Goal: Task Accomplishment & Management: Manage account settings

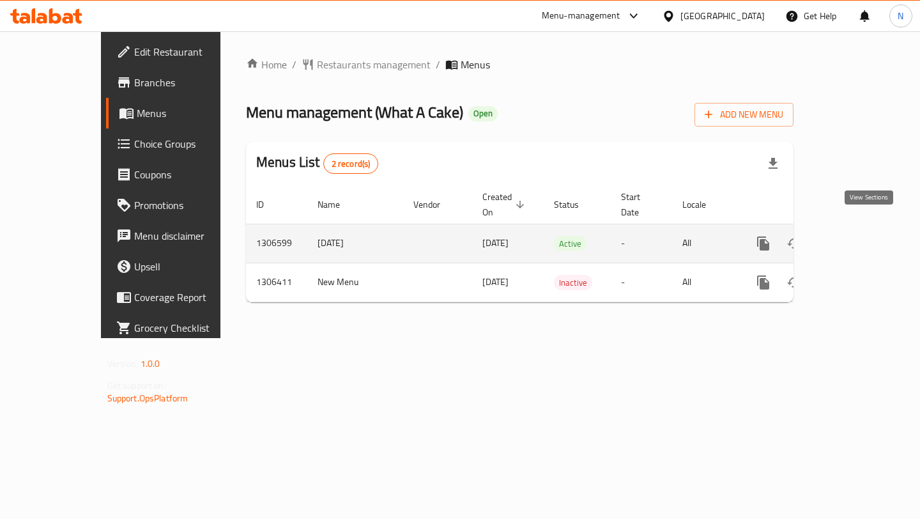
click at [863, 236] on icon "enhanced table" at bounding box center [855, 243] width 15 height 15
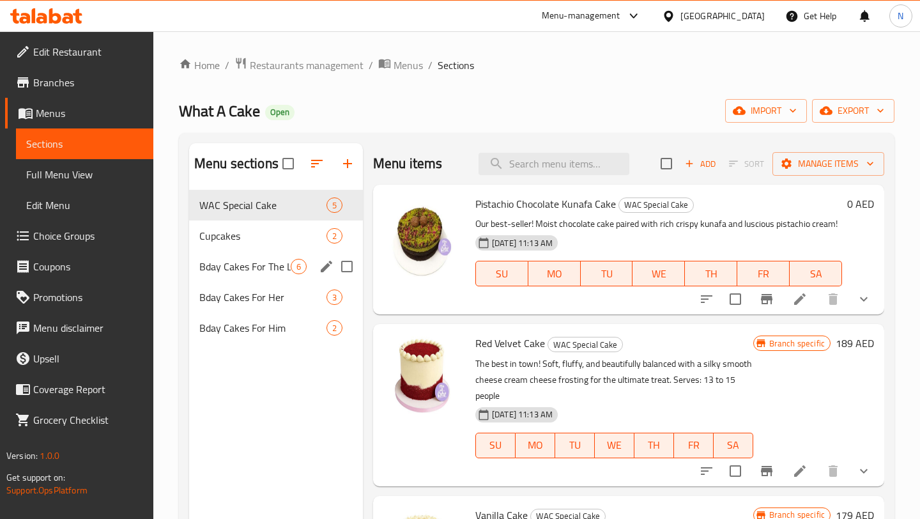
click at [254, 254] on div "Bday Cakes For The Little Ones 6" at bounding box center [276, 266] width 174 height 31
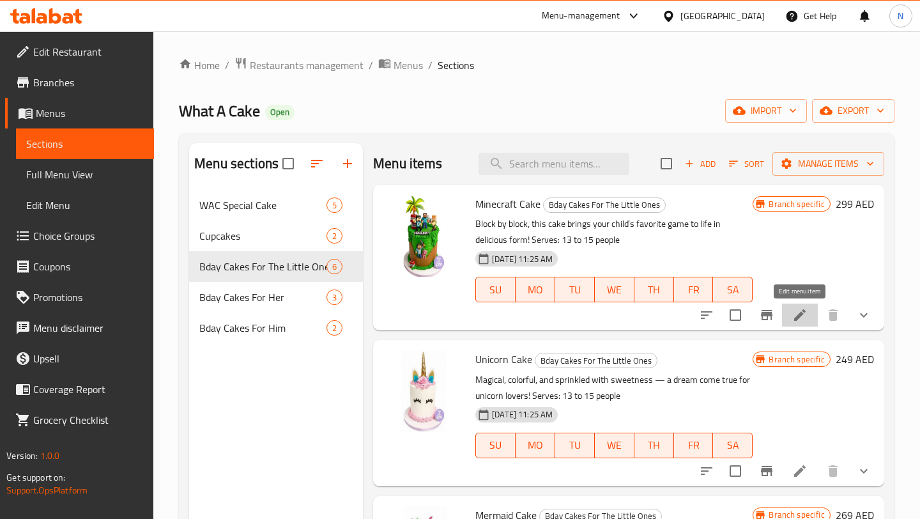
click at [794, 314] on icon at bounding box center [799, 314] width 15 height 15
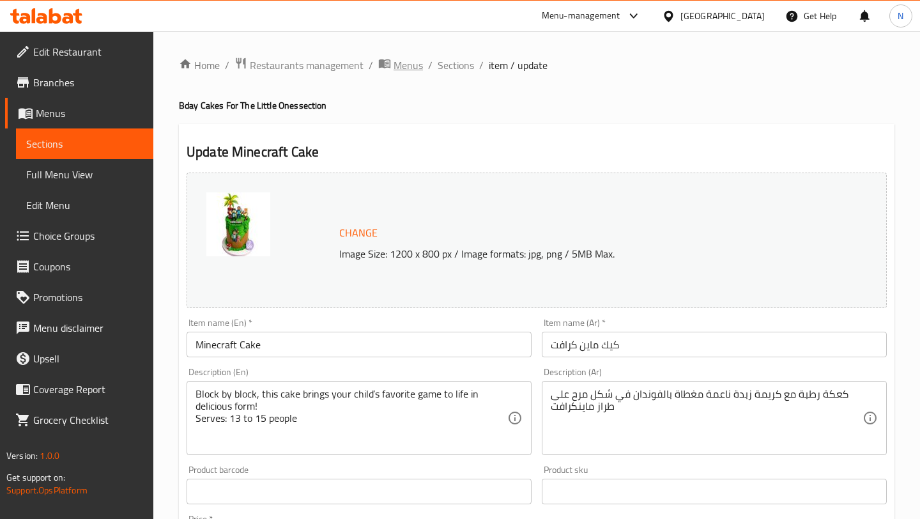
click at [401, 67] on span "Menus" at bounding box center [408, 65] width 29 height 15
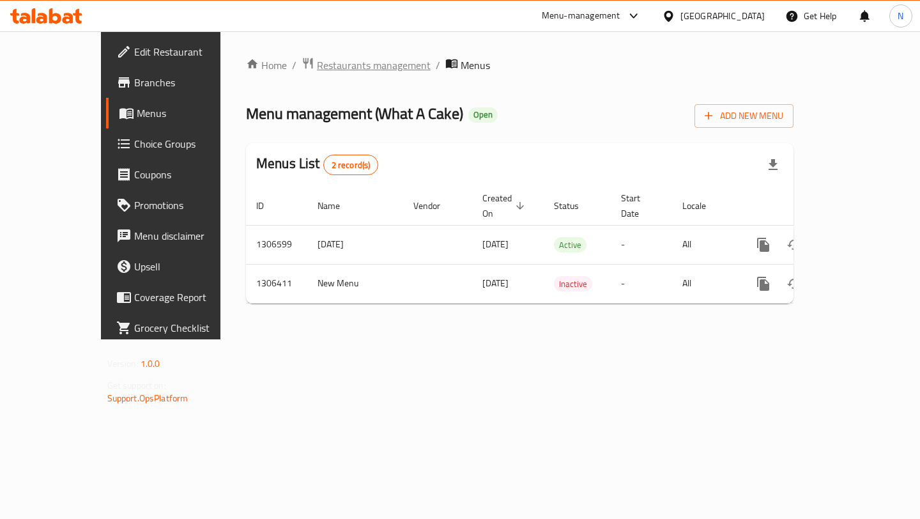
click at [317, 68] on span "Restaurants management" at bounding box center [374, 65] width 114 height 15
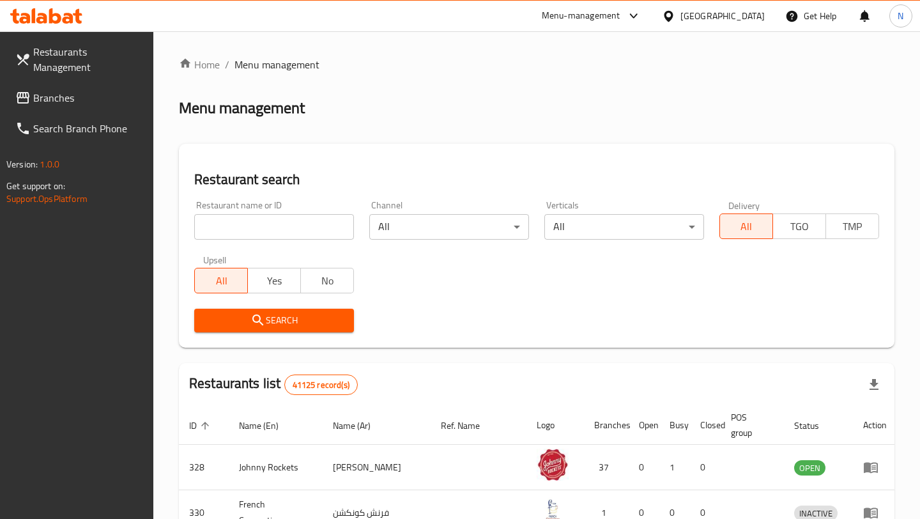
click at [250, 235] on input "search" at bounding box center [274, 227] width 160 height 26
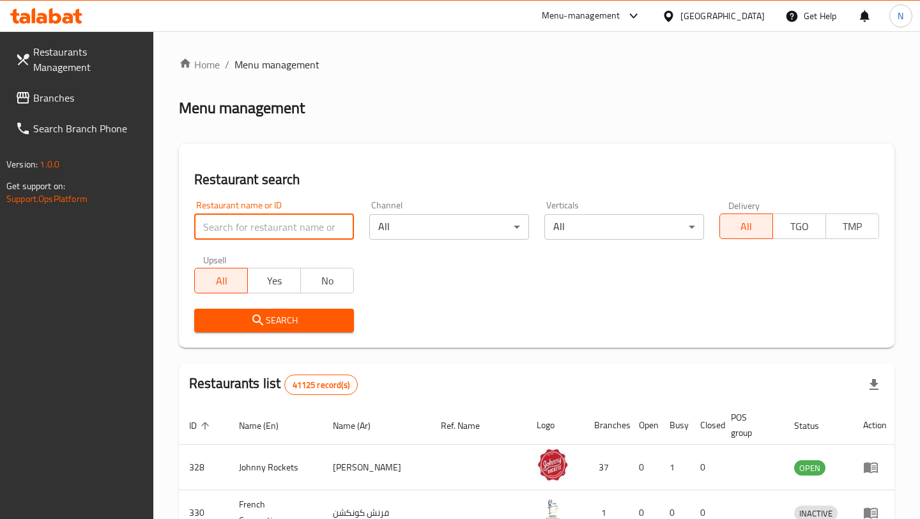
type input "what a cake"
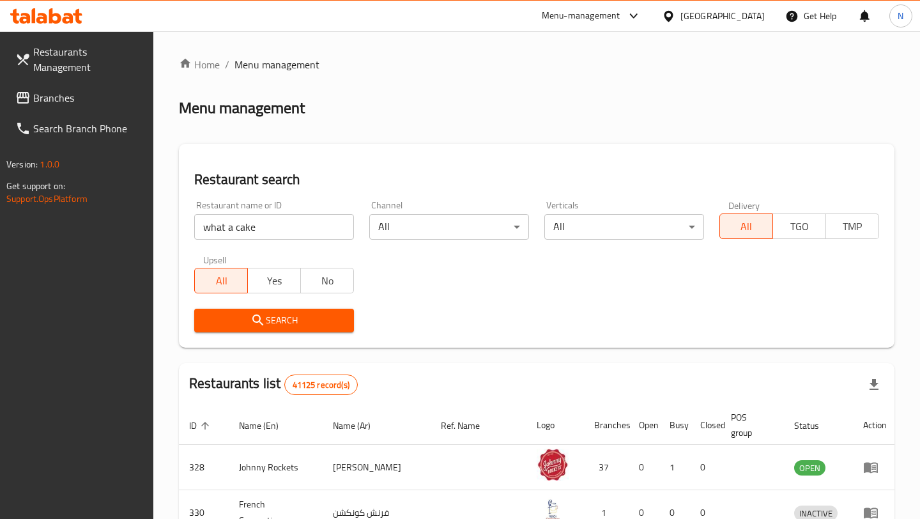
click at [312, 318] on span "Search" at bounding box center [273, 320] width 139 height 16
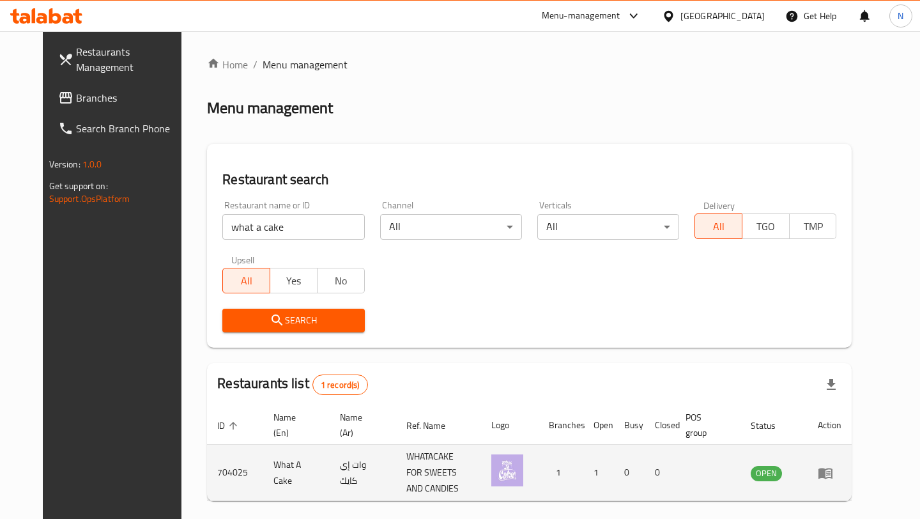
click at [719, 465] on td "enhanced table" at bounding box center [707, 473] width 65 height 56
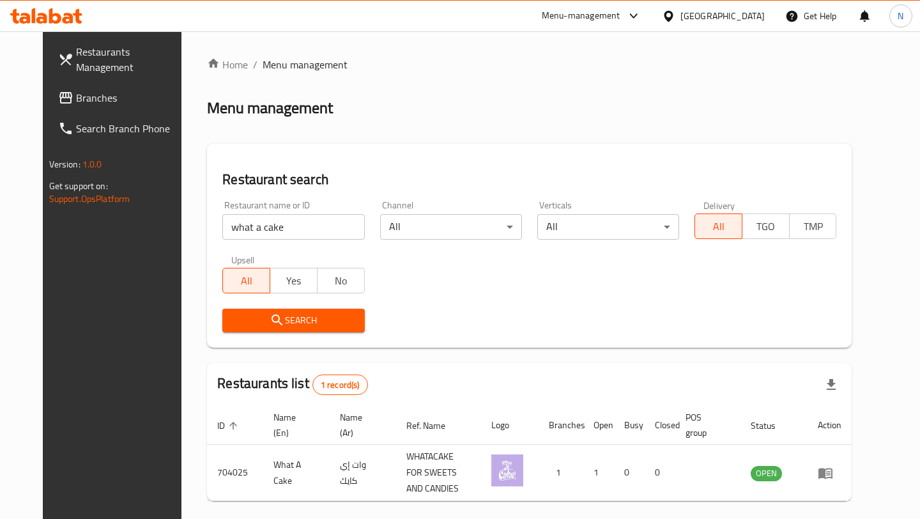
click at [595, 23] on div "Menu-management" at bounding box center [581, 15] width 79 height 15
click at [493, 147] on div "Restaurant-Management" at bounding box center [513, 141] width 100 height 14
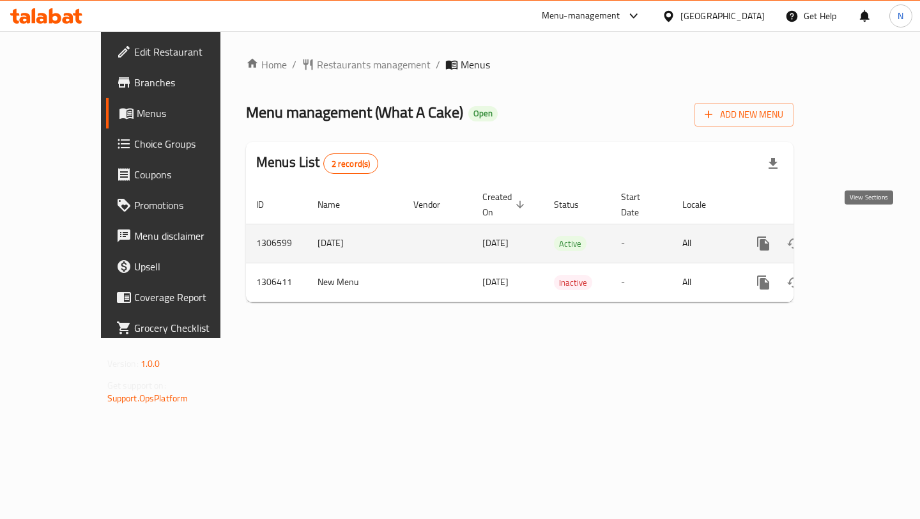
click at [863, 236] on icon "enhanced table" at bounding box center [855, 243] width 15 height 15
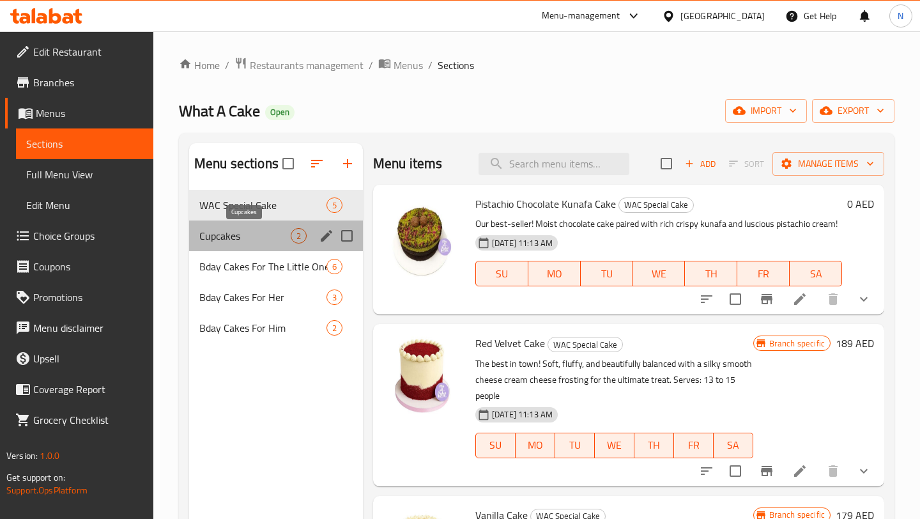
click at [272, 240] on span "Cupcakes" at bounding box center [244, 235] width 91 height 15
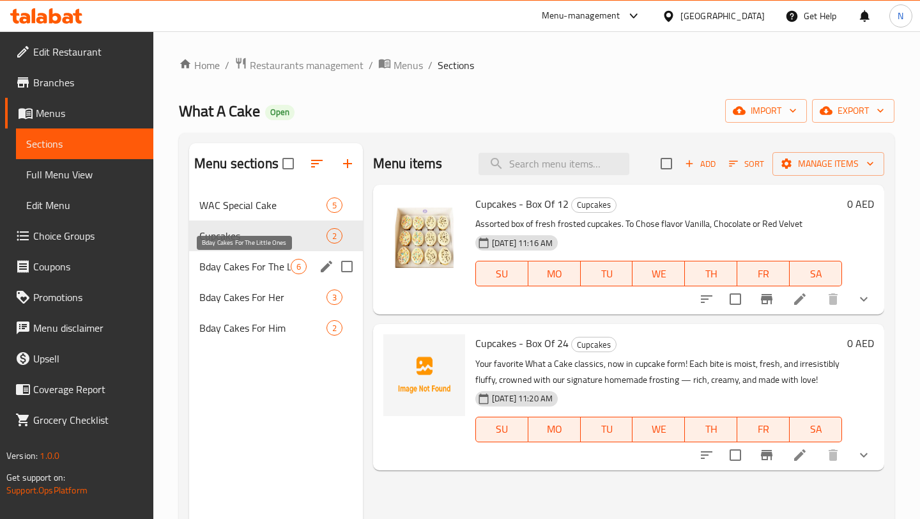
click at [275, 268] on span "Bday Cakes For The Little Ones" at bounding box center [244, 266] width 91 height 15
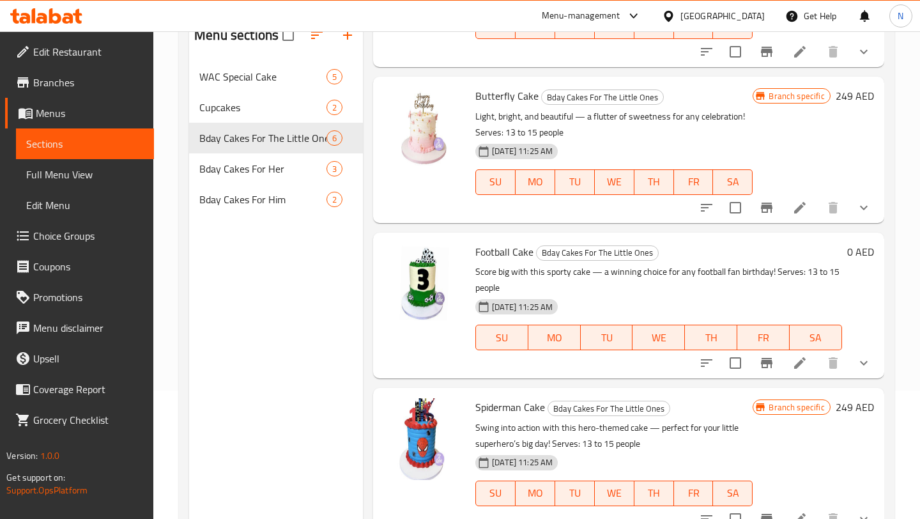
scroll to position [118, 0]
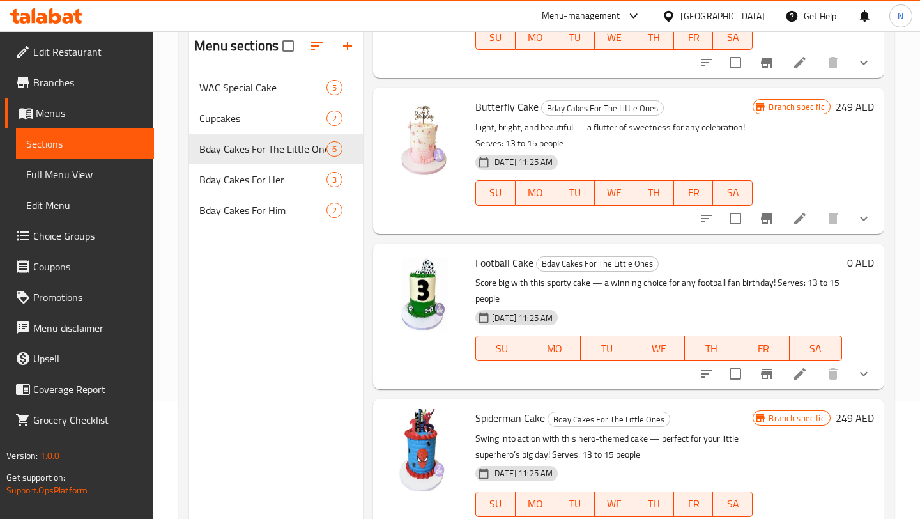
click at [48, 237] on span "Choice Groups" at bounding box center [88, 235] width 110 height 15
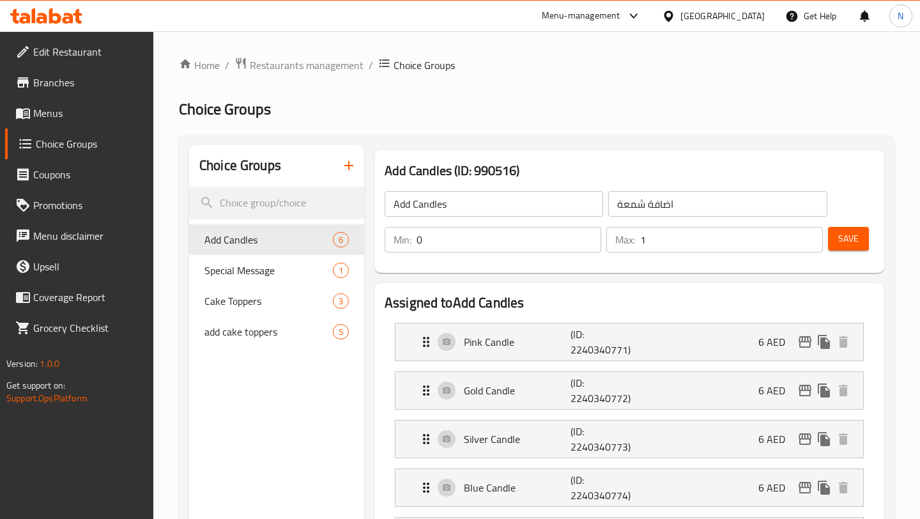
click at [350, 165] on icon "button" at bounding box center [348, 165] width 15 height 15
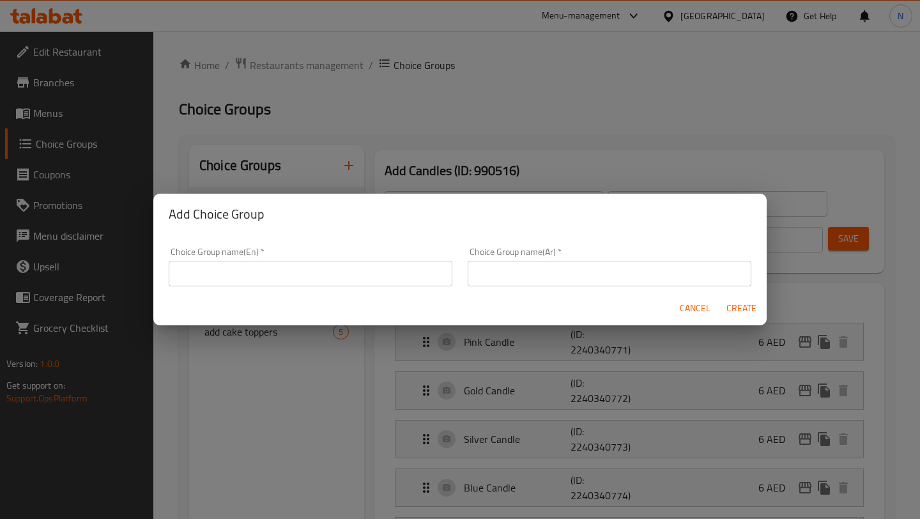
click at [283, 265] on input "text" at bounding box center [311, 274] width 284 height 26
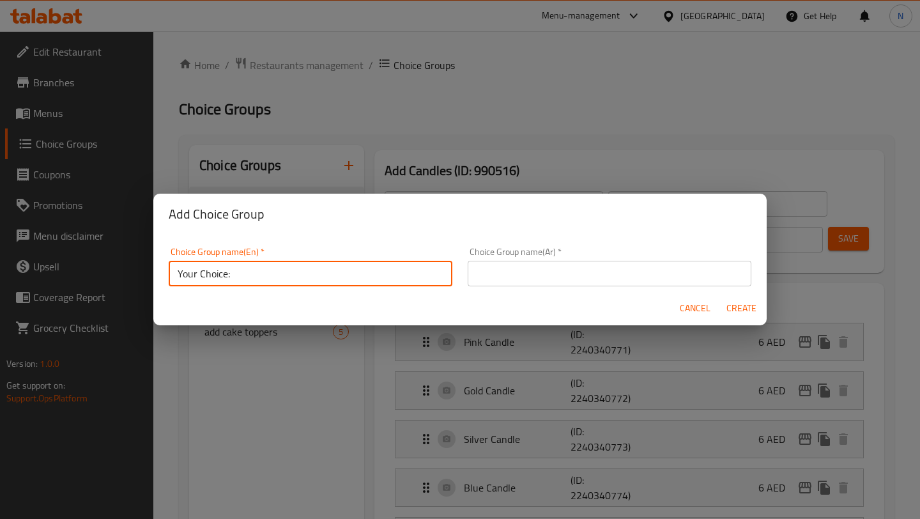
type input "Your Choice:"
click at [498, 280] on input "text" at bounding box center [610, 274] width 284 height 26
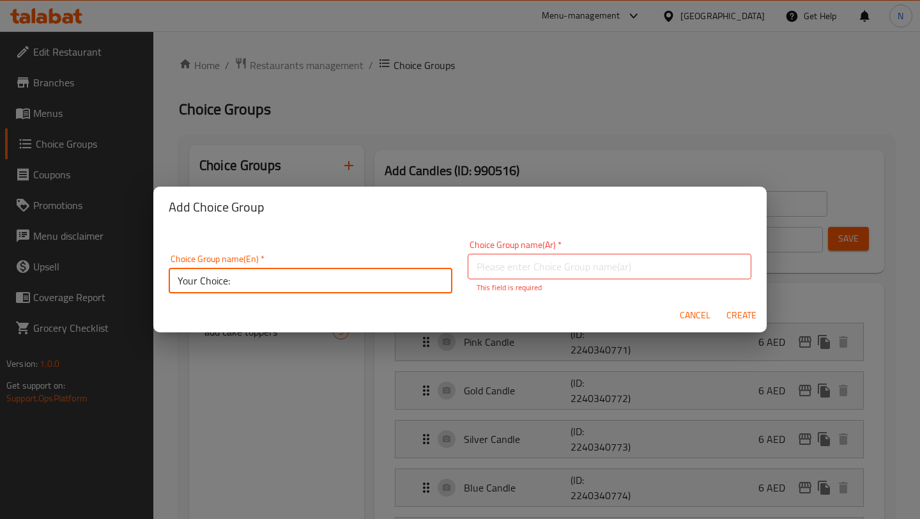
drag, startPoint x: 236, startPoint y: 279, endPoint x: 168, endPoint y: 277, distance: 68.4
click at [168, 277] on div "Choice Group name(En)   * Your Choice: Choice Group name(En) *" at bounding box center [310, 274] width 299 height 54
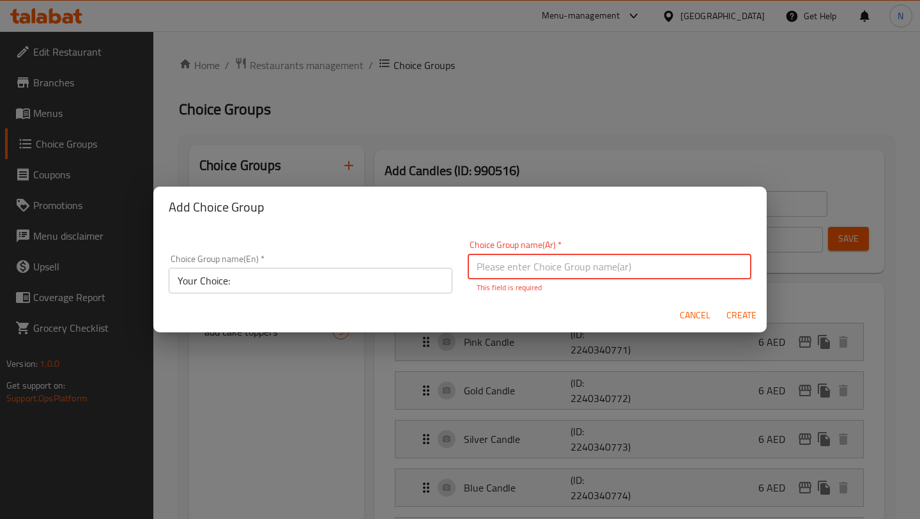
click at [544, 262] on input "text" at bounding box center [610, 267] width 284 height 26
paste input "اختيارك"
type input "اختيارك"
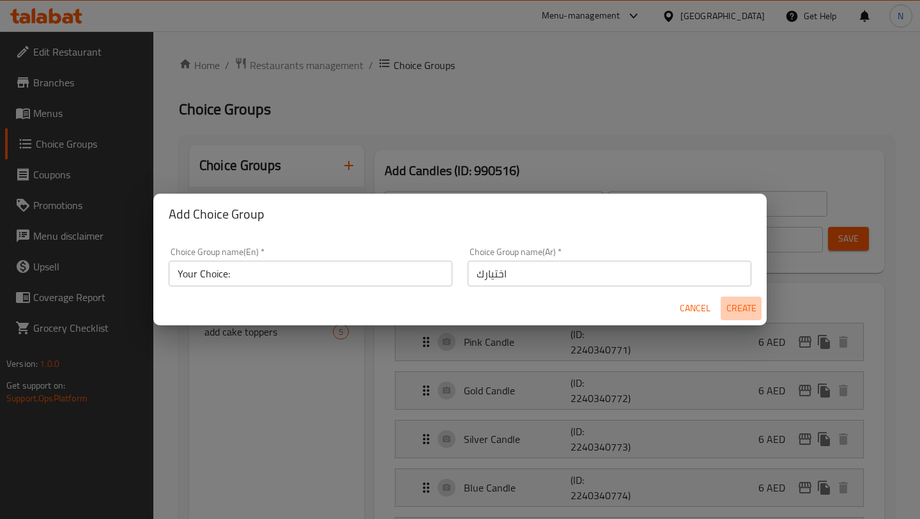
click at [751, 312] on span "Create" at bounding box center [741, 308] width 31 height 16
type input "Your Choice:"
type input "اختيارك"
type input "0"
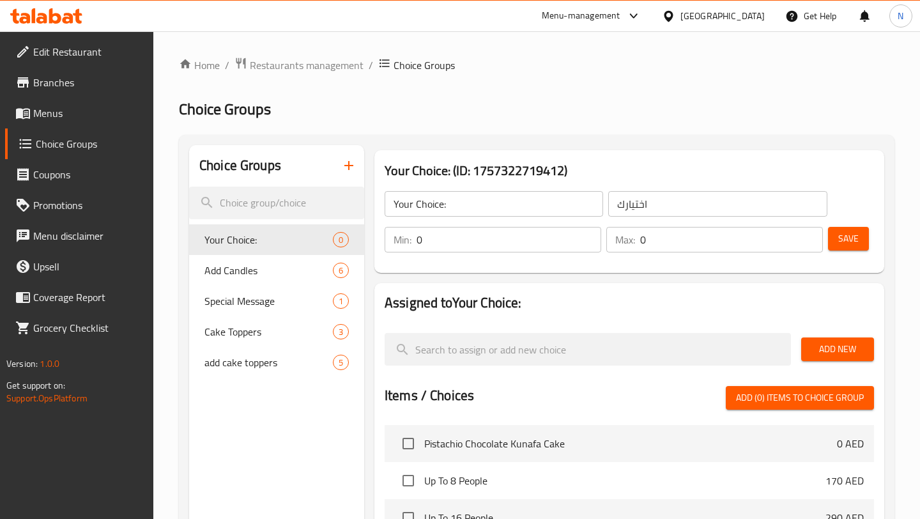
click at [835, 351] on span "Add New" at bounding box center [838, 349] width 52 height 16
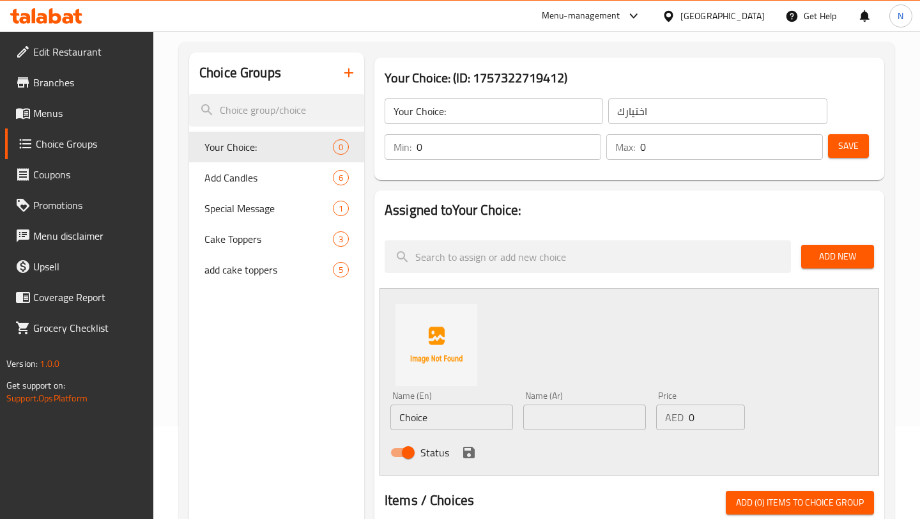
scroll to position [123, 0]
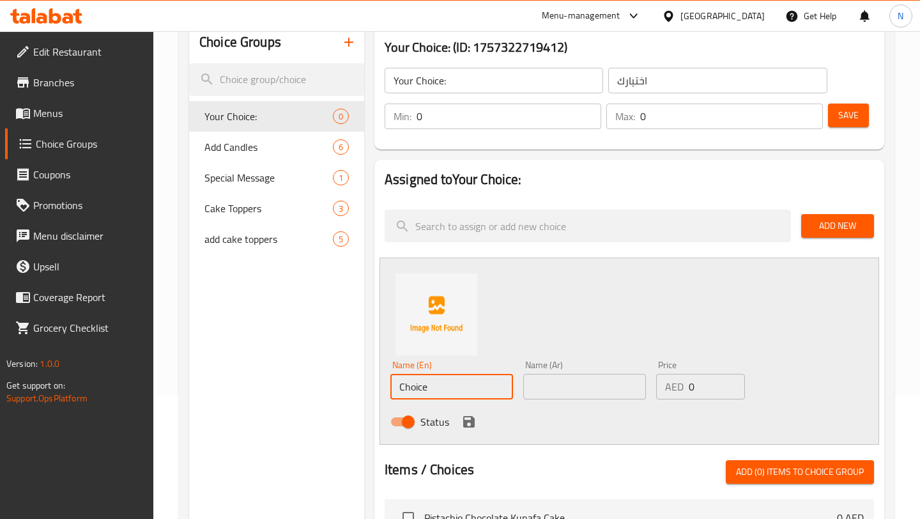
click at [453, 394] on input "Choice" at bounding box center [451, 387] width 123 height 26
drag, startPoint x: 453, startPoint y: 394, endPoint x: 401, endPoint y: 394, distance: 52.4
click at [401, 394] on input "Choice" at bounding box center [451, 387] width 123 height 26
type input "12 Cupcakes"
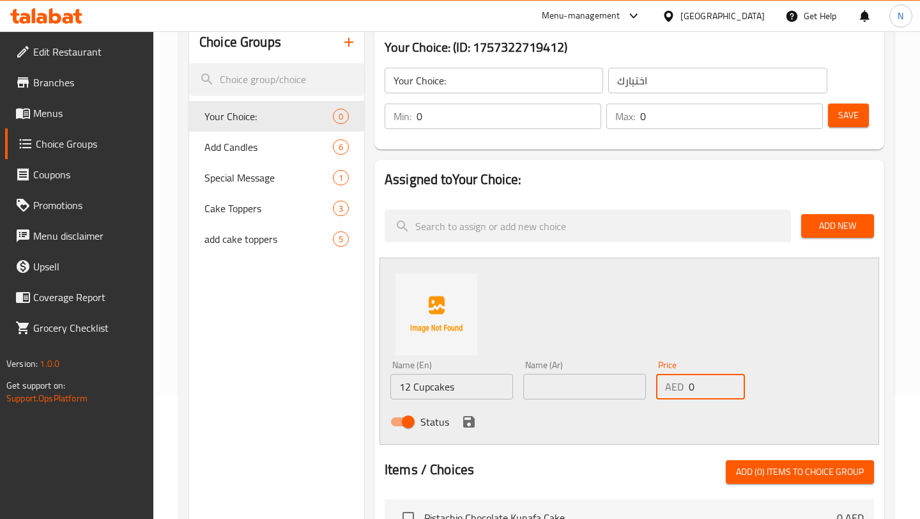
drag, startPoint x: 703, startPoint y: 384, endPoint x: 645, endPoint y: 383, distance: 58.2
click at [645, 383] on div "Name (En) 12 Cupcakes Name (En) Name (Ar) Name (Ar) Price AED 0 Price Status" at bounding box center [584, 397] width 398 height 84
type input "110"
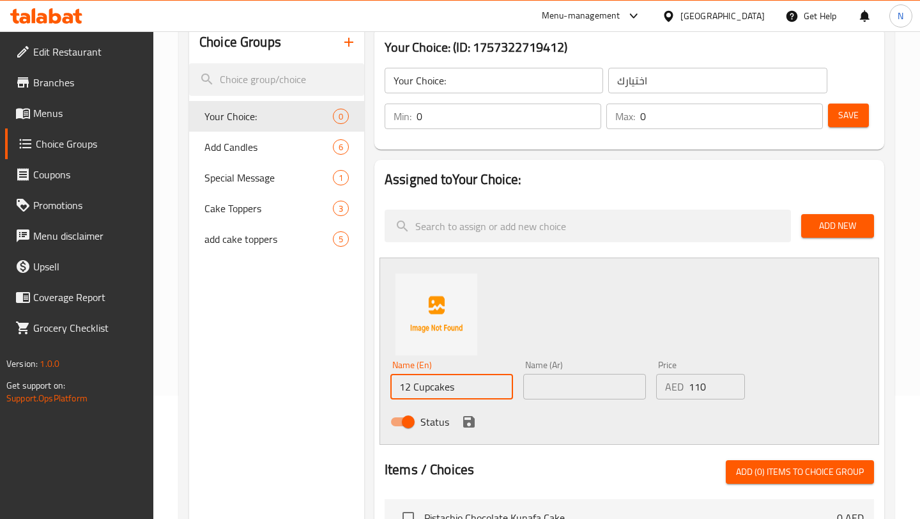
click at [405, 387] on input "12 Cupcakes" at bounding box center [451, 387] width 123 height 26
click at [470, 394] on input "Box of 12 Cupcakes" at bounding box center [451, 387] width 123 height 26
drag, startPoint x: 449, startPoint y: 390, endPoint x: 363, endPoint y: 389, distance: 86.3
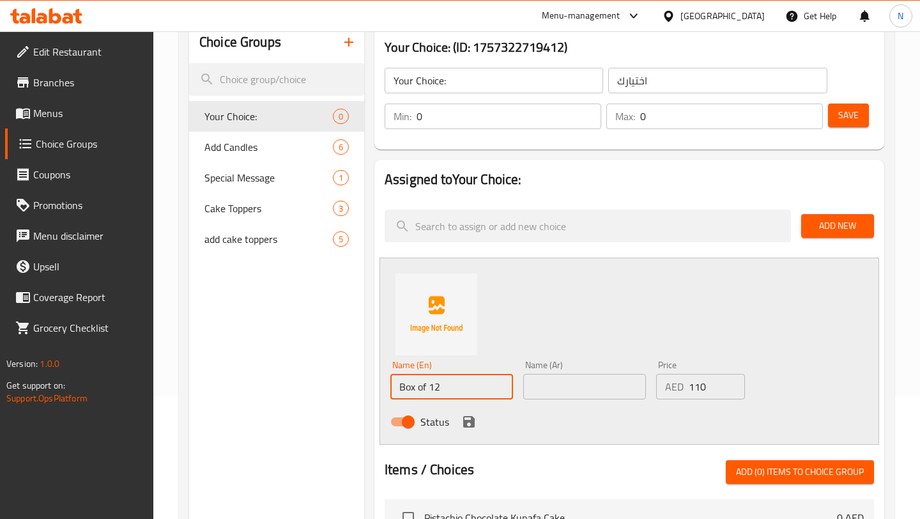
click at [362, 388] on div "Choice Groups Your Choice: 0 Add Candles 6 Special Message 1 Cake Toppers 3 add…" at bounding box center [539, 466] width 700 height 888
type input "Box of 12"
click at [585, 381] on input "text" at bounding box center [584, 387] width 123 height 26
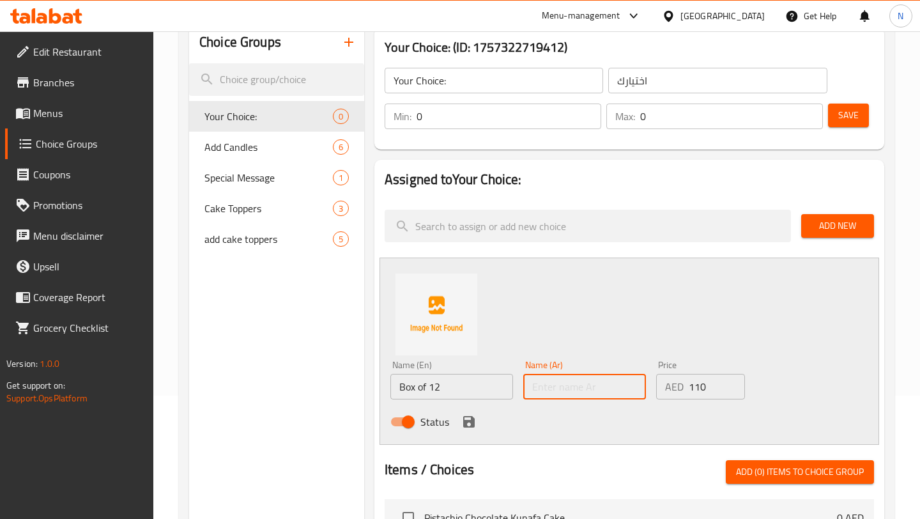
paste input "علبة من ١٢"
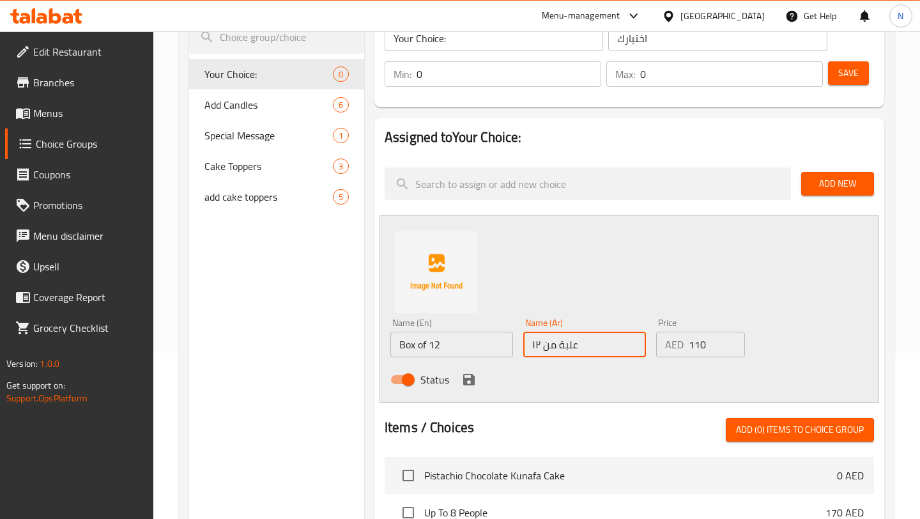
scroll to position [173, 0]
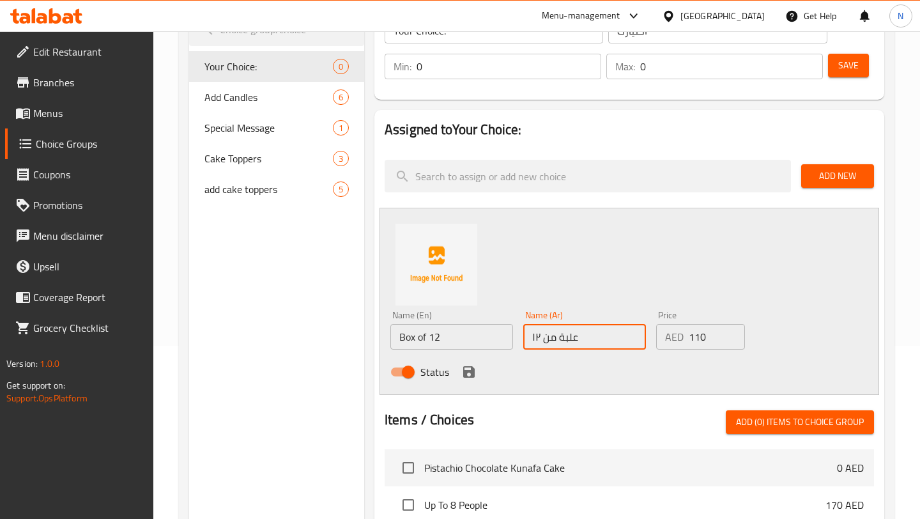
type input "علبة من ١٢"
click at [472, 371] on icon "save" at bounding box center [469, 372] width 12 height 12
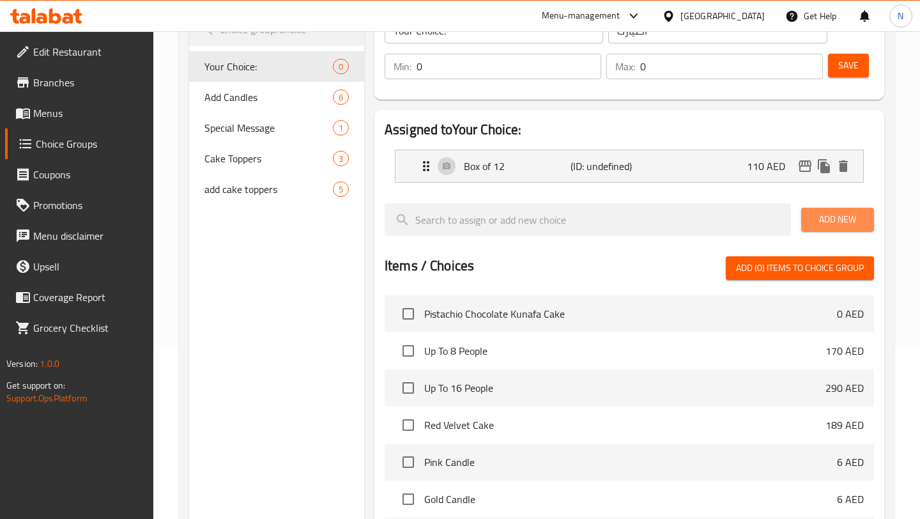
click at [809, 229] on button "Add New" at bounding box center [837, 220] width 73 height 24
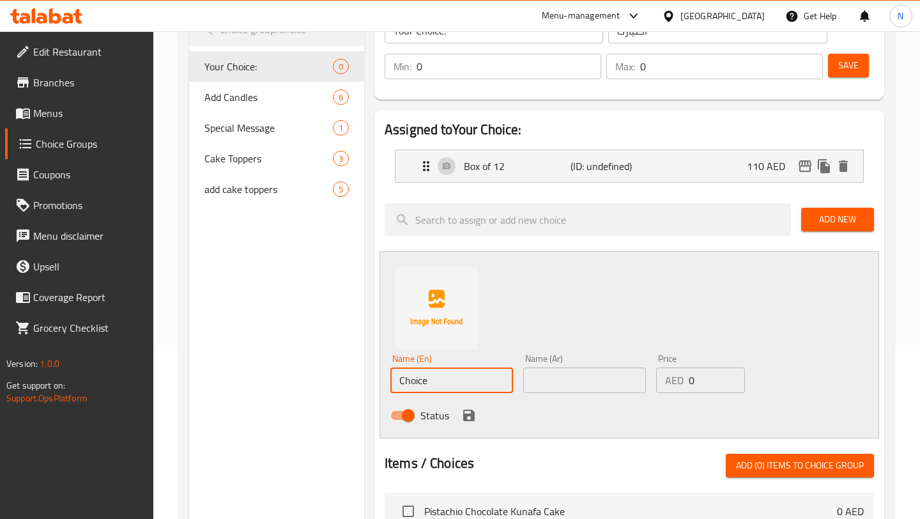
drag, startPoint x: 466, startPoint y: 380, endPoint x: 372, endPoint y: 376, distance: 94.0
click at [372, 376] on div "Assigned to Your Choice: Box of 12 (ID: undefined) 110 AED Name (En) Box of 12 …" at bounding box center [629, 459] width 520 height 709
drag, startPoint x: 445, startPoint y: 383, endPoint x: 392, endPoint y: 380, distance: 53.1
click at [392, 380] on input "Box of 24" at bounding box center [451, 380] width 123 height 26
type input "Box of 24"
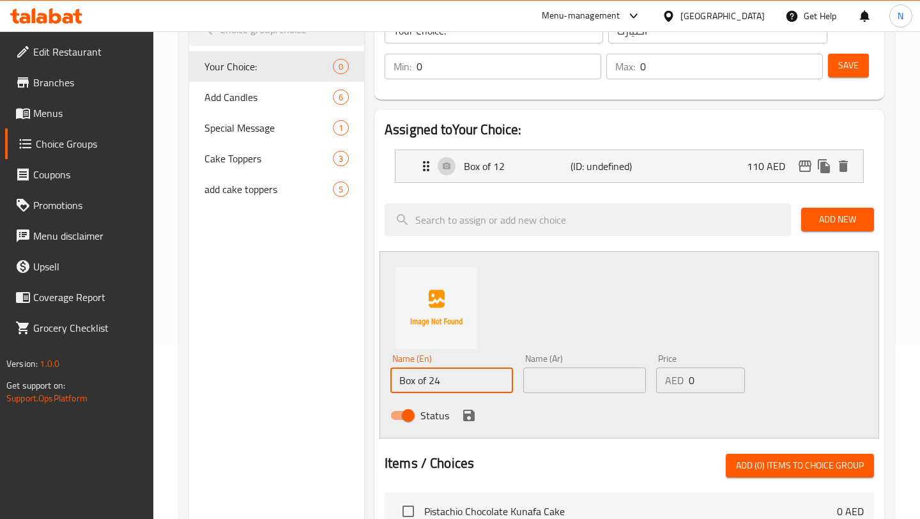
click at [567, 376] on input "text" at bounding box center [584, 380] width 123 height 26
paste input "علبة من ٢٤"
type input "علبة من ٢٤"
click at [702, 374] on input "0" at bounding box center [717, 380] width 57 height 26
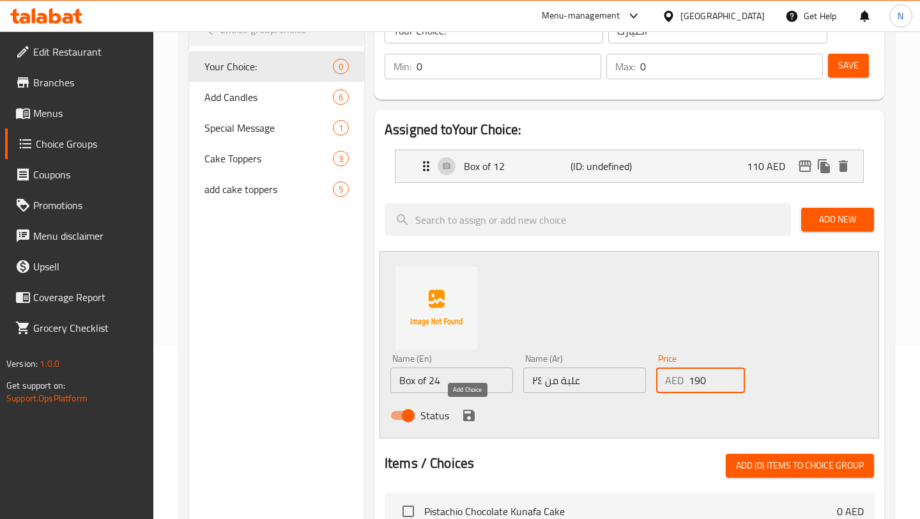
type input "190"
click at [468, 413] on icon "save" at bounding box center [469, 416] width 12 height 12
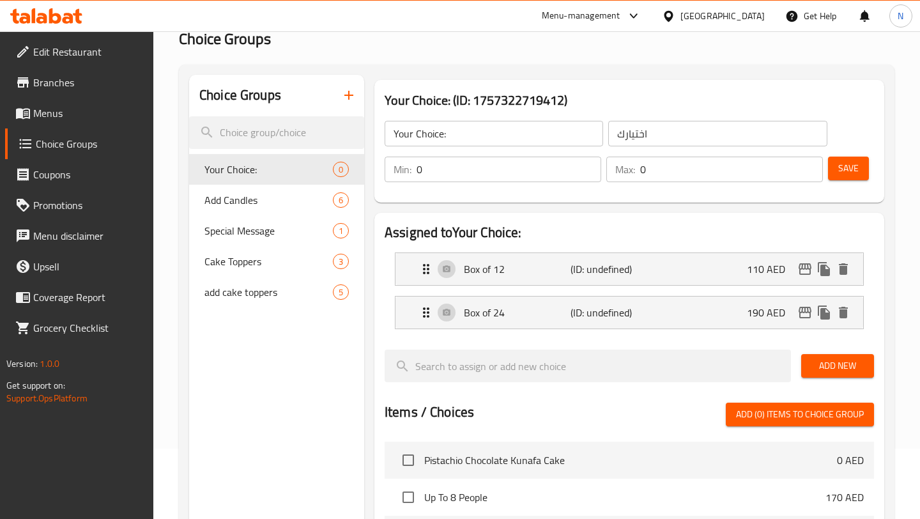
scroll to position [34, 0]
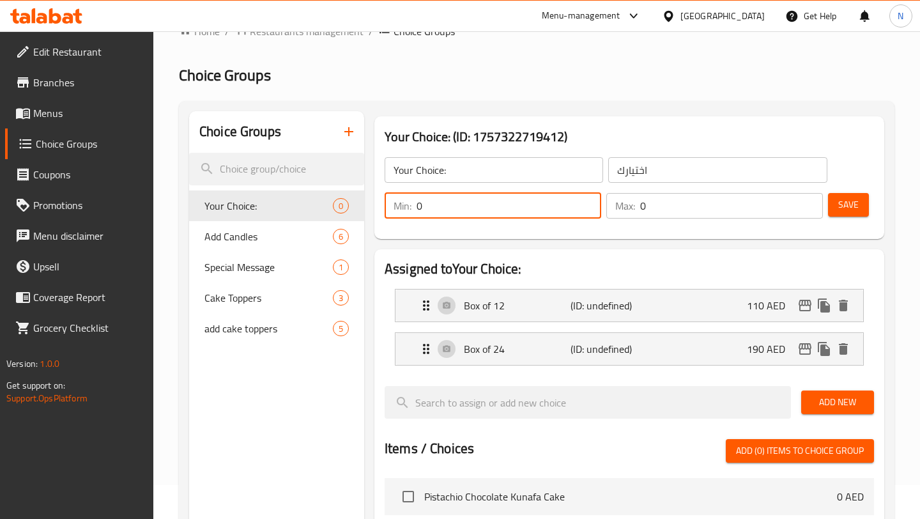
click at [437, 210] on input "0" at bounding box center [509, 206] width 185 height 26
type input "1"
click at [510, 238] on div "Your Choice: (ID: 1757322719412) Your Choice: ​ اختيارك ​ Min: 1 ​ Max: 0 ​ Save" at bounding box center [629, 177] width 510 height 123
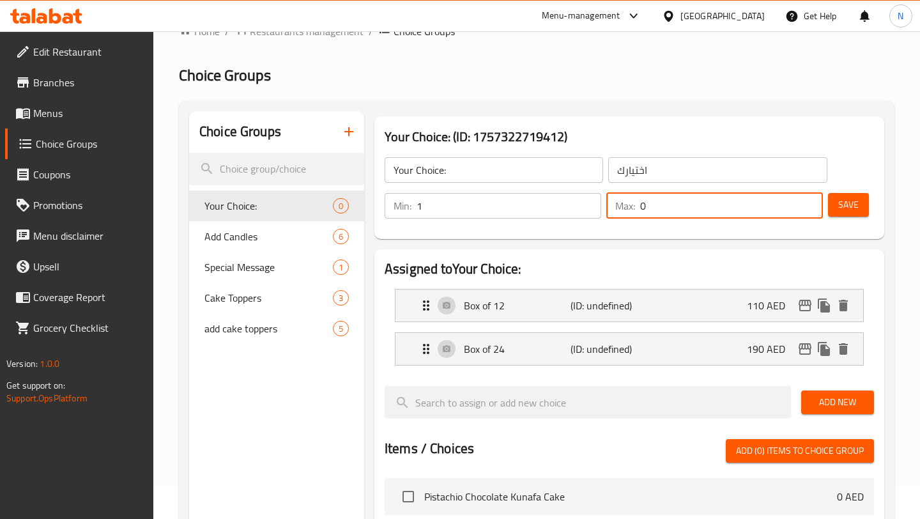
click at [692, 203] on input "0" at bounding box center [731, 206] width 183 height 26
type input "4"
click at [691, 241] on div "Your Choice: (ID: 1757322719412) Your Choice: ​ اختيارك ​ Min: 1 ​ Max: 4 ​ Save" at bounding box center [629, 177] width 520 height 133
click at [845, 201] on span "Save" at bounding box center [848, 205] width 20 height 16
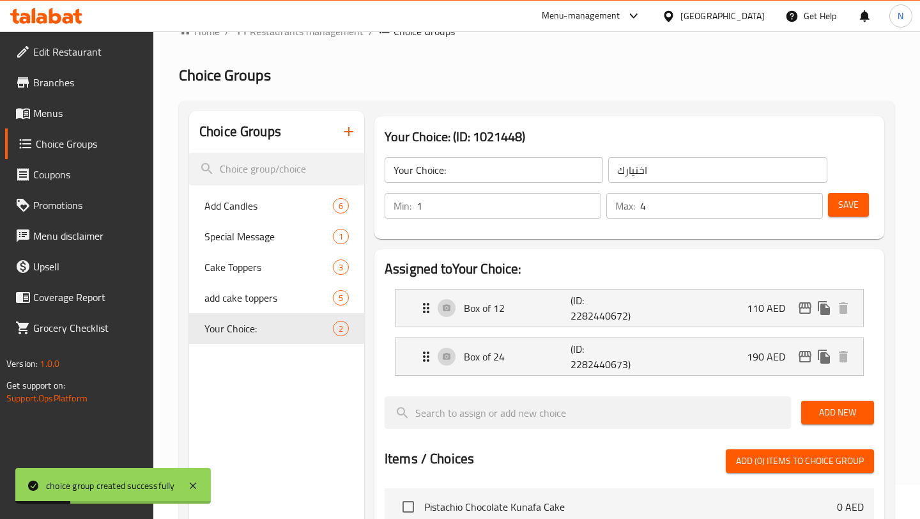
click at [41, 115] on span "Menus" at bounding box center [88, 112] width 110 height 15
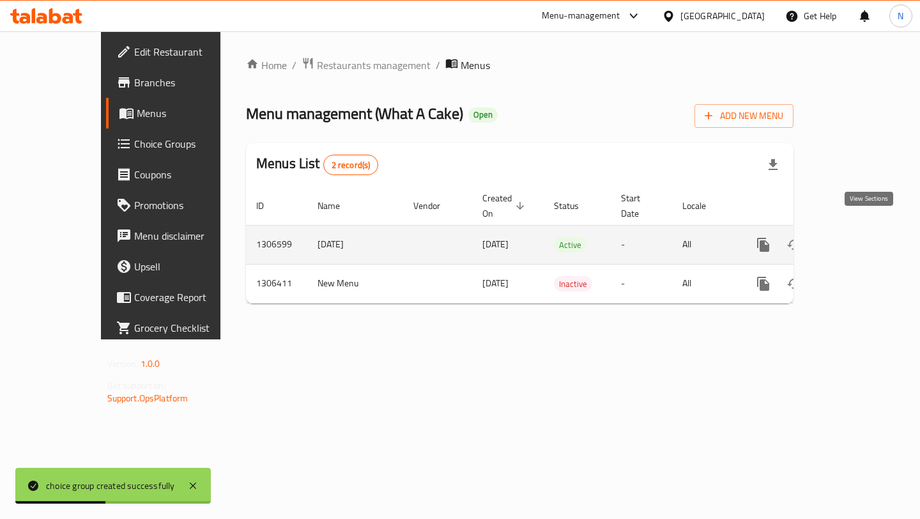
click at [861, 242] on link "enhanced table" at bounding box center [855, 244] width 31 height 31
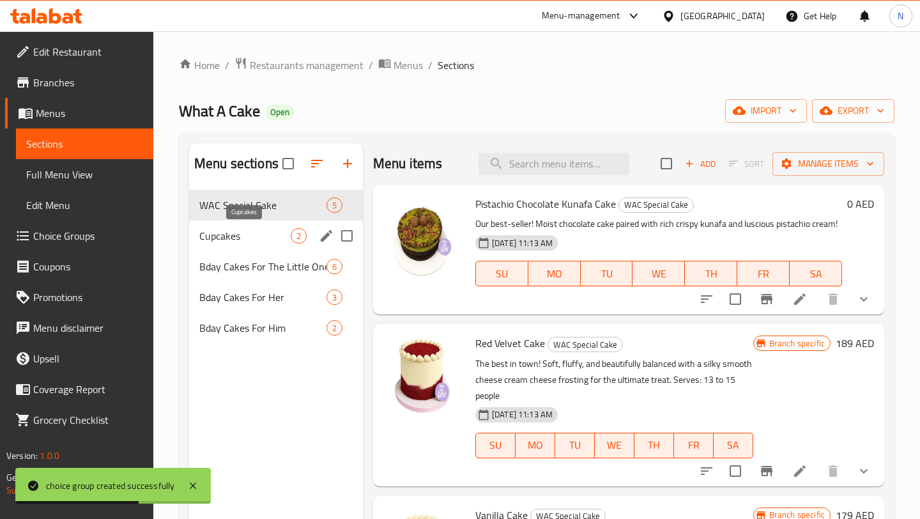
click at [249, 231] on span "Cupcakes" at bounding box center [244, 235] width 91 height 15
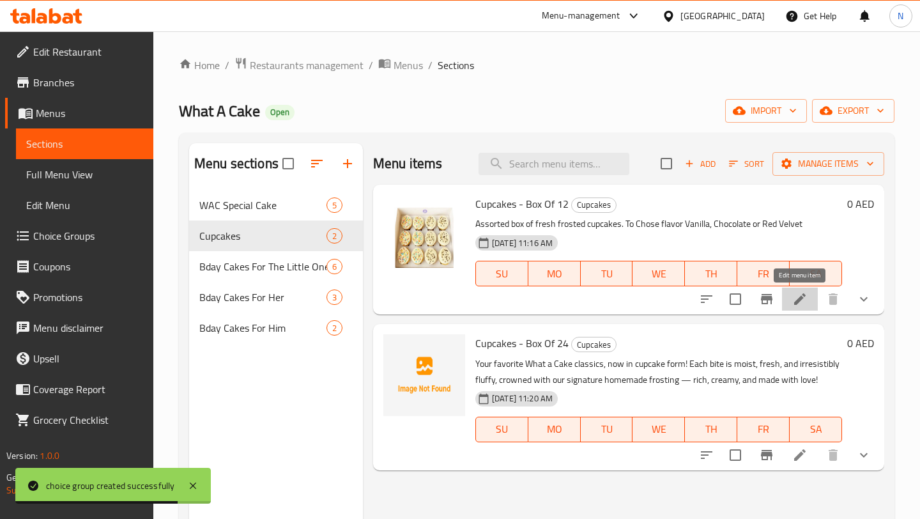
click at [796, 299] on icon at bounding box center [799, 298] width 15 height 15
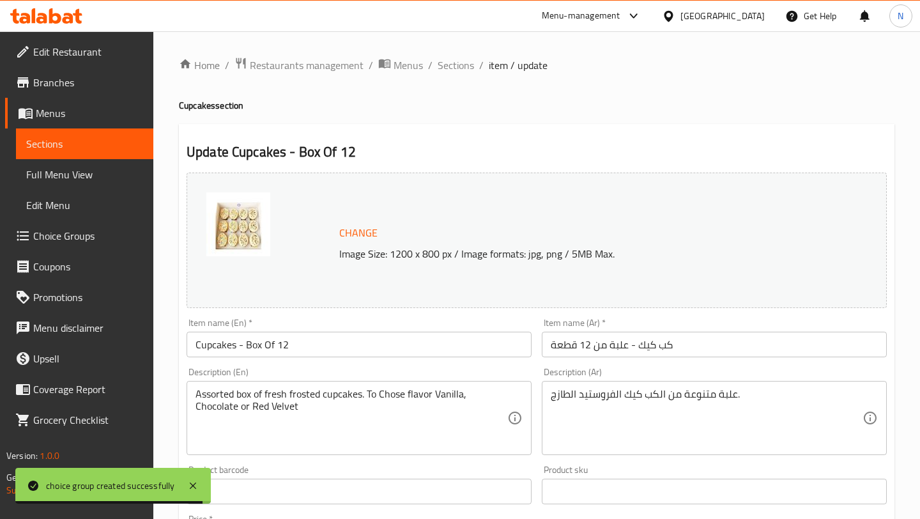
scroll to position [520, 0]
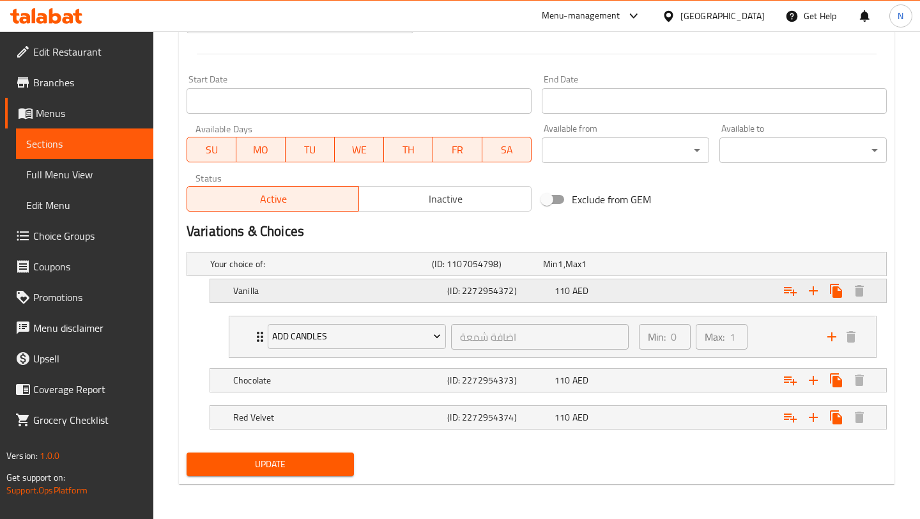
click at [364, 293] on h5 "Vanilla" at bounding box center [337, 290] width 209 height 13
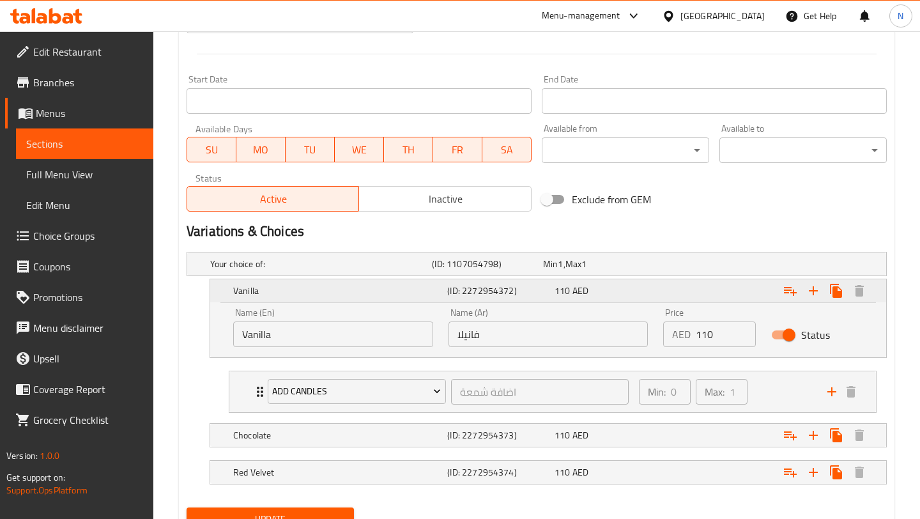
click at [364, 293] on h5 "Vanilla" at bounding box center [337, 290] width 209 height 13
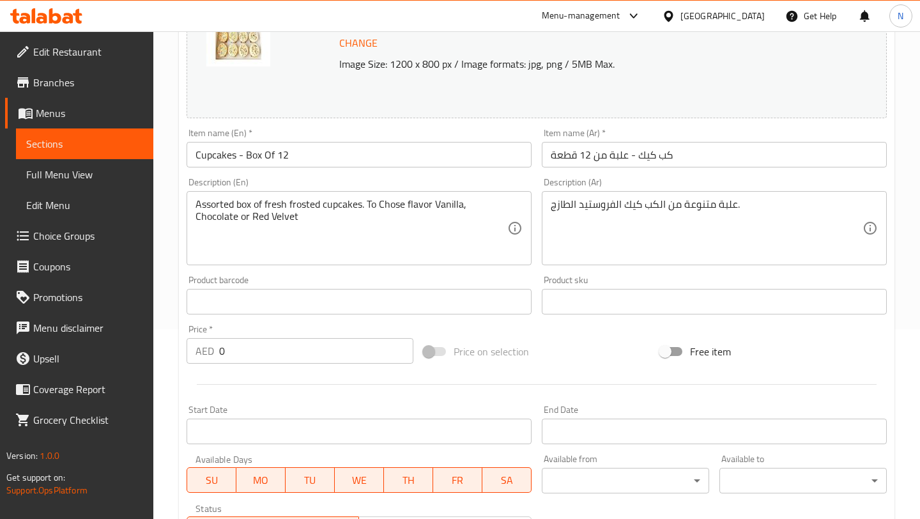
scroll to position [0, 0]
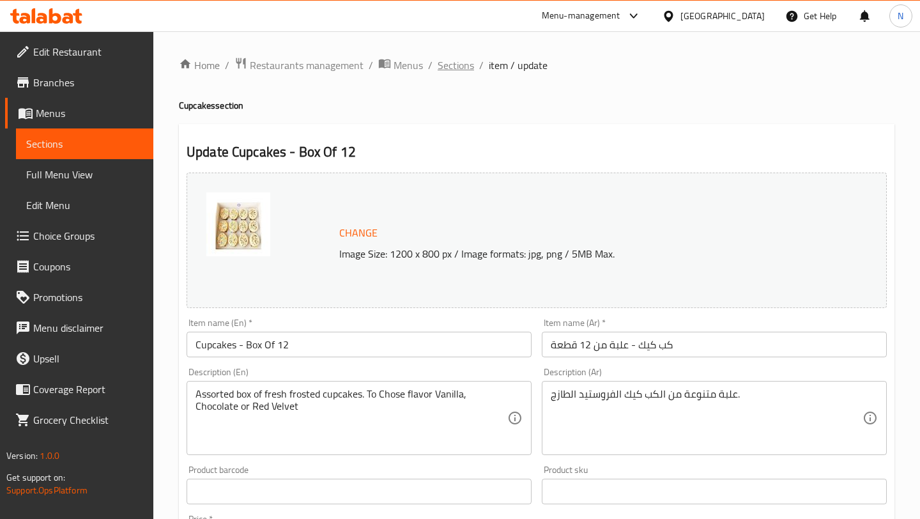
click at [467, 71] on span "Sections" at bounding box center [456, 65] width 36 height 15
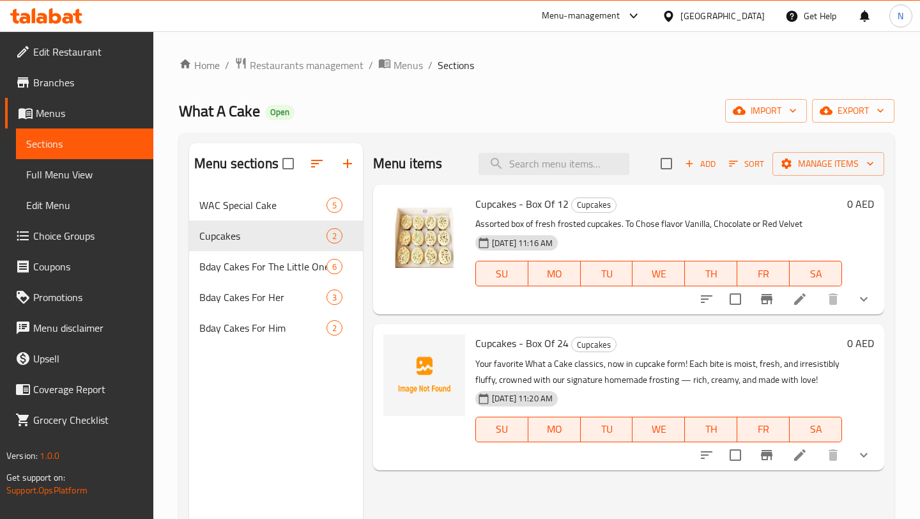
click at [789, 304] on li at bounding box center [800, 299] width 36 height 23
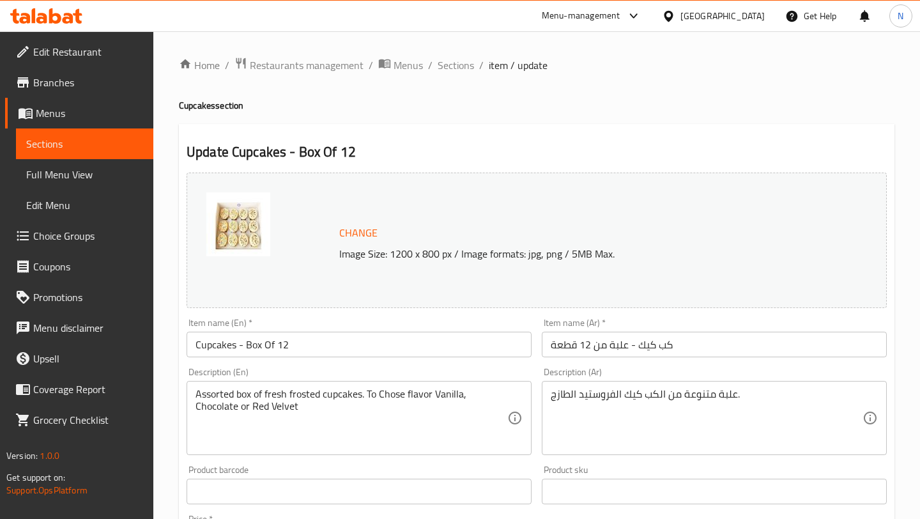
scroll to position [520, 0]
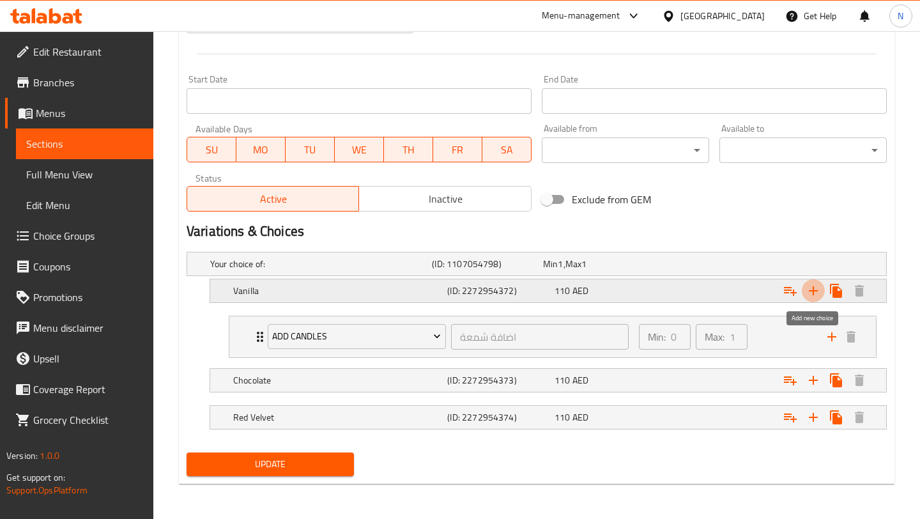
click at [815, 289] on icon "Expand" at bounding box center [813, 290] width 15 height 15
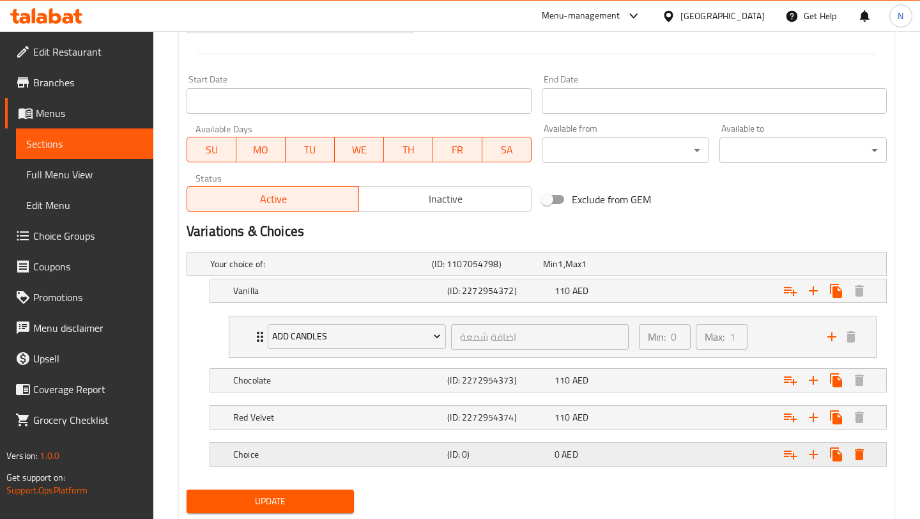
click at [398, 451] on h5 "Choice" at bounding box center [337, 454] width 209 height 13
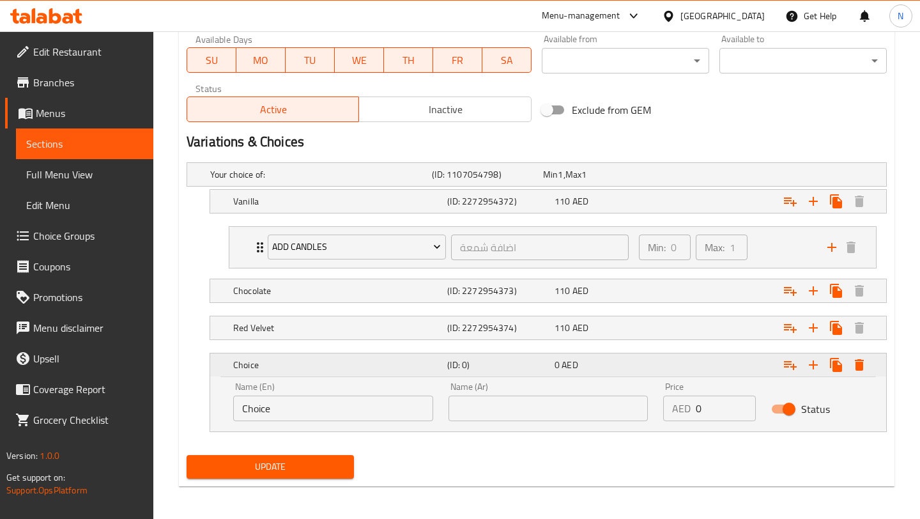
scroll to position [612, 0]
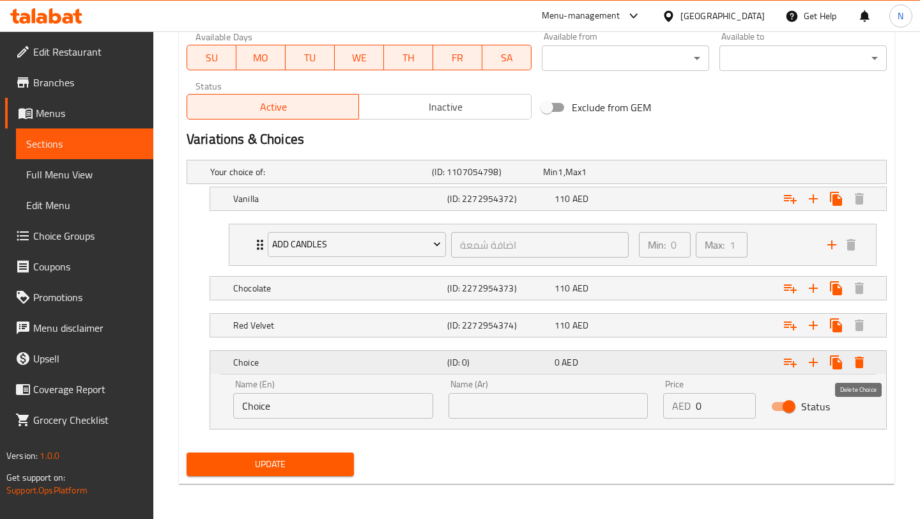
click at [856, 364] on icon "Expand" at bounding box center [859, 363] width 9 height 12
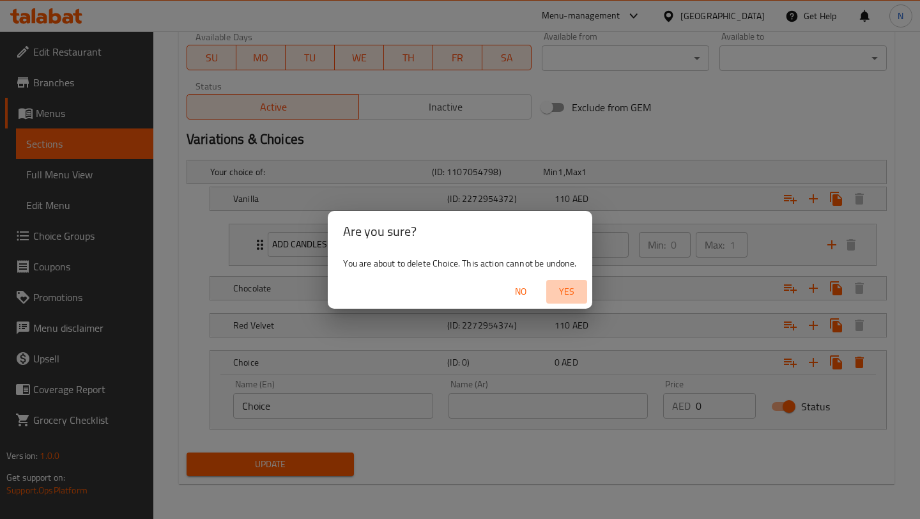
click at [566, 291] on span "Yes" at bounding box center [566, 292] width 31 height 16
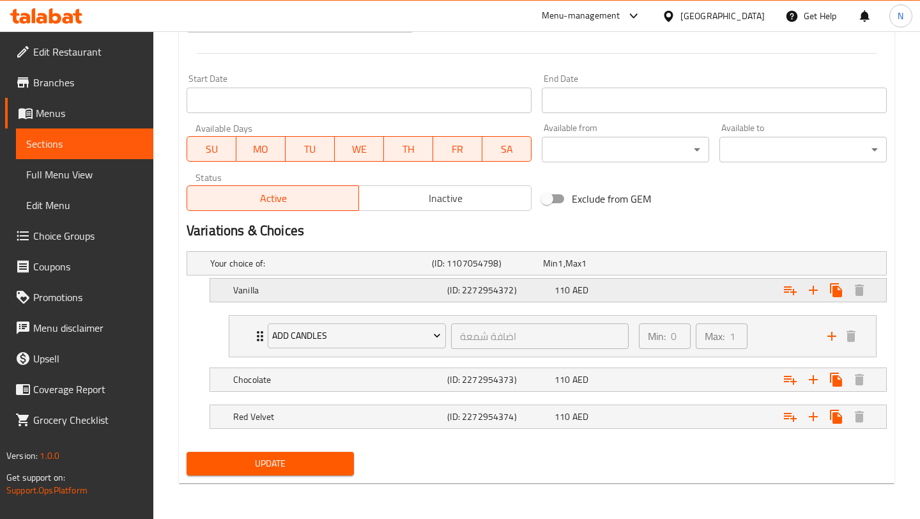
scroll to position [520, 0]
click at [787, 418] on icon "Expand" at bounding box center [790, 417] width 13 height 9
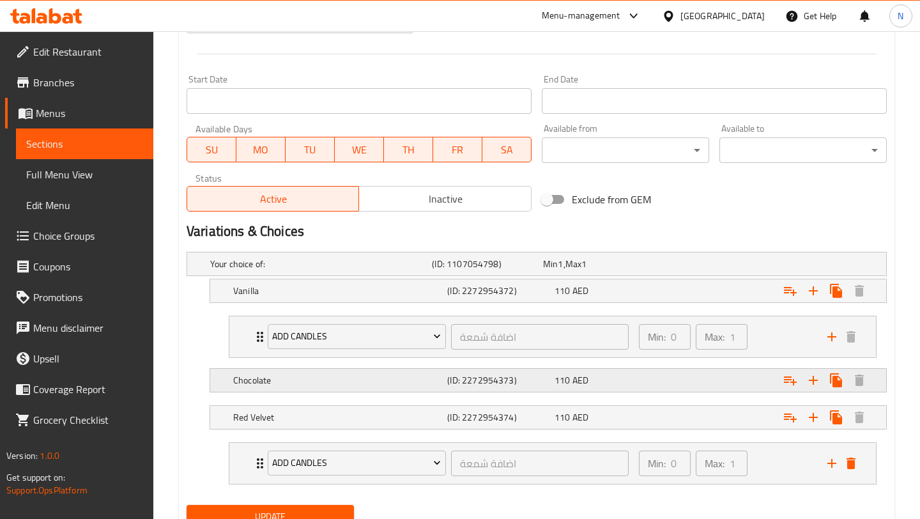
scroll to position [521, 0]
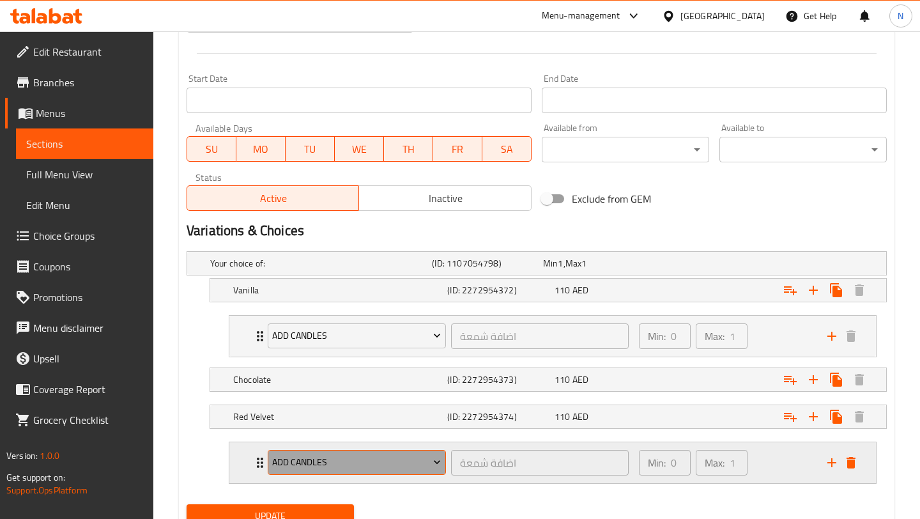
click at [386, 463] on span "Add Candles" at bounding box center [356, 462] width 169 height 16
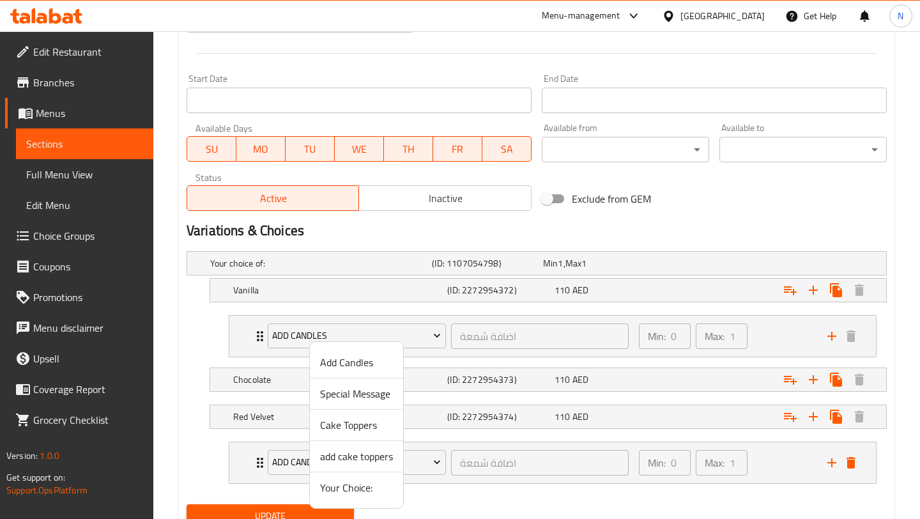
click at [364, 500] on li "Your Choice:" at bounding box center [356, 487] width 93 height 31
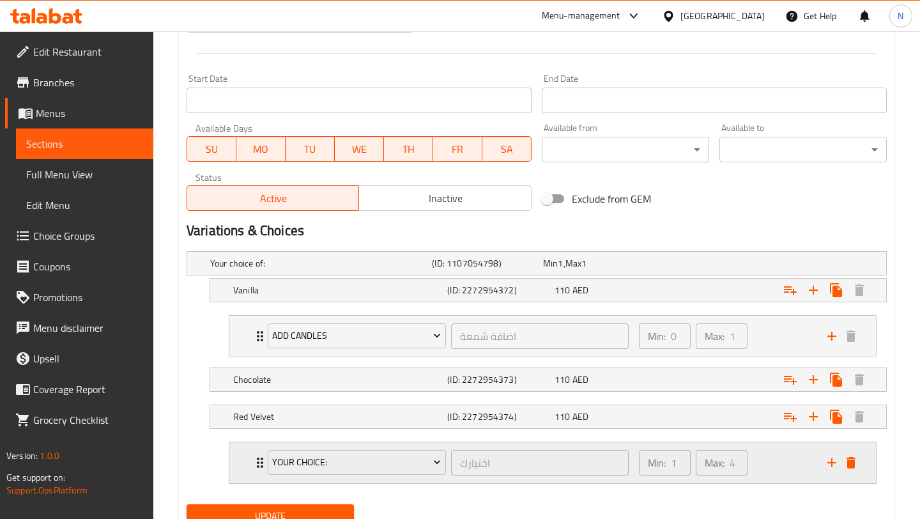
click at [773, 461] on div "Min: 1 ​ Max: 4 ​" at bounding box center [725, 462] width 189 height 41
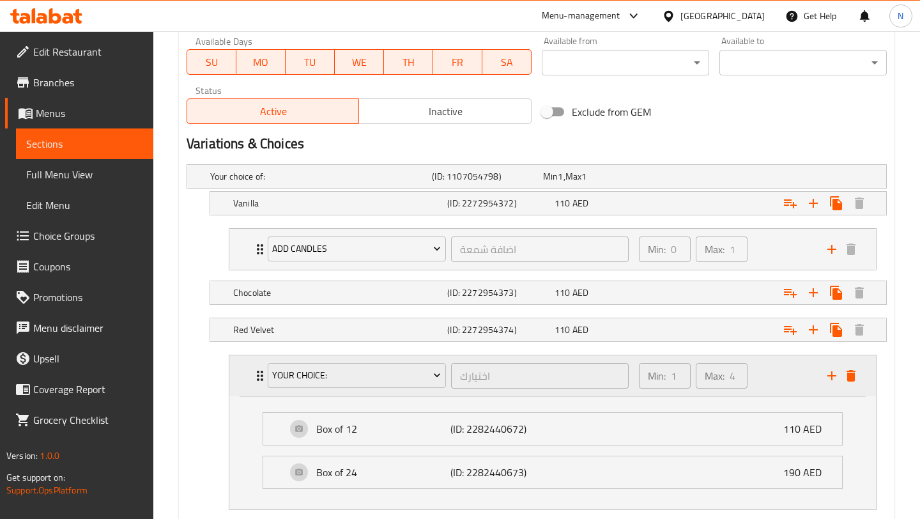
scroll to position [672, 0]
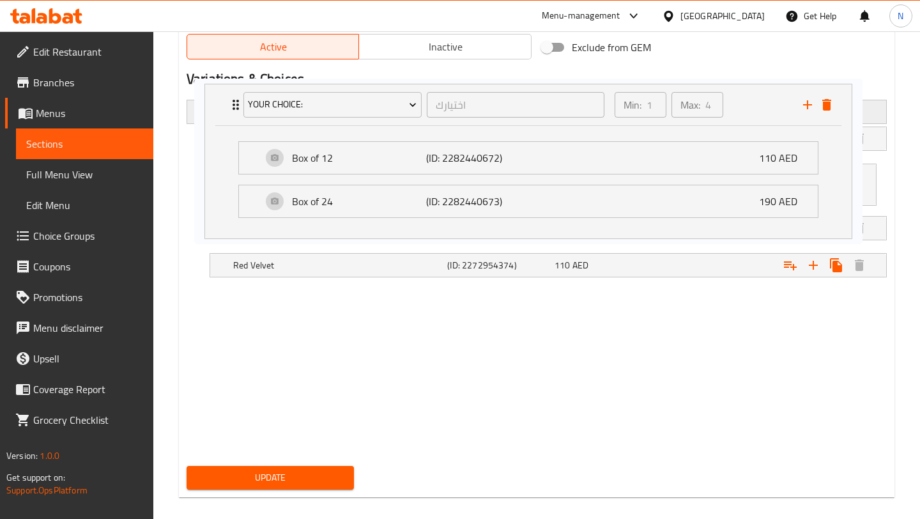
drag, startPoint x: 769, startPoint y: 318, endPoint x: 746, endPoint y: 106, distance: 212.8
click at [746, 106] on div "Your choice of: (ID: 1107054798) Min 1 , Max 1 Name (En) Your choice of: Name (…" at bounding box center [536, 278] width 711 height 366
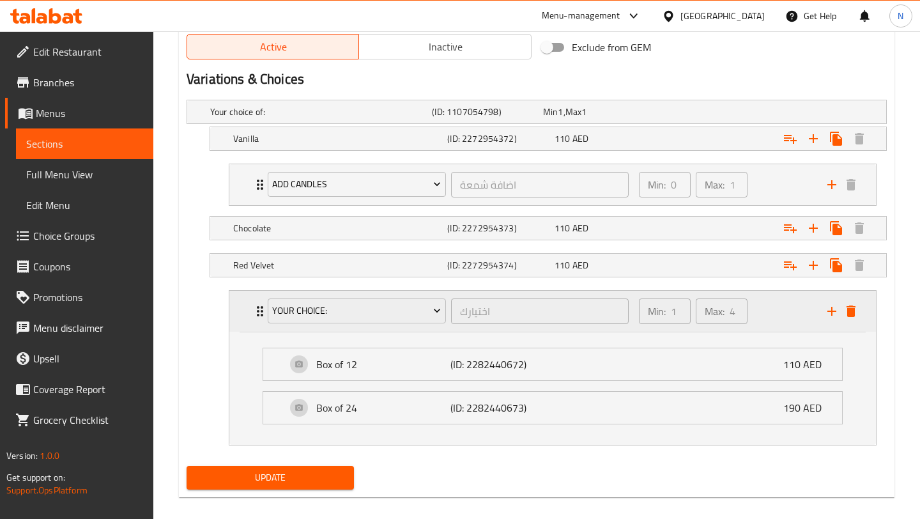
click at [258, 302] on div "Your Choice: اختيارك ​ Min: 1 ​ Max: 4 ​" at bounding box center [556, 311] width 608 height 41
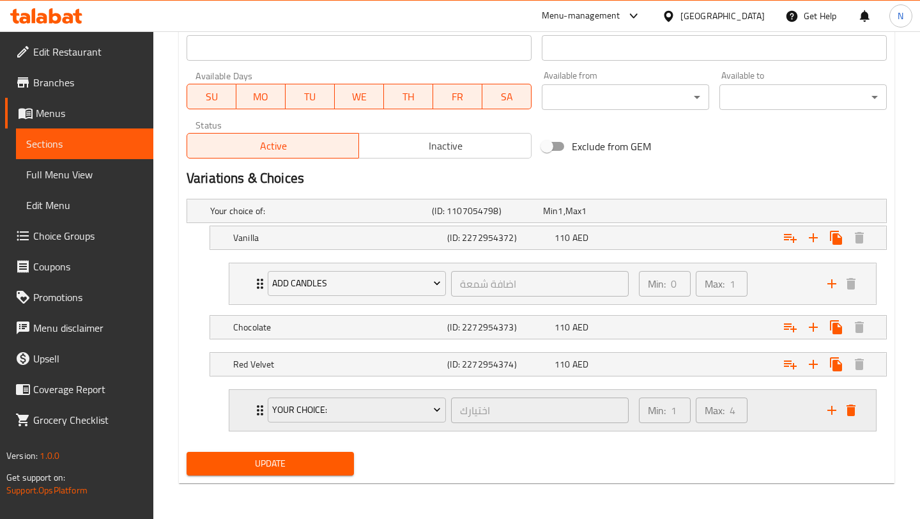
scroll to position [573, 0]
click at [260, 410] on div "Your Choice: اختيارك ​" at bounding box center [448, 410] width 376 height 41
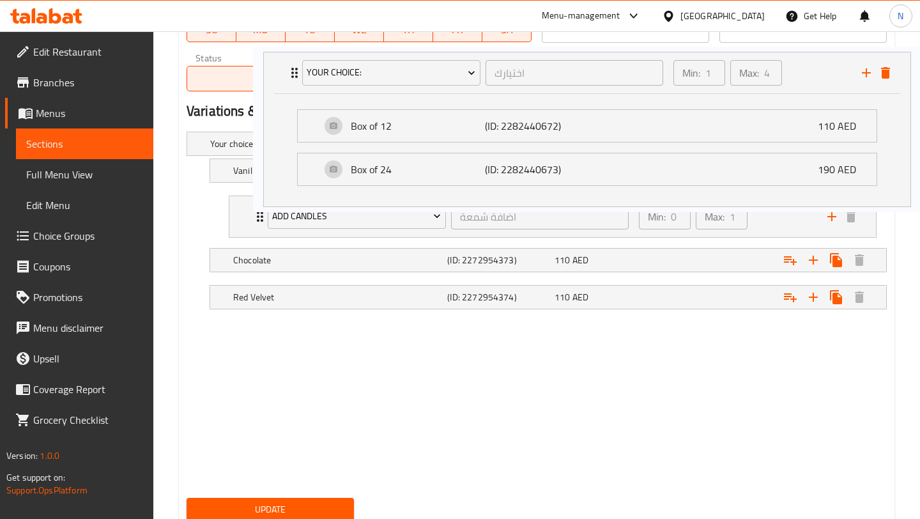
scroll to position [636, 0]
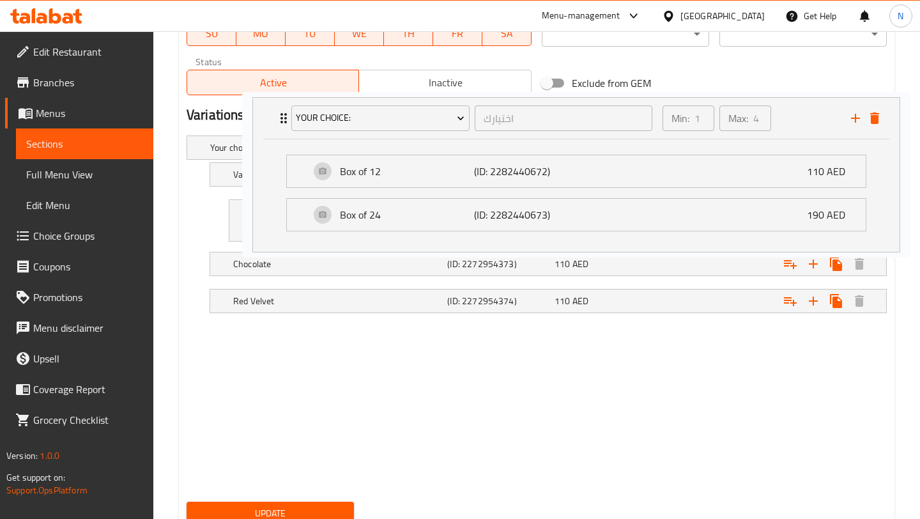
drag, startPoint x: 249, startPoint y: 319, endPoint x: 272, endPoint y: 124, distance: 196.9
click at [272, 123] on div "Change Image Size: 1200 x 800 px / Image formats: jpg, png / 5MB Max. Item name…" at bounding box center [536, 30] width 711 height 999
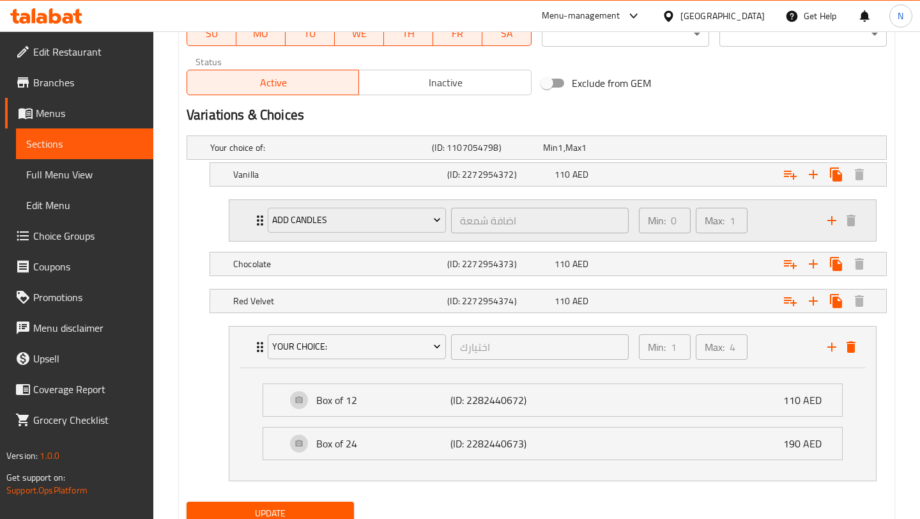
drag, startPoint x: 240, startPoint y: 151, endPoint x: 242, endPoint y: 236, distance: 85.6
click at [242, 236] on div "Your choice of: (ID: 1107054798) Min 1 , Max 1 Name (En) Your choice of: Name (…" at bounding box center [536, 313] width 711 height 366
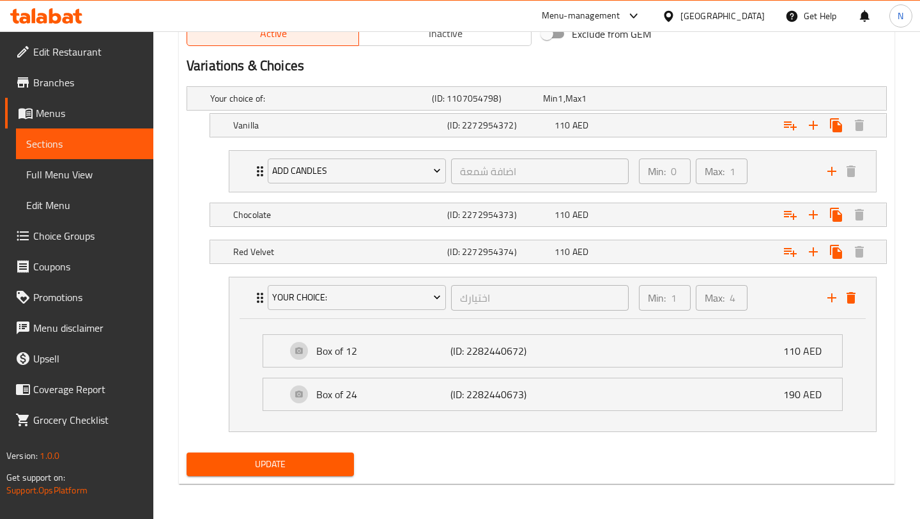
click at [288, 465] on span "Update" at bounding box center [270, 464] width 147 height 16
click at [323, 465] on span "Update" at bounding box center [270, 464] width 147 height 16
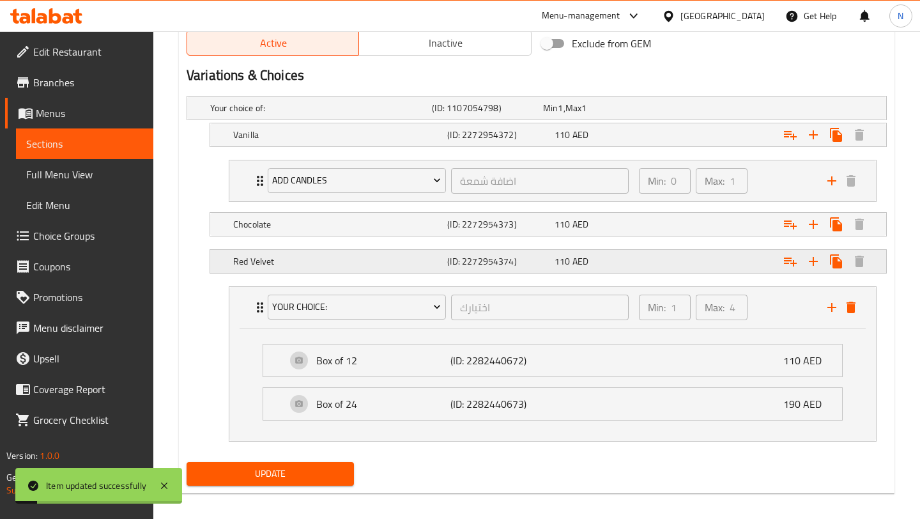
scroll to position [0, 0]
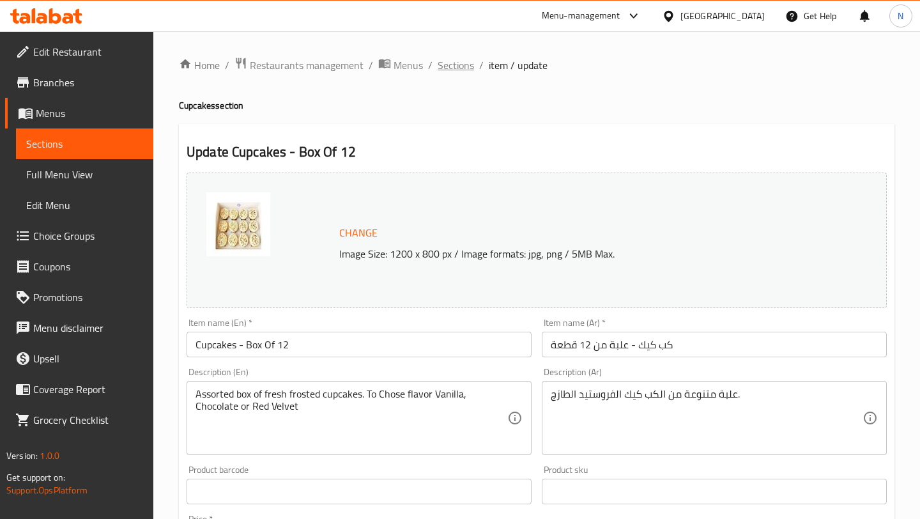
click at [445, 67] on span "Sections" at bounding box center [456, 65] width 36 height 15
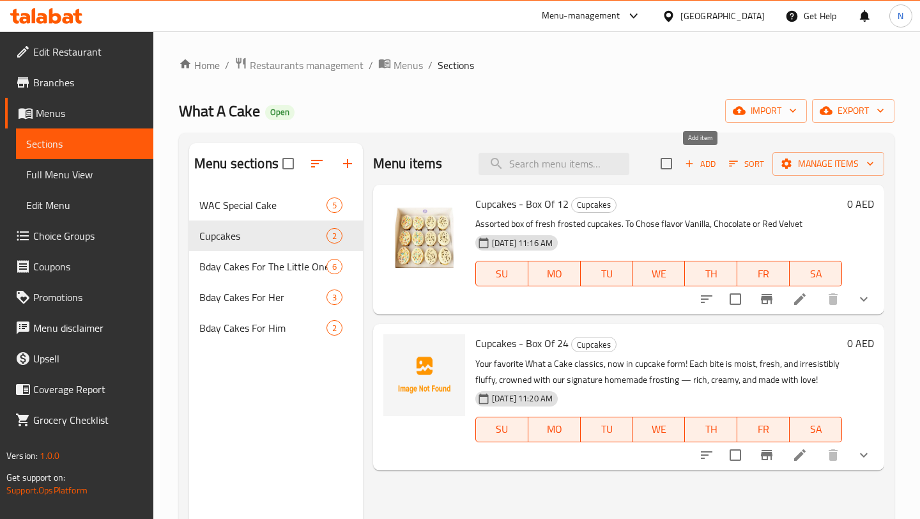
click at [701, 160] on span "Add" at bounding box center [700, 164] width 35 height 15
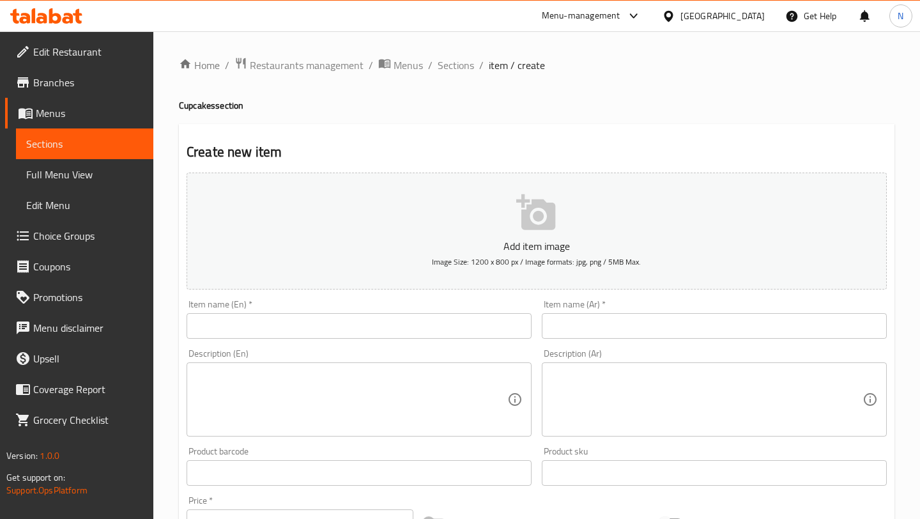
click at [339, 327] on input "text" at bounding box center [359, 326] width 345 height 26
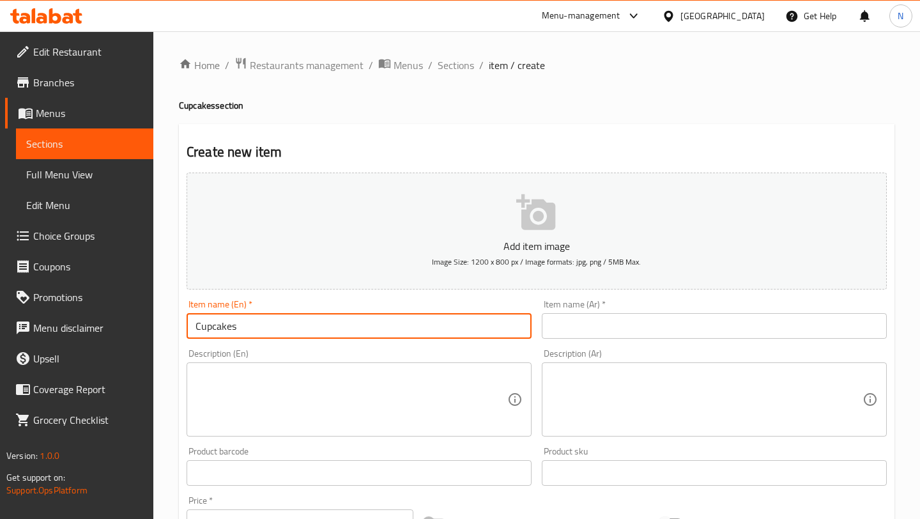
type input "Cupcakes"
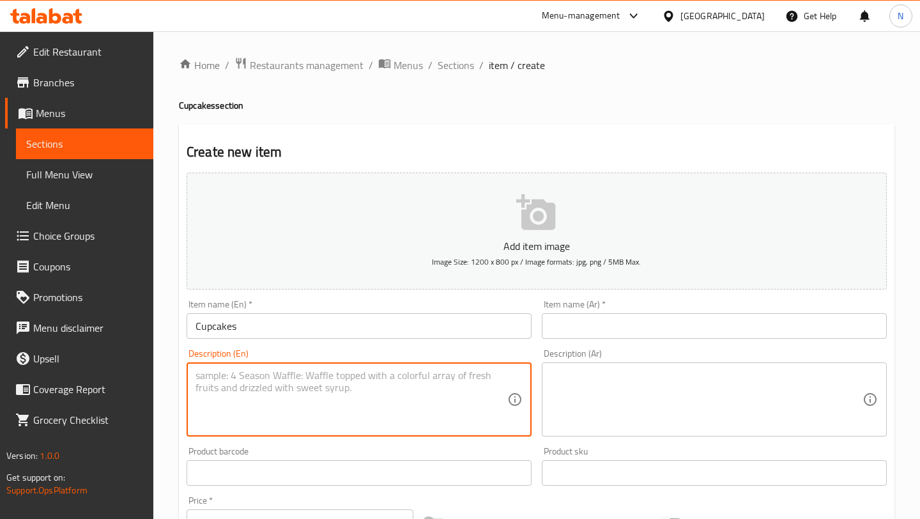
click at [325, 395] on textarea at bounding box center [352, 399] width 312 height 61
click at [260, 371] on textarea "Assorted box of fresh" at bounding box center [352, 399] width 312 height 61
paste textarea "frosted cupcakes. To Chose flavor Vanilla, Chocolate or Red Velvet"
type textarea "Assorted box of fresh frosted cupcakes. To Chose flavor Vanilla, Chocolate or R…"
click at [693, 134] on div "Create new item Add item image Image Size: 1200 x 800 px / Image formats: jpg, …" at bounding box center [537, 496] width 716 height 744
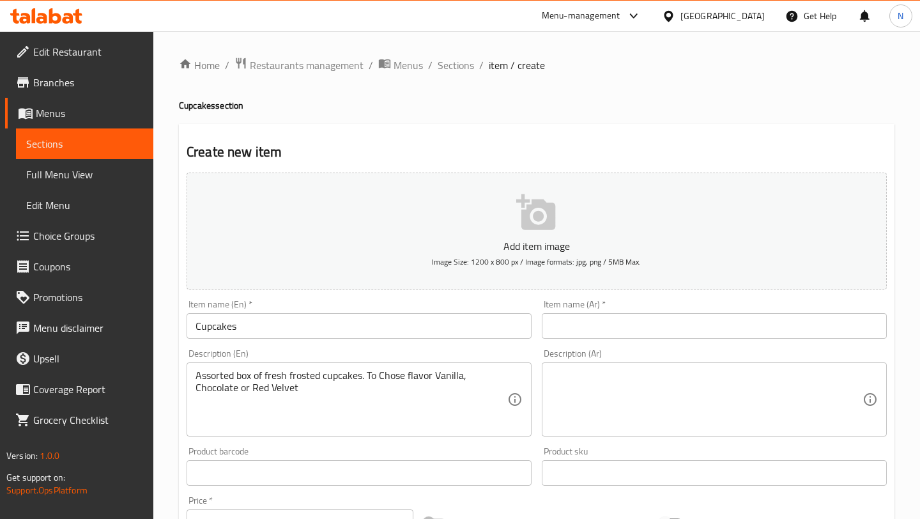
click at [682, 378] on textarea at bounding box center [707, 399] width 312 height 61
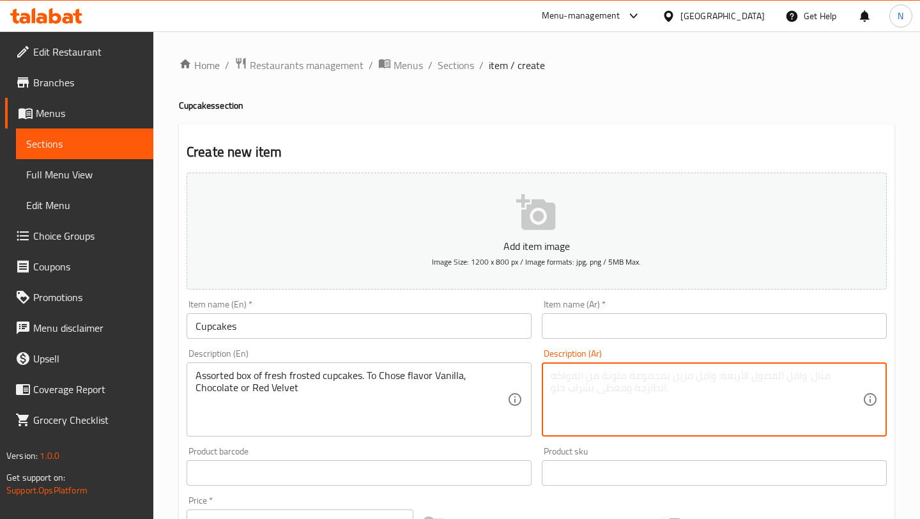
type textarea "√"
paste textarea "Assorted box of fresh frosted cupcakes. To Chose flavor Vanilla, Chocolate or R…"
type textarea "Assorted box of fresh frosted cupcakes. To Chose flavor Vanilla, Chocolate or R…"
click at [708, 384] on textarea at bounding box center [707, 399] width 312 height 61
paste textarea "علبة متنوعة من الكب كيك الفروستيد الطازج."
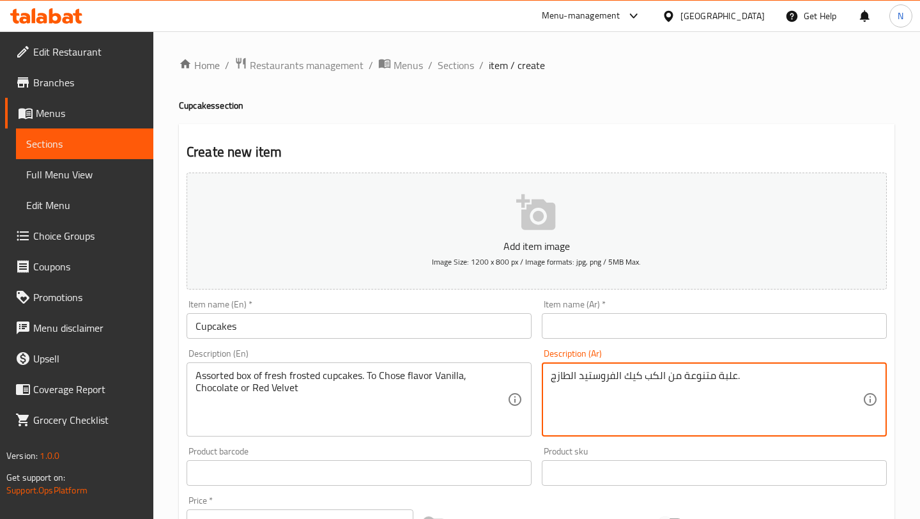
type textarea "علبة متنوعة من الكب كيك الفروستيد الطازج."
click at [608, 325] on input "text" at bounding box center [714, 326] width 345 height 26
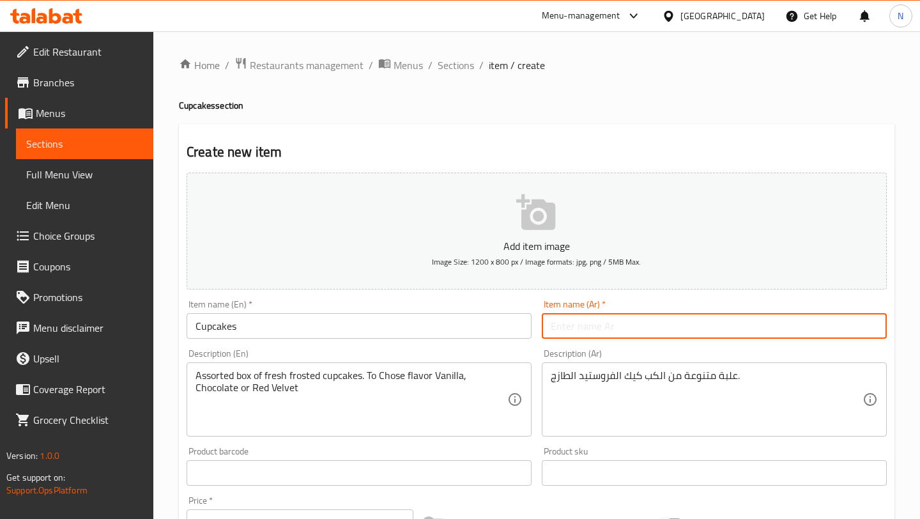
paste input "كب كيك - علبة من 12 قطعة"
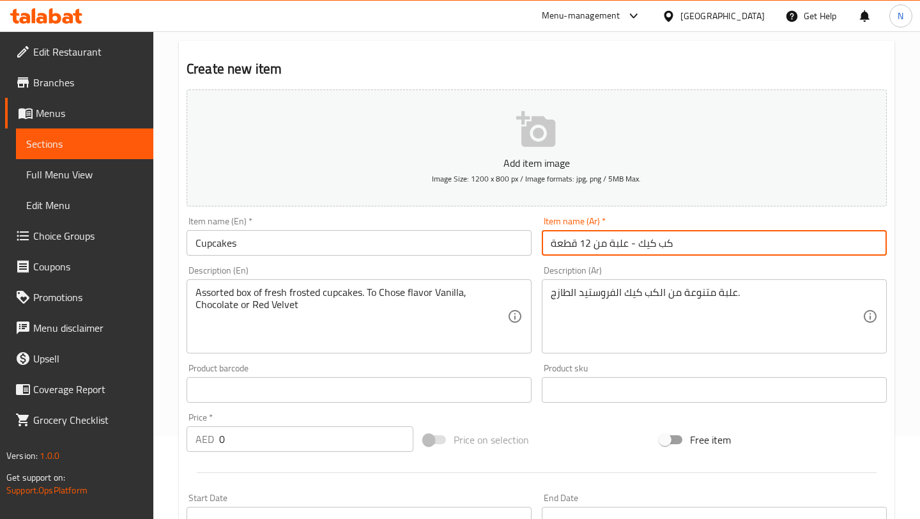
scroll to position [96, 0]
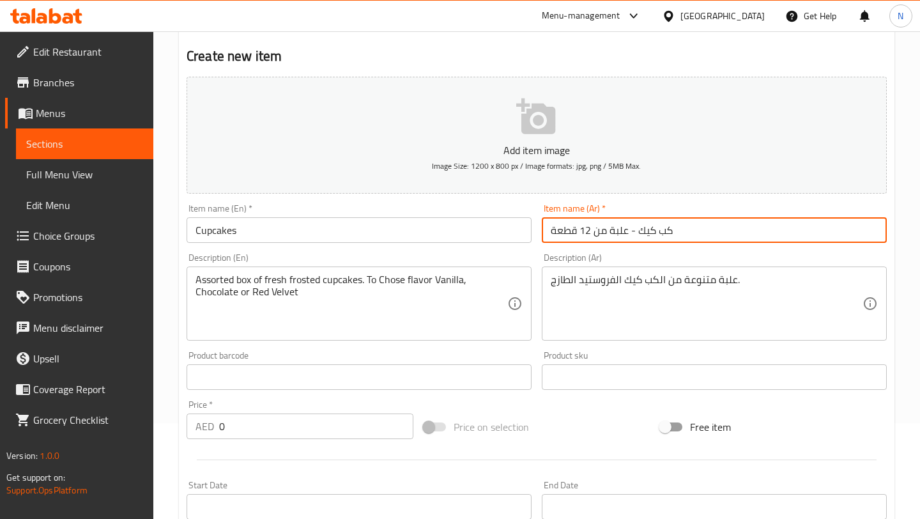
type input "كب كيك - علبة من 12 قطعة"
click at [267, 428] on input "0" at bounding box center [316, 426] width 194 height 26
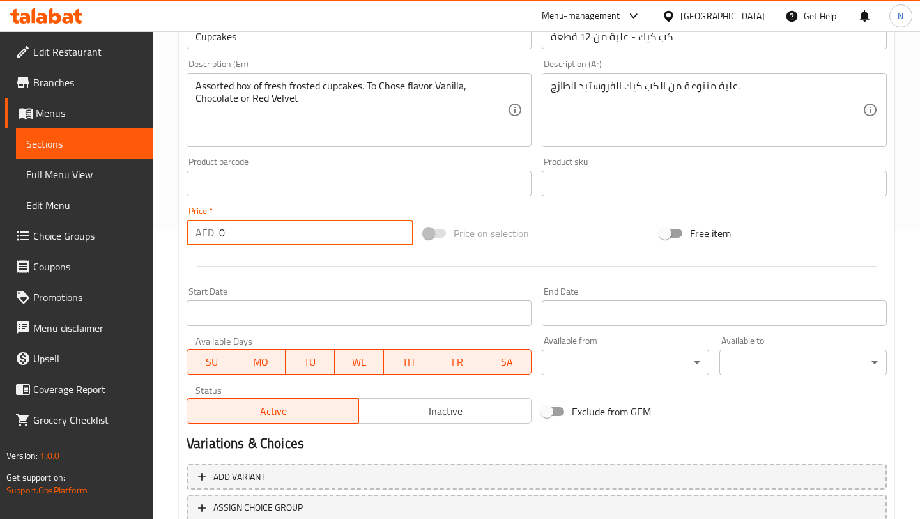
scroll to position [384, 0]
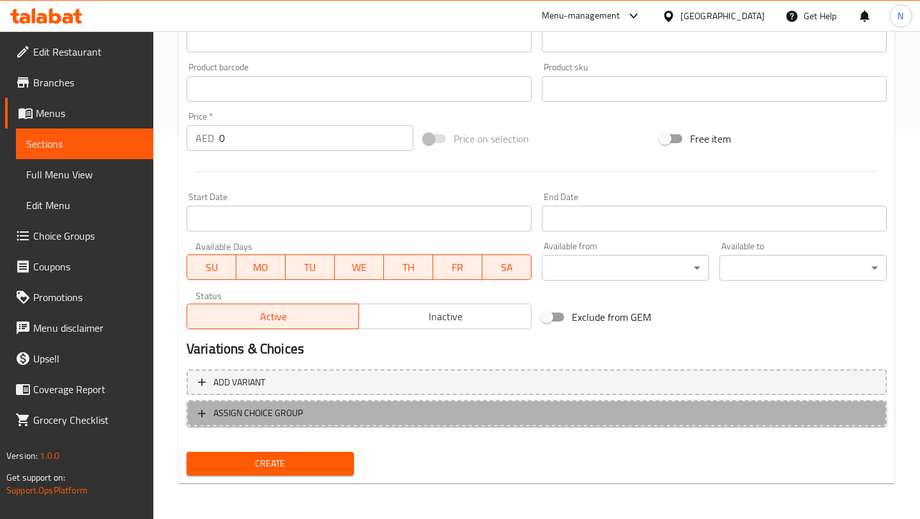
click at [283, 406] on span "ASSIGN CHOICE GROUP" at bounding box center [257, 413] width 89 height 16
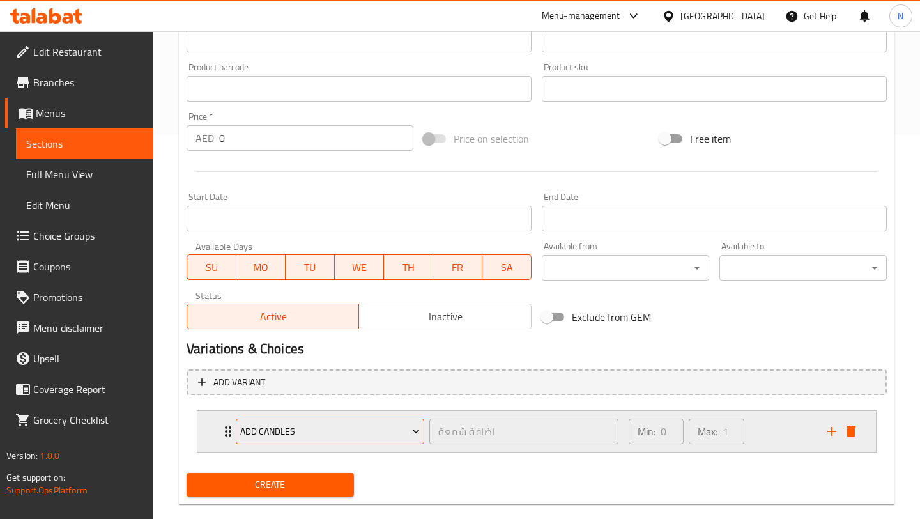
click at [333, 438] on span "Add Candles" at bounding box center [330, 432] width 180 height 16
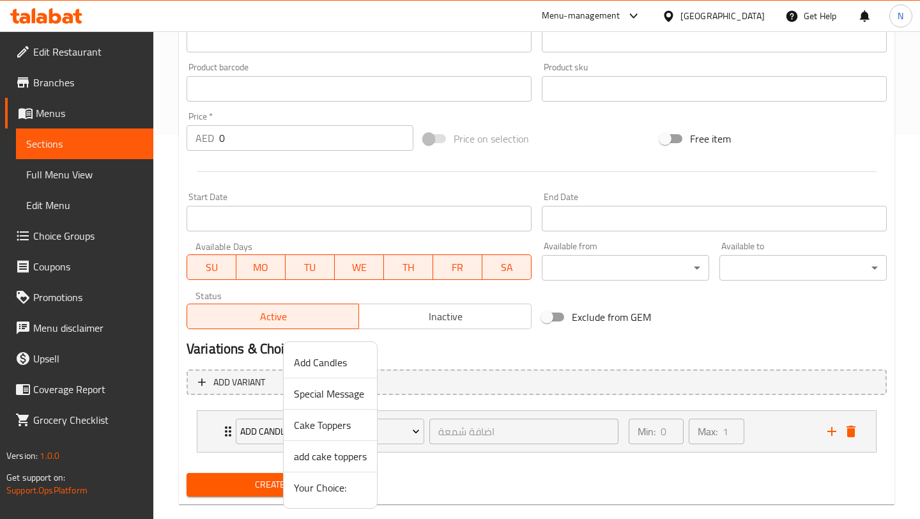
click at [304, 488] on span "Your Choice:" at bounding box center [330, 487] width 73 height 15
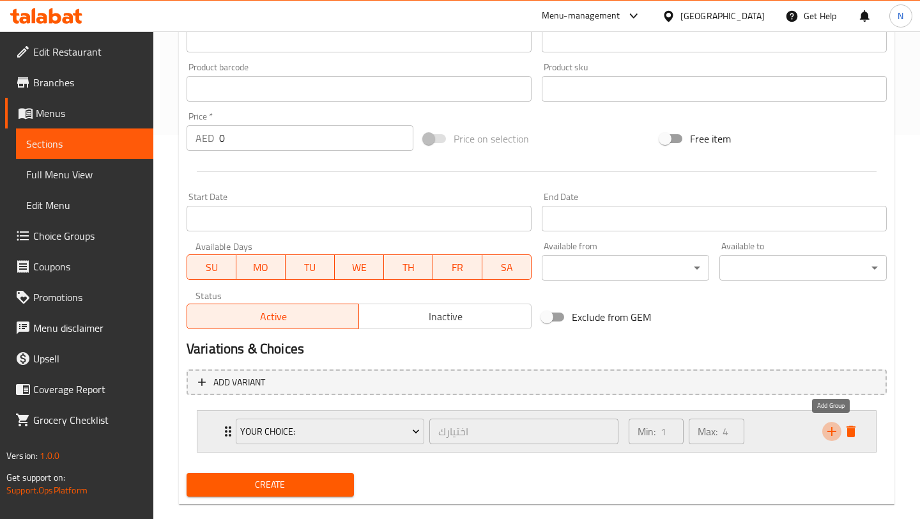
click at [833, 429] on icon "add" at bounding box center [831, 431] width 15 height 15
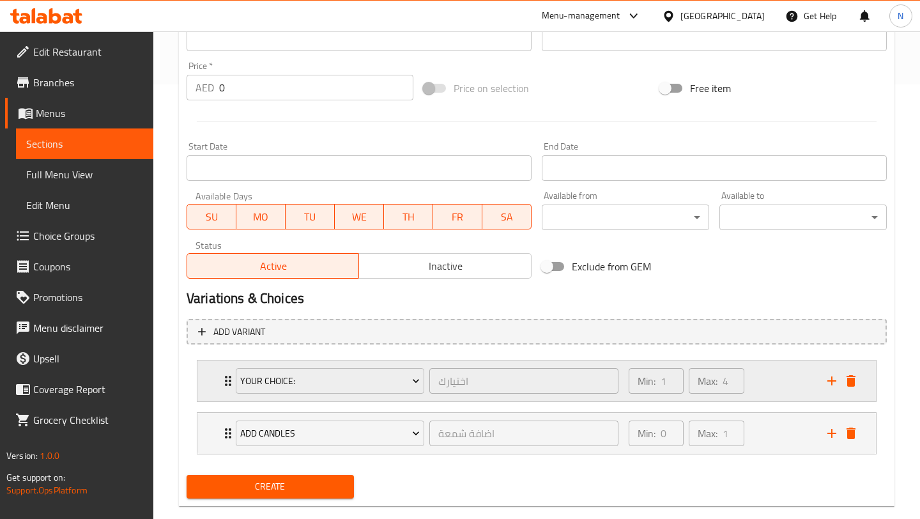
scroll to position [458, 0]
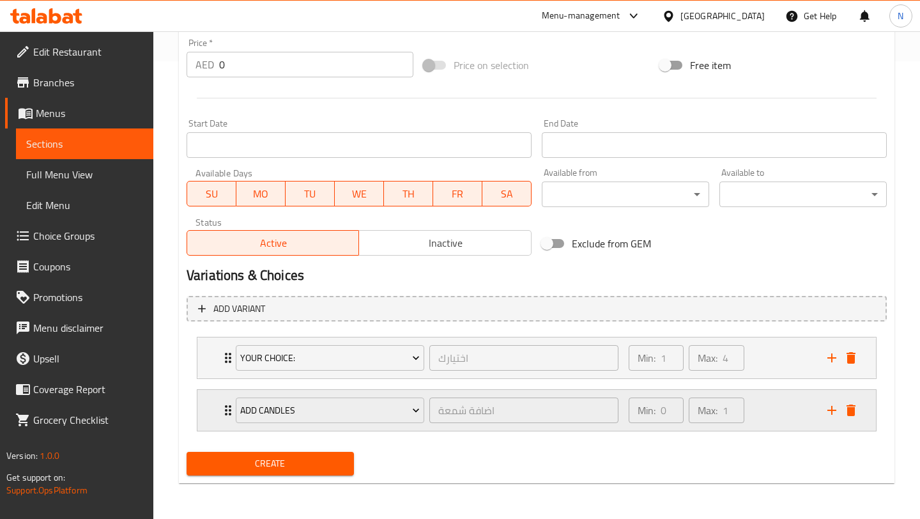
click at [426, 408] on div "Add Candles" at bounding box center [330, 410] width 194 height 31
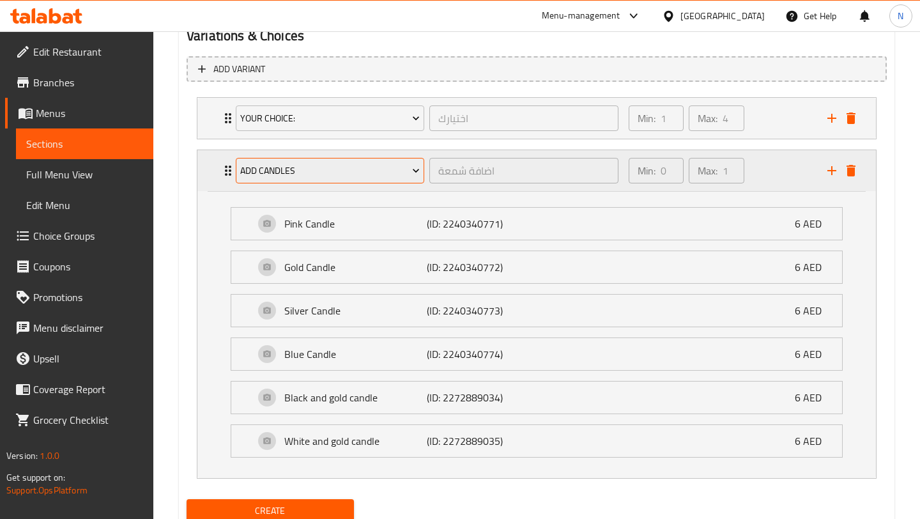
scroll to position [707, 0]
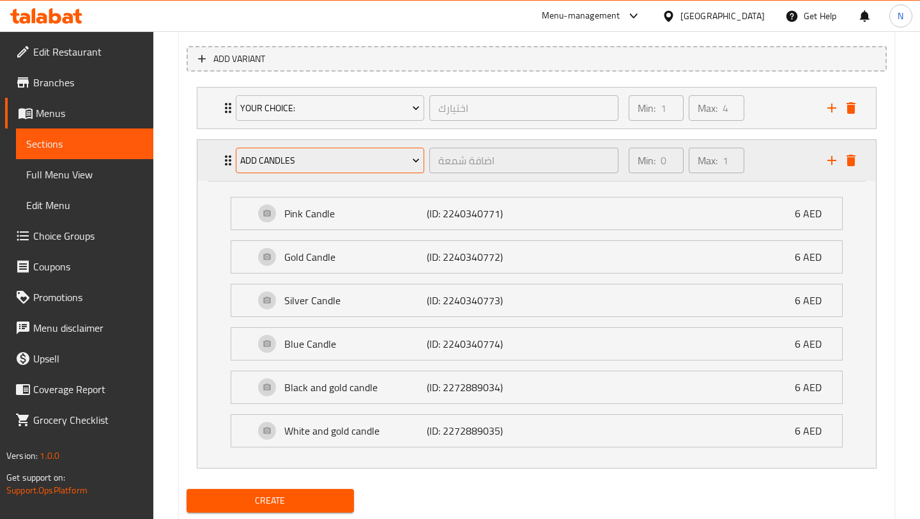
click at [354, 160] on span "Add Candles" at bounding box center [330, 161] width 180 height 16
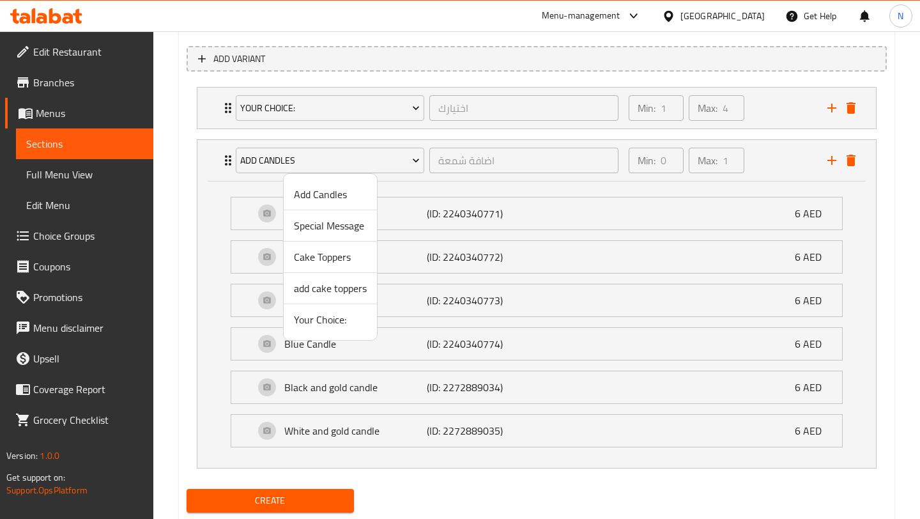
click at [856, 168] on div at bounding box center [460, 259] width 920 height 519
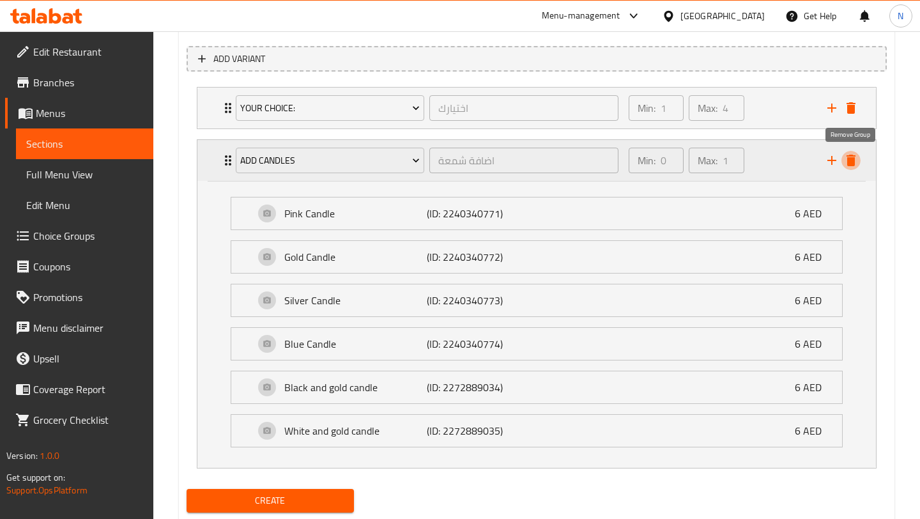
click at [849, 164] on icon "delete" at bounding box center [851, 161] width 9 height 12
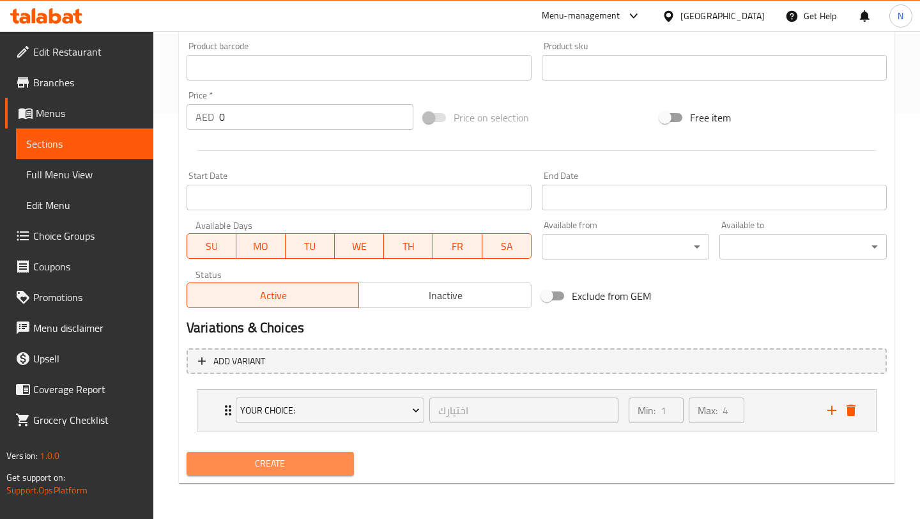
click at [203, 465] on span "Create" at bounding box center [270, 464] width 147 height 16
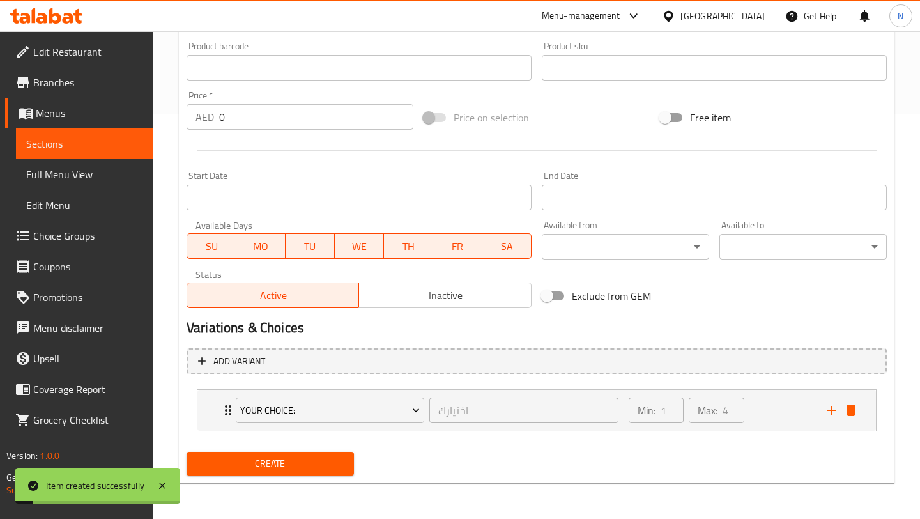
click at [59, 238] on span "Choice Groups" at bounding box center [88, 235] width 110 height 15
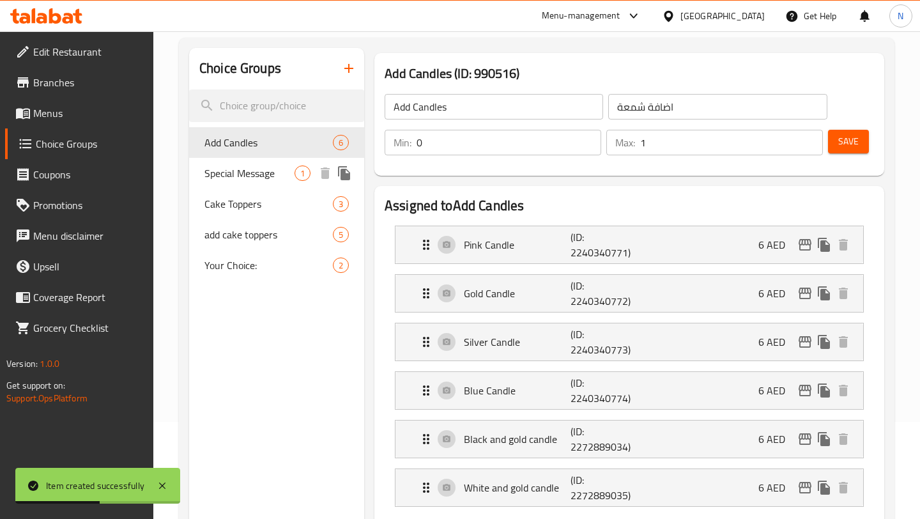
scroll to position [72, 0]
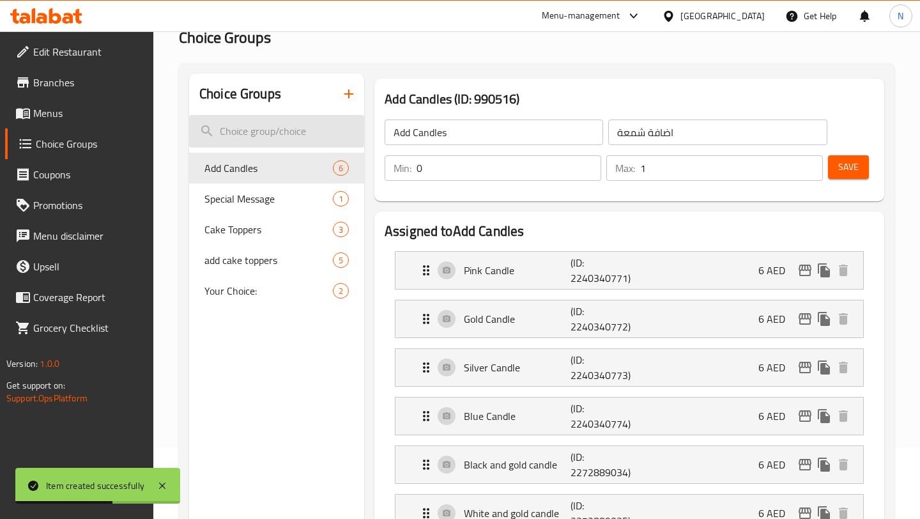
click at [259, 135] on input "search" at bounding box center [276, 131] width 175 height 33
click at [351, 98] on icon "button" at bounding box center [348, 93] width 15 height 15
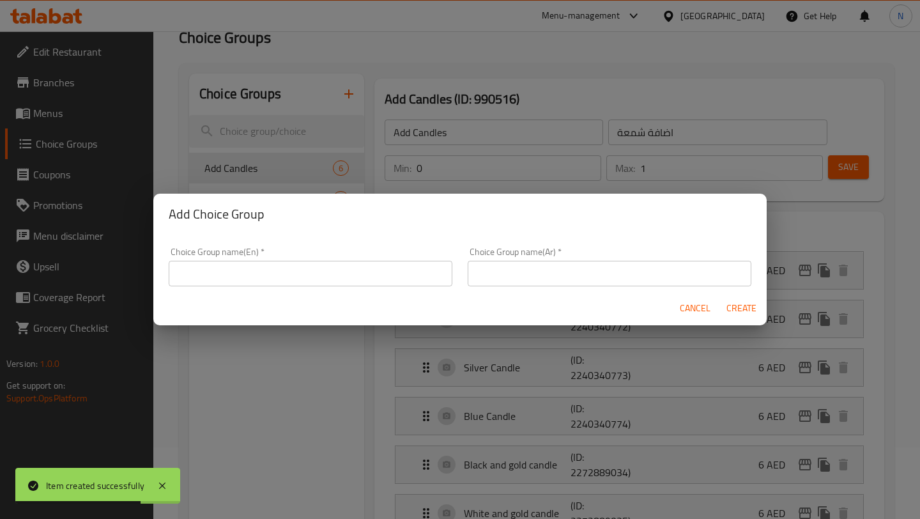
click at [305, 272] on input "text" at bounding box center [311, 274] width 284 height 26
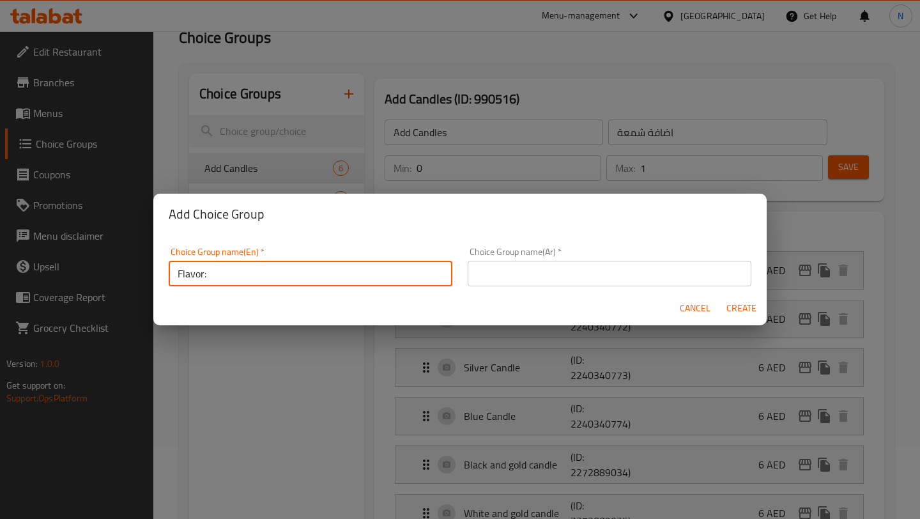
type input "Flavor:"
click at [669, 292] on div "Cancel Create" at bounding box center [459, 308] width 613 height 34
click at [669, 285] on input "text" at bounding box center [610, 274] width 284 height 26
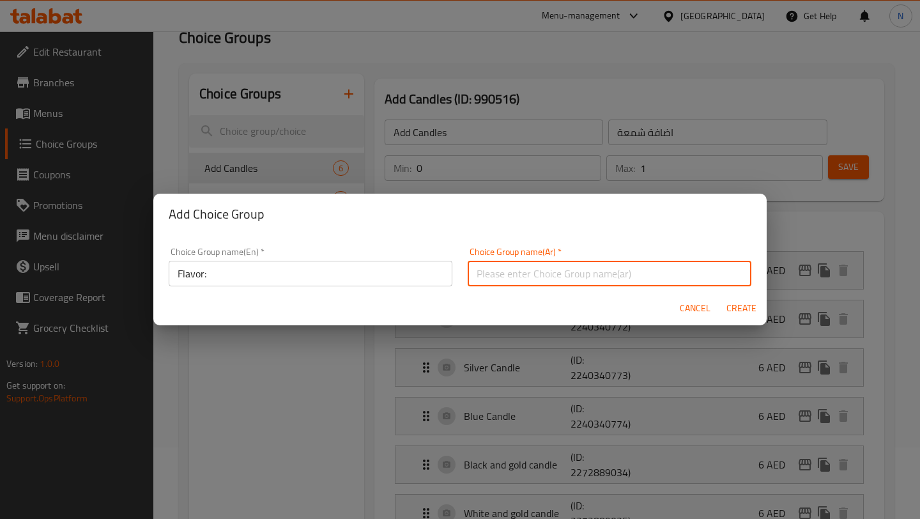
paste input "النكهة"
type input "النكهة"
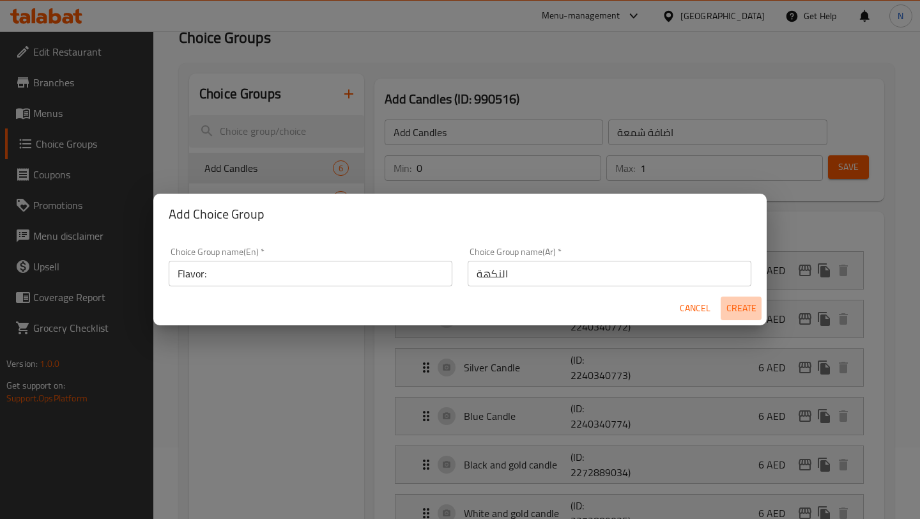
click at [734, 300] on span "Create" at bounding box center [741, 308] width 31 height 16
type input "Flavor:"
type input "النكهة"
type input "0"
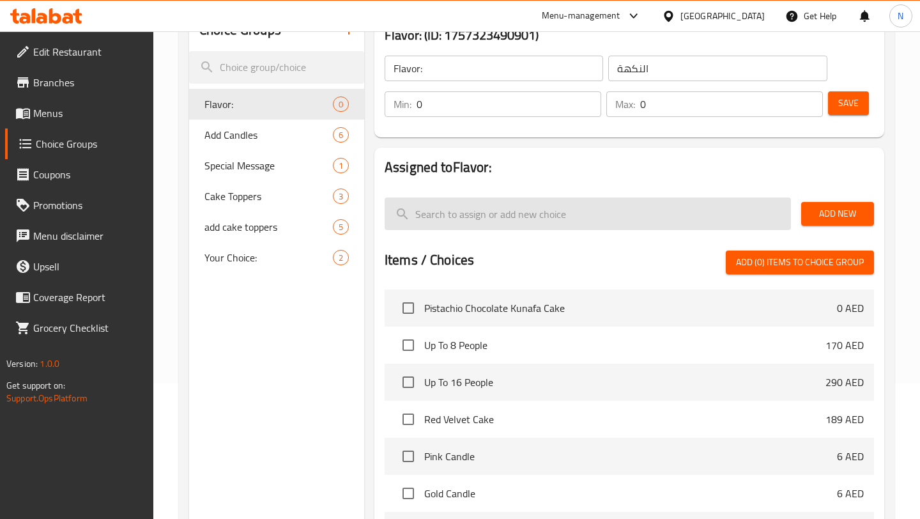
scroll to position [132, 0]
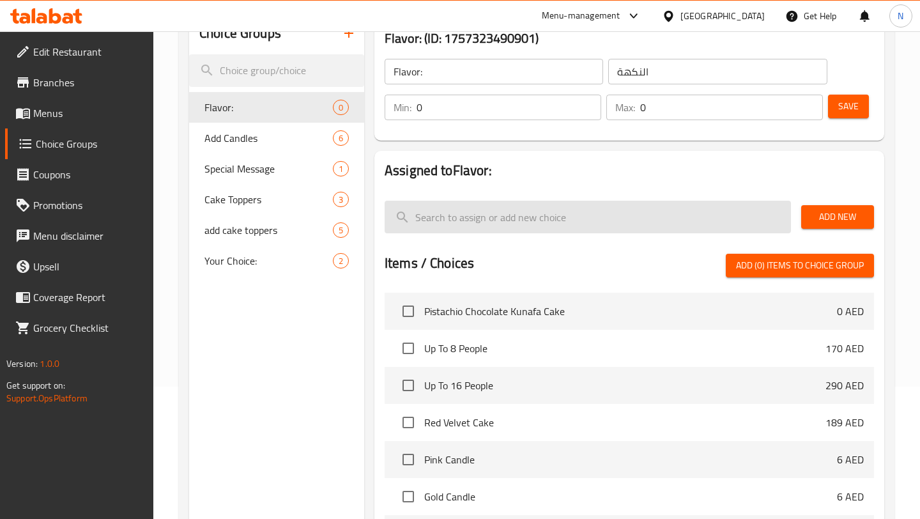
click at [696, 208] on input "search" at bounding box center [588, 217] width 406 height 33
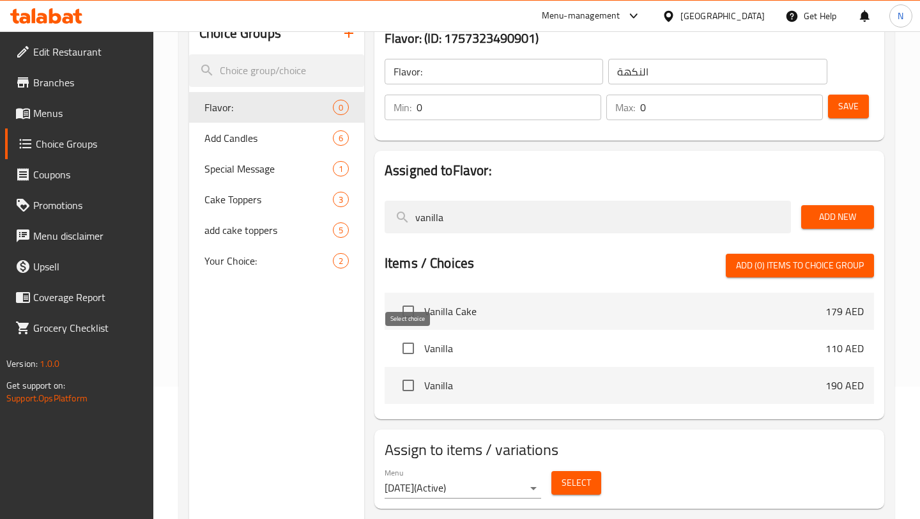
type input "vanilla"
click at [403, 350] on input "checkbox" at bounding box center [408, 348] width 27 height 27
checkbox input "true"
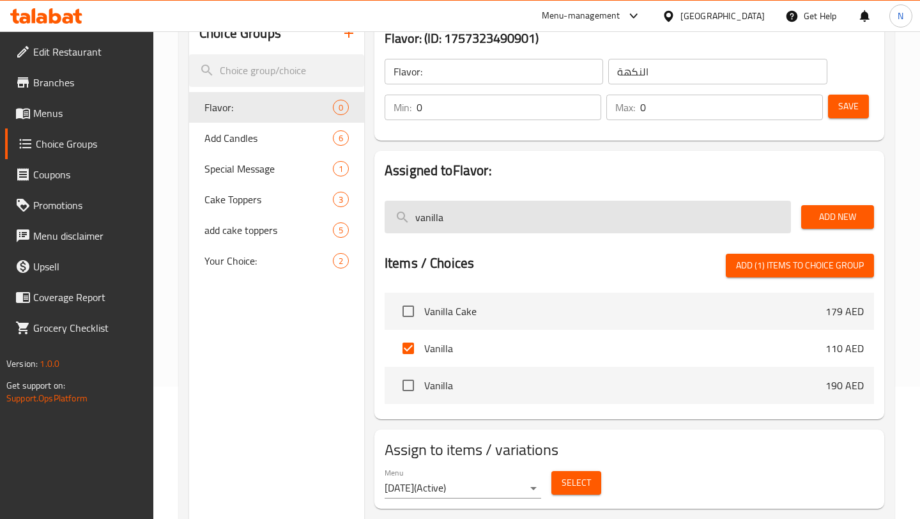
drag, startPoint x: 510, startPoint y: 225, endPoint x: 393, endPoint y: 220, distance: 117.0
click at [393, 220] on input "vanilla" at bounding box center [588, 217] width 406 height 33
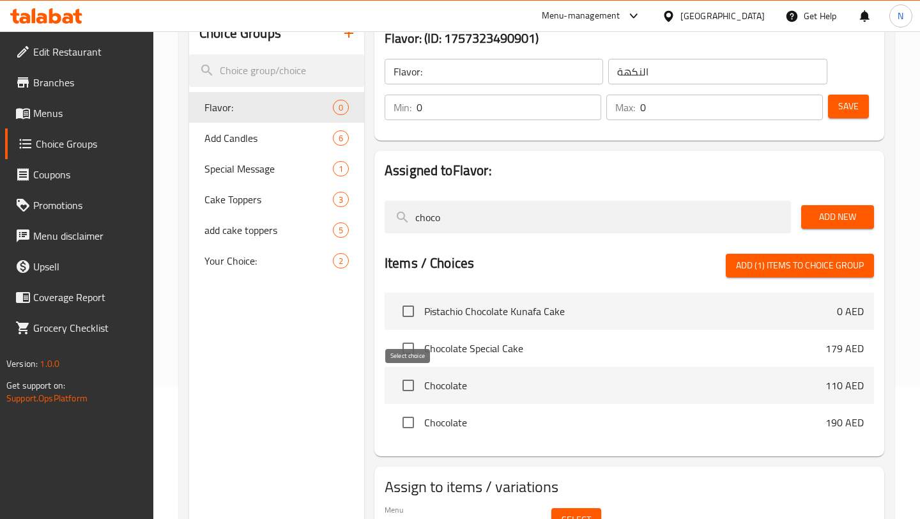
type input "choco"
click at [403, 388] on input "checkbox" at bounding box center [408, 385] width 27 height 27
checkbox input "true"
click at [335, 223] on div "Choice Groups Flavor: 0 Add Candles 6 Special Message 1 Cake Toppers 3 add cake…" at bounding box center [539, 282] width 700 height 538
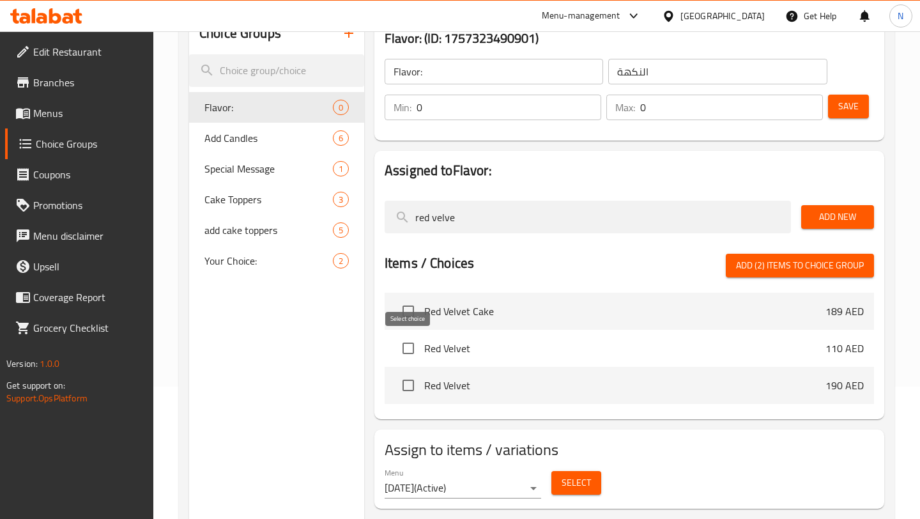
type input "red velve"
click at [407, 345] on input "checkbox" at bounding box center [408, 348] width 27 height 27
click at [751, 263] on span "Add (3) items to choice group" at bounding box center [800, 266] width 128 height 16
checkbox input "false"
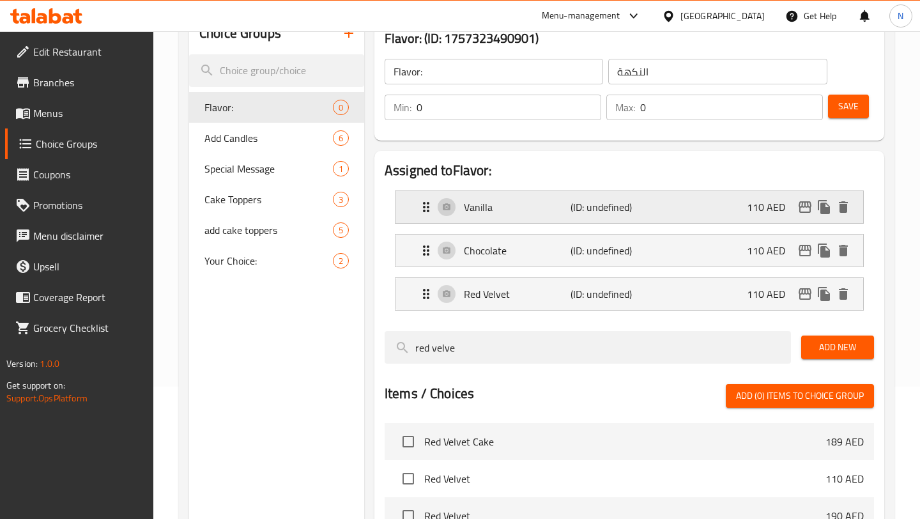
click at [626, 206] on p "(ID: undefined)" at bounding box center [606, 206] width 71 height 15
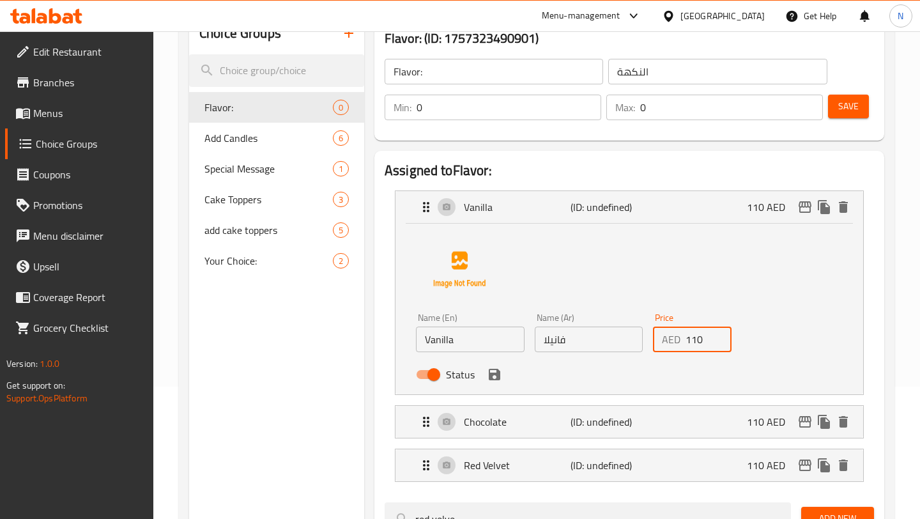
drag, startPoint x: 688, startPoint y: 341, endPoint x: 739, endPoint y: 341, distance: 50.5
click at [739, 340] on div "Name (En) Vanilla Name (En) Name (Ar) فانيلا Name (Ar) Price AED 110 Price Stat…" at bounding box center [589, 350] width 356 height 84
type input "1"
click at [494, 369] on icon "save" at bounding box center [495, 375] width 12 height 12
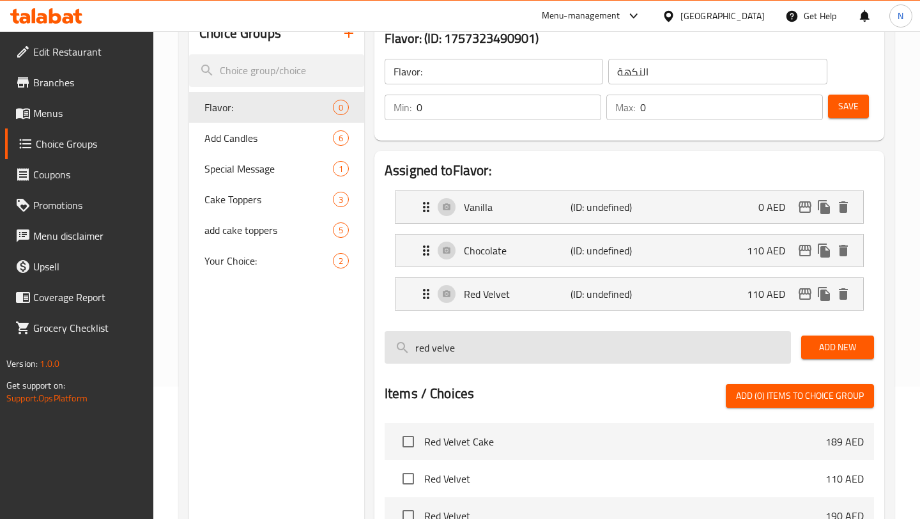
type input "0"
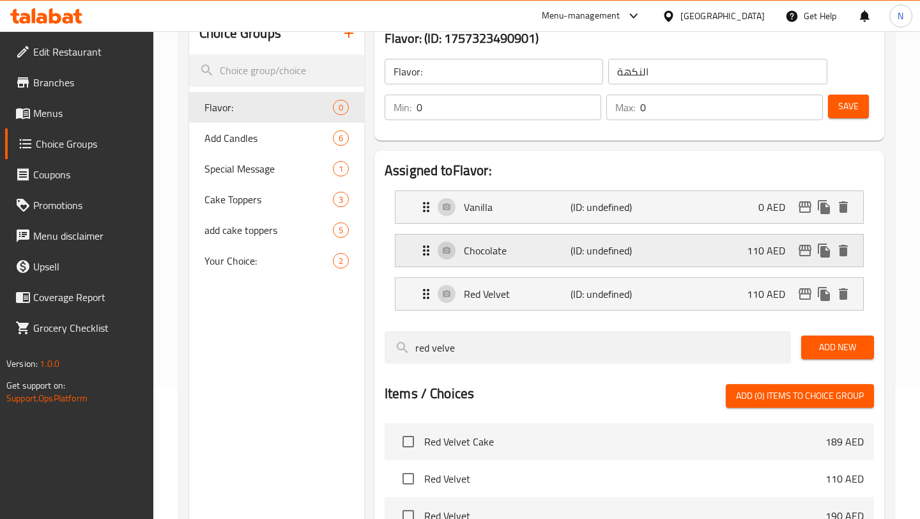
click at [646, 263] on div "Chocolate (ID: undefined) 110 AED" at bounding box center [633, 251] width 429 height 32
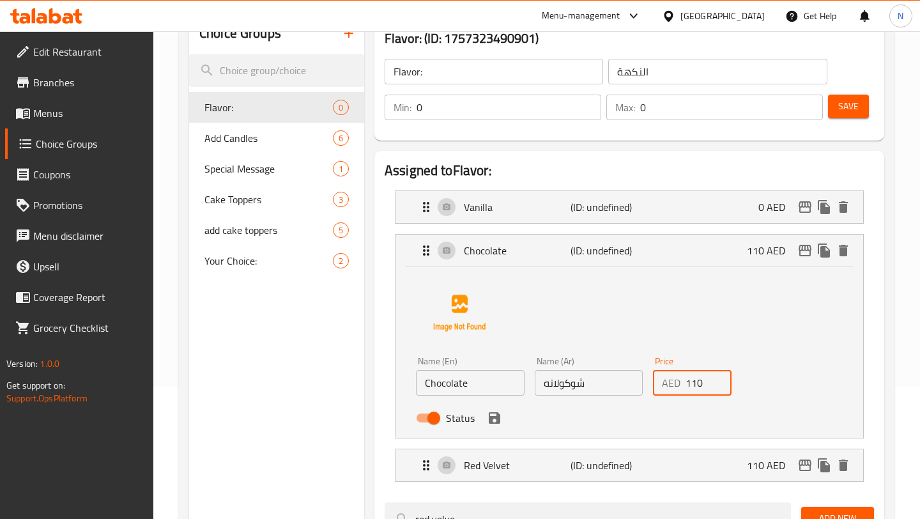
drag, startPoint x: 689, startPoint y: 385, endPoint x: 728, endPoint y: 385, distance: 39.6
click at [729, 385] on input "110" at bounding box center [709, 383] width 46 height 26
type input "1"
click at [499, 420] on icon "save" at bounding box center [494, 417] width 15 height 15
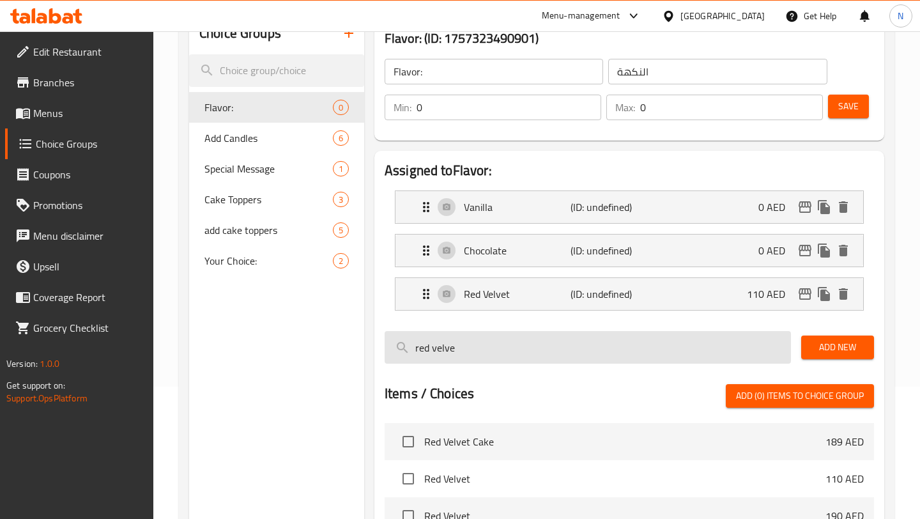
type input "0"
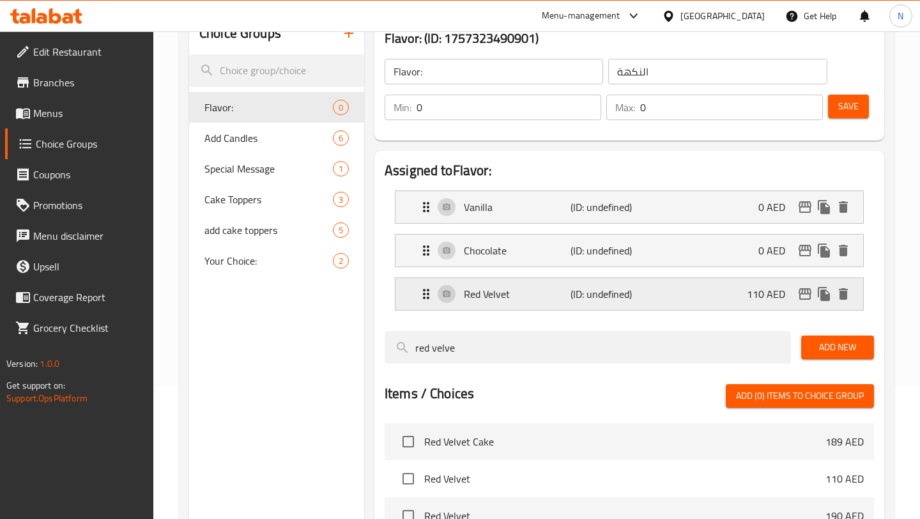
click at [658, 307] on div "Red Velvet (ID: undefined) 110 AED" at bounding box center [633, 294] width 429 height 32
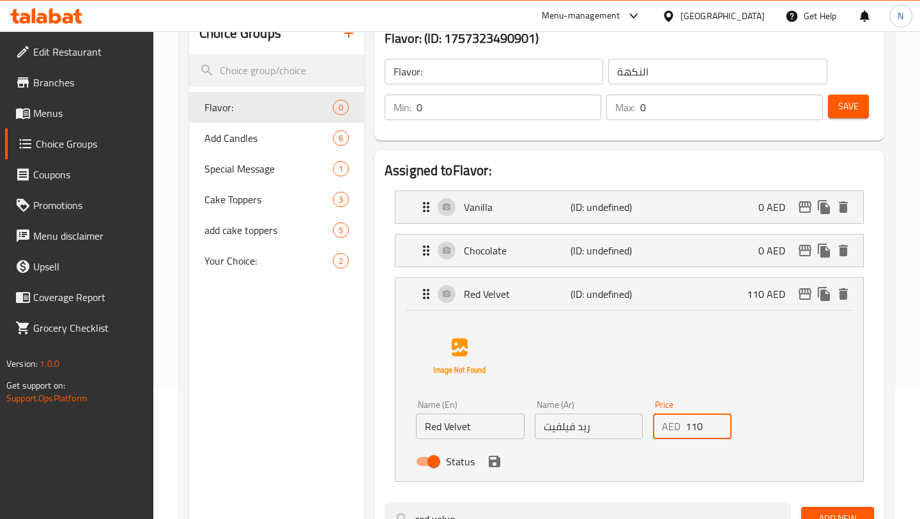
drag, startPoint x: 709, startPoint y: 426, endPoint x: 632, endPoint y: 428, distance: 77.3
click at [633, 428] on div "Name (En) Red Velvet Name (En) Name (Ar) ريد فيلفيت Name (Ar) Price AED 110 Pri…" at bounding box center [589, 437] width 356 height 84
click at [491, 466] on icon "save" at bounding box center [495, 462] width 12 height 12
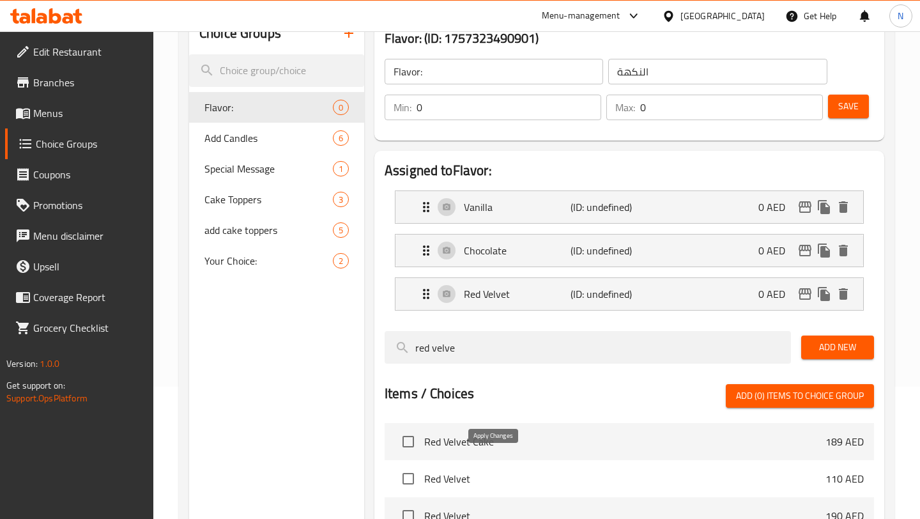
type input "0"
click at [489, 264] on div "Chocolate (ID: undefined) 0 AED" at bounding box center [633, 251] width 429 height 32
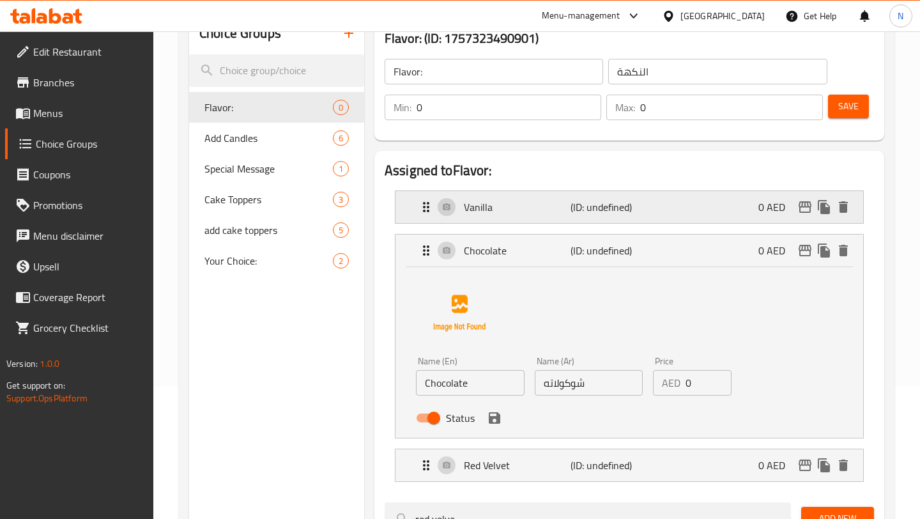
click at [526, 216] on div "Vanilla (ID: undefined) 0 AED" at bounding box center [633, 207] width 429 height 32
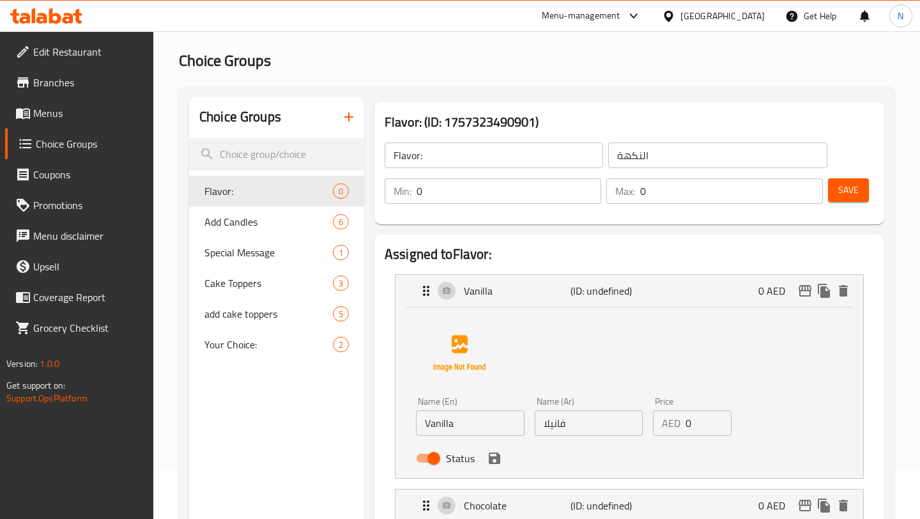
scroll to position [0, 0]
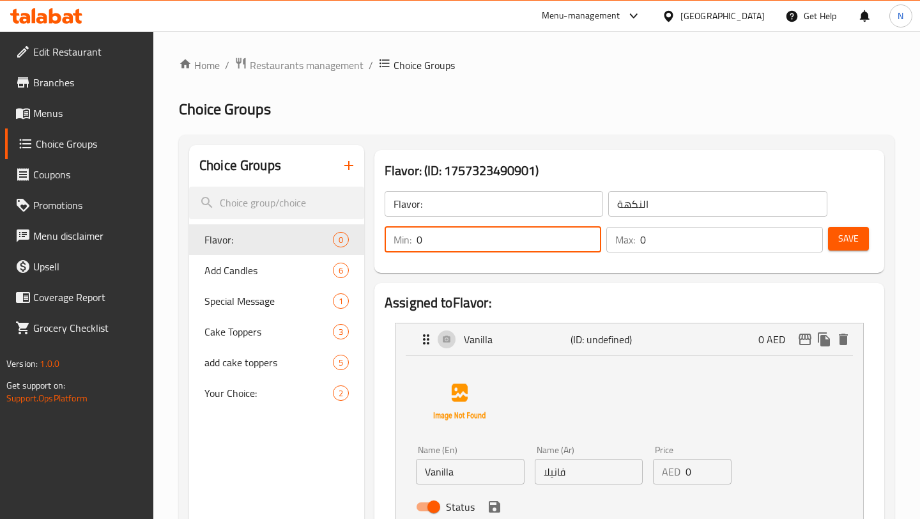
drag, startPoint x: 461, startPoint y: 235, endPoint x: 382, endPoint y: 235, distance: 79.2
click at [382, 235] on div "Min: 0 ​" at bounding box center [493, 239] width 222 height 31
type input "1"
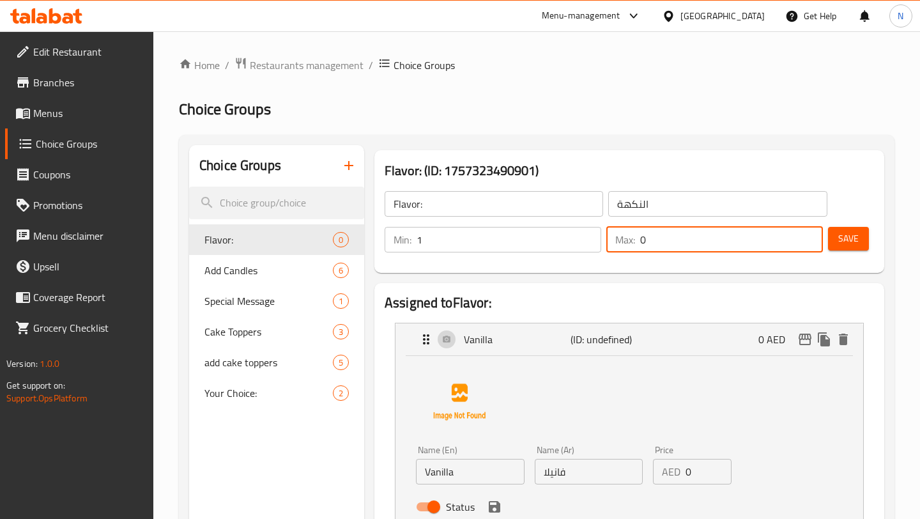
drag, startPoint x: 682, startPoint y: 235, endPoint x: 630, endPoint y: 235, distance: 51.8
click at [630, 235] on div "Max: 0 ​" at bounding box center [714, 240] width 217 height 26
type input "1"
click at [843, 241] on span "Save" at bounding box center [848, 239] width 20 height 16
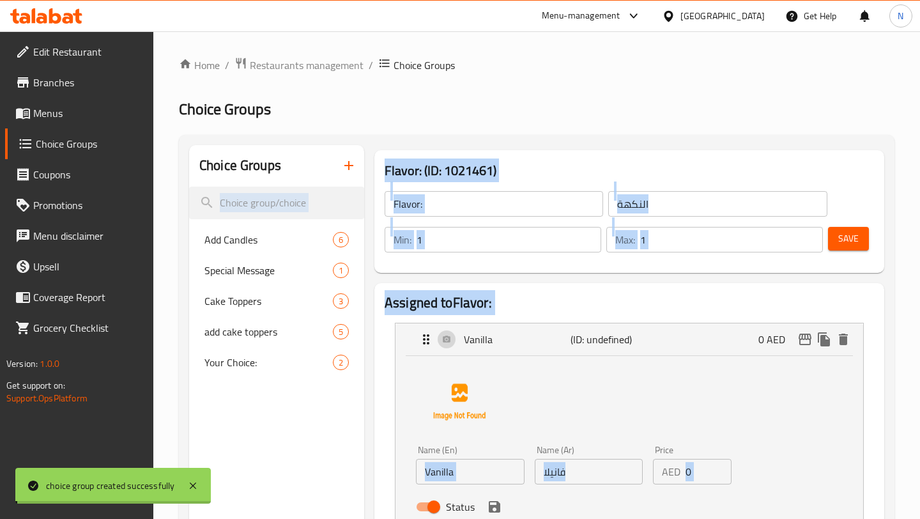
drag, startPoint x: 412, startPoint y: 174, endPoint x: 301, endPoint y: 174, distance: 110.5
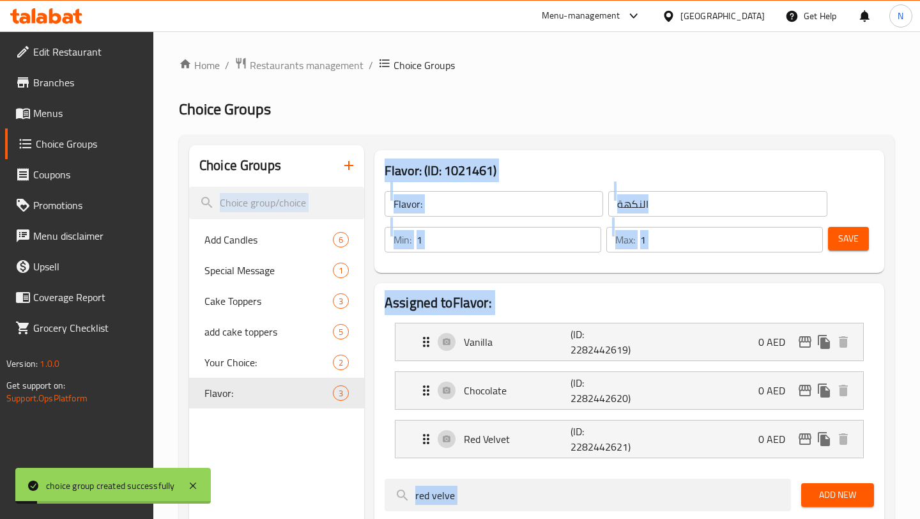
click at [396, 143] on div "Choice Groups Add Candles 6 Special Message 1 Cake Toppers 3 add cake toppers 5…" at bounding box center [537, 468] width 716 height 667
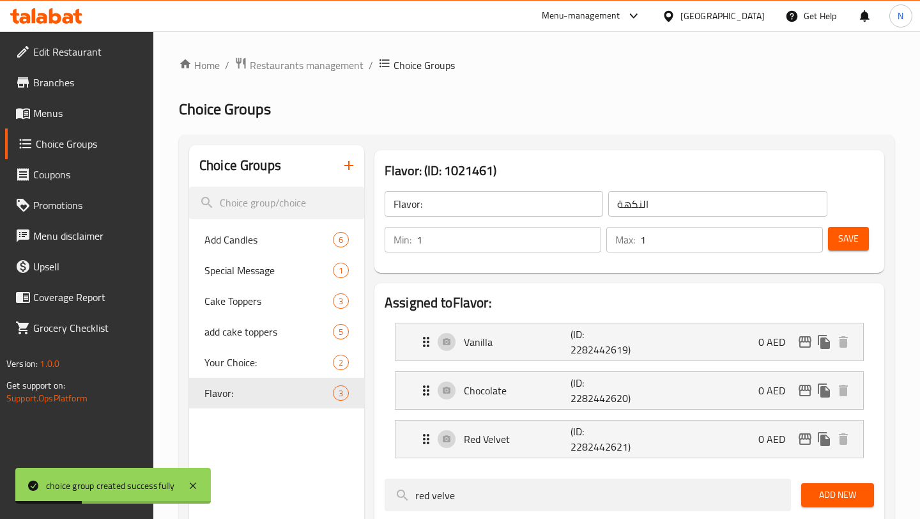
click at [49, 114] on span "Menus" at bounding box center [88, 112] width 110 height 15
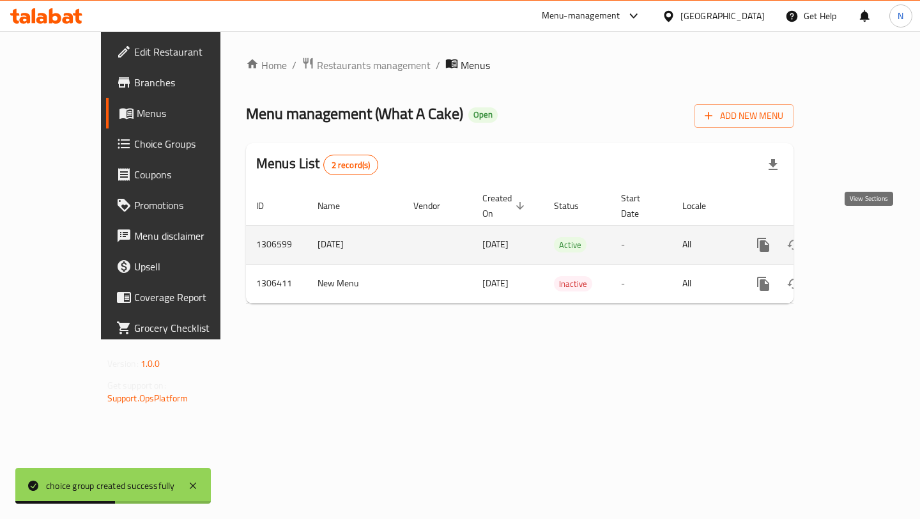
click at [854, 229] on link "enhanced table" at bounding box center [855, 244] width 31 height 31
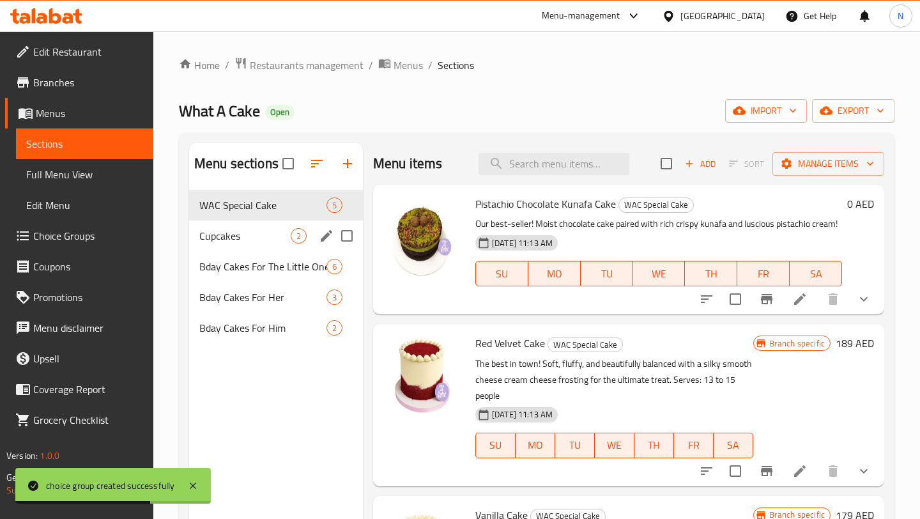
click at [265, 243] on span "Cupcakes" at bounding box center [244, 235] width 91 height 15
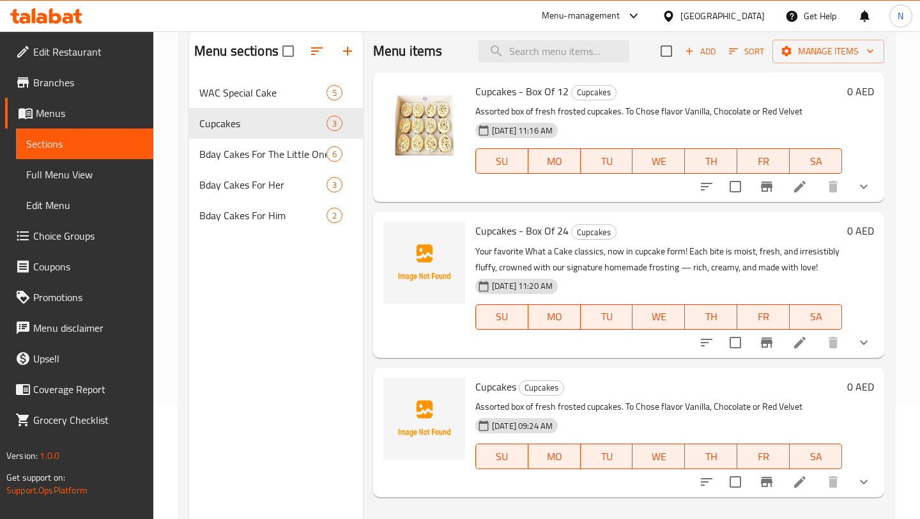
scroll to position [179, 0]
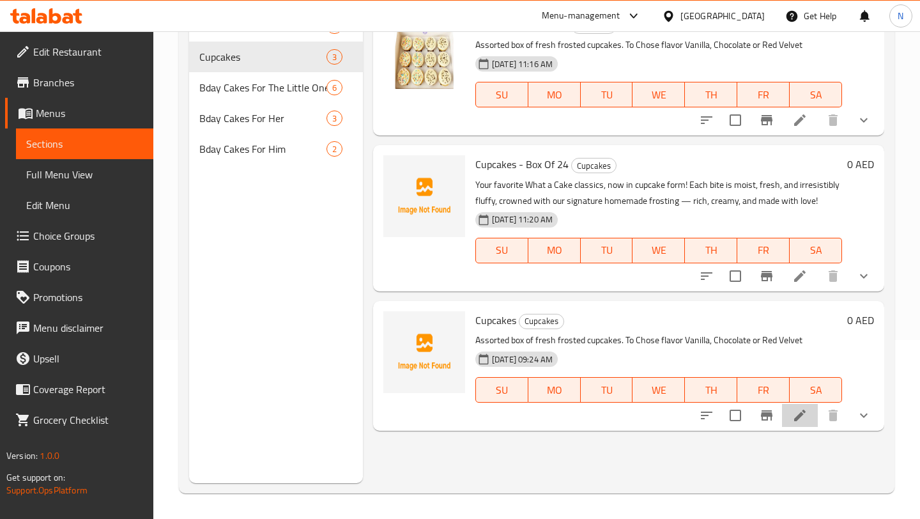
click at [797, 424] on li at bounding box center [800, 415] width 36 height 23
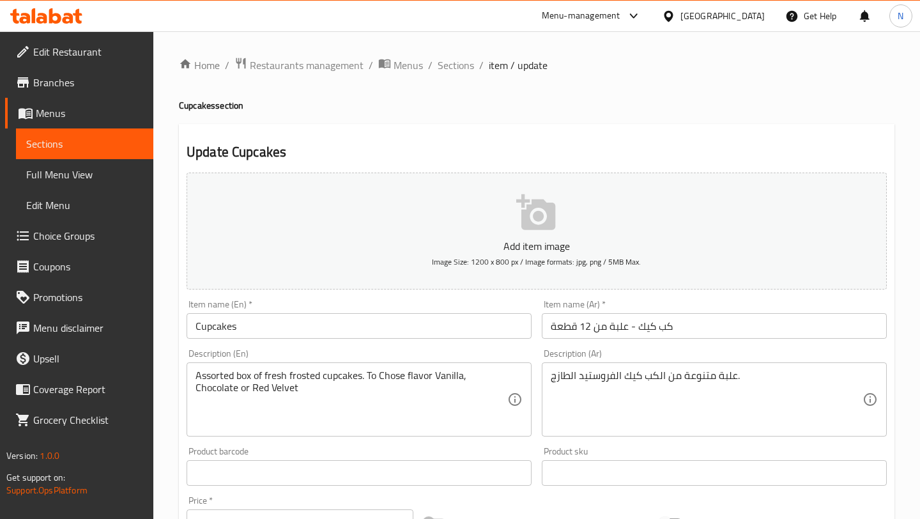
scroll to position [405, 0]
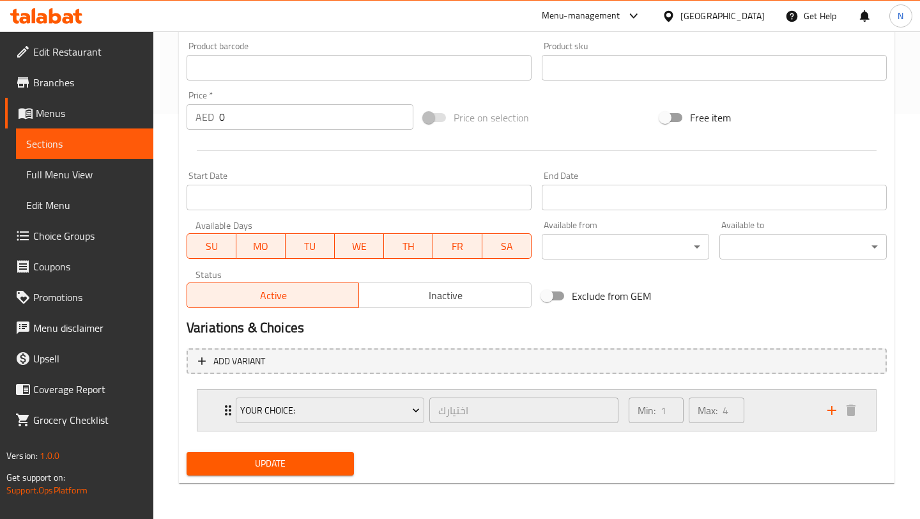
click at [827, 414] on icon "add" at bounding box center [831, 410] width 15 height 15
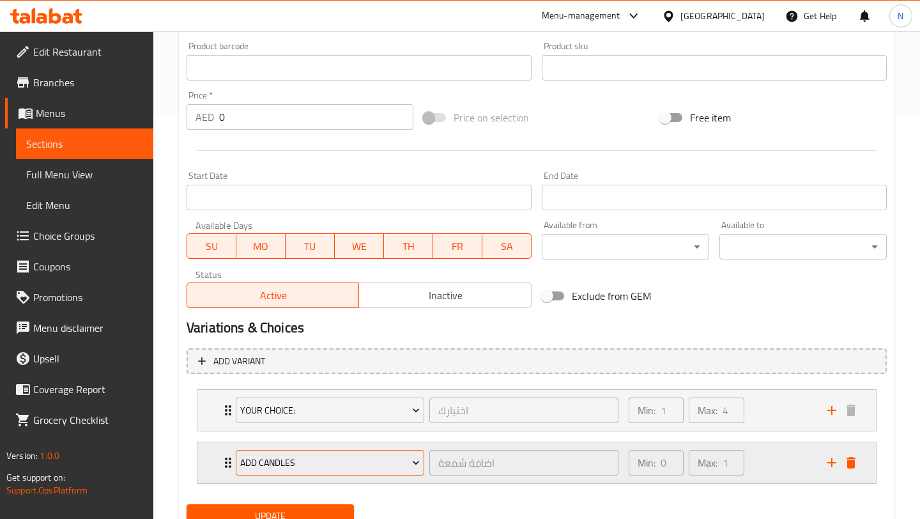
click at [300, 473] on button "Add Candles" at bounding box center [330, 463] width 189 height 26
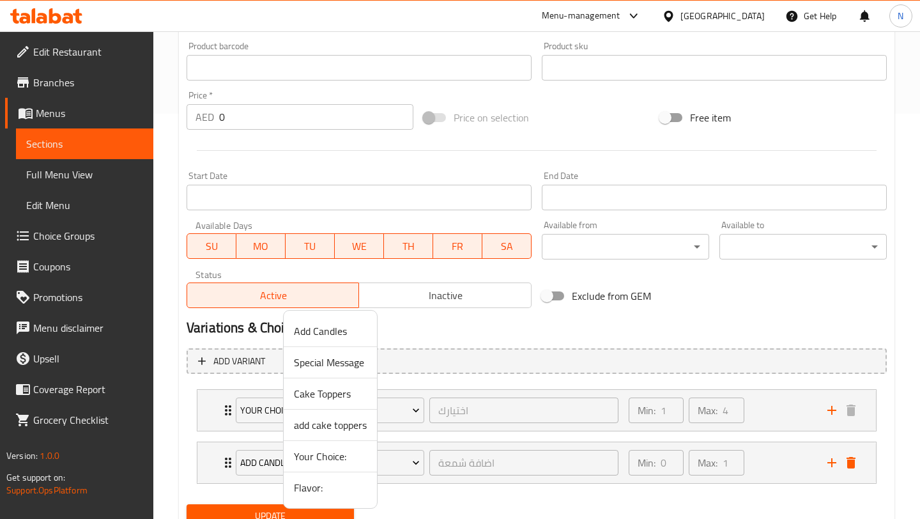
click at [325, 493] on span "Flavor:" at bounding box center [330, 487] width 73 height 15
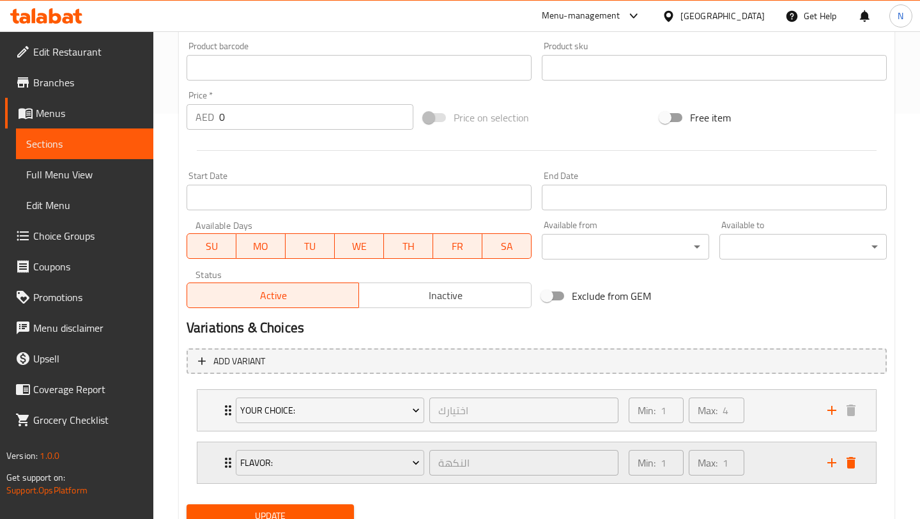
click at [756, 460] on div "Min: 1 ​ Max: 1 ​" at bounding box center [720, 462] width 199 height 41
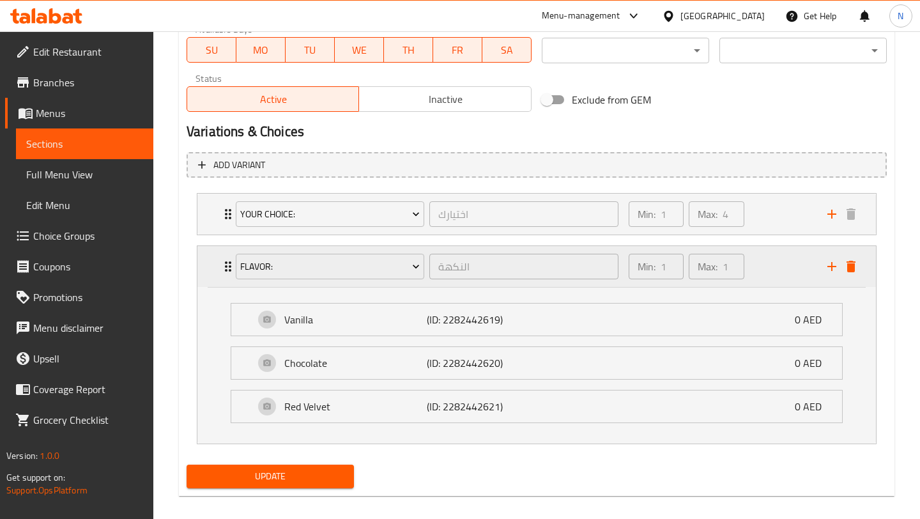
scroll to position [610, 0]
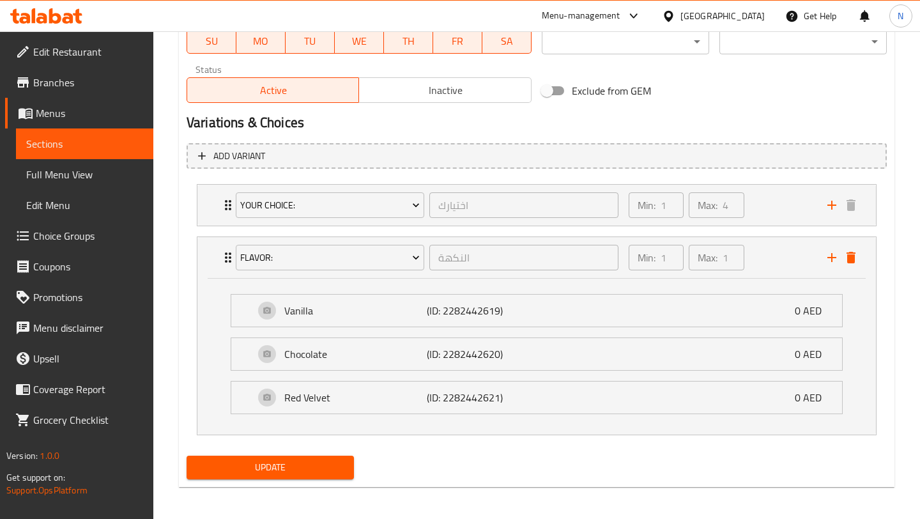
click at [766, 204] on div "Min: 1 ​ Max: 4 ​" at bounding box center [720, 205] width 199 height 41
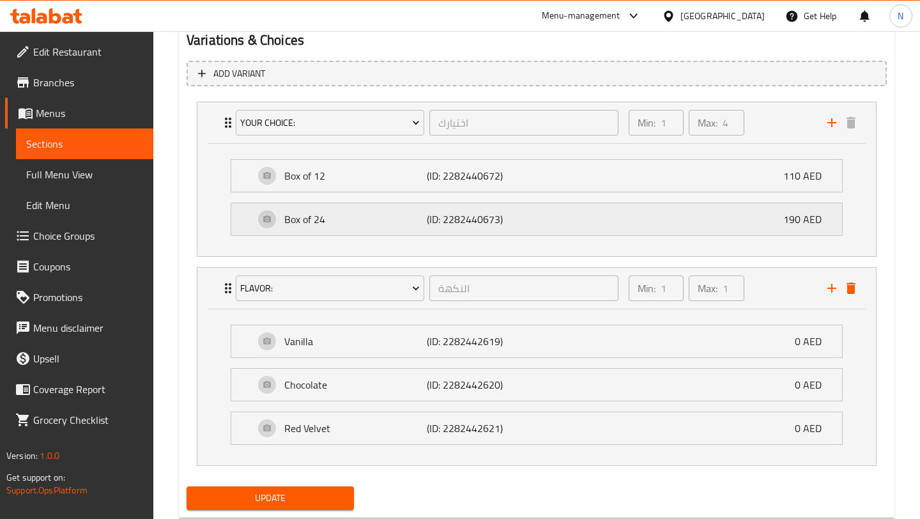
scroll to position [727, 0]
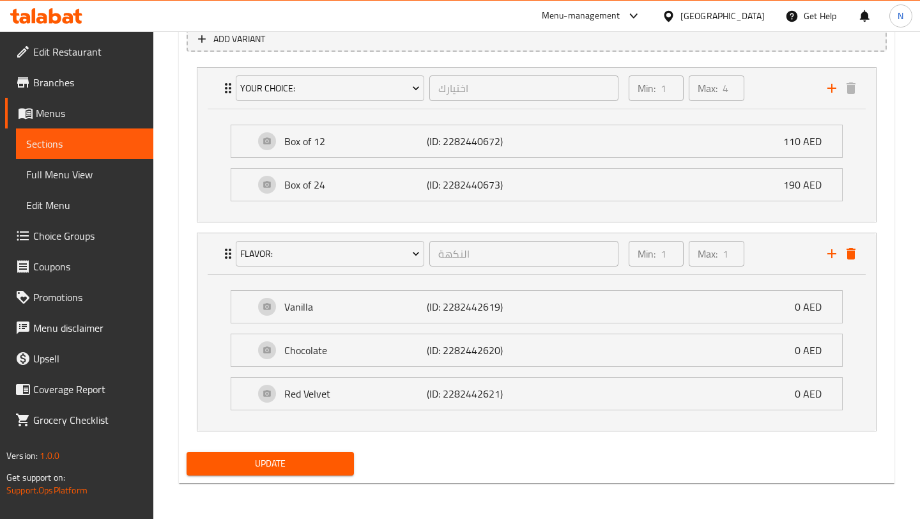
click at [302, 463] on span "Update" at bounding box center [270, 464] width 147 height 16
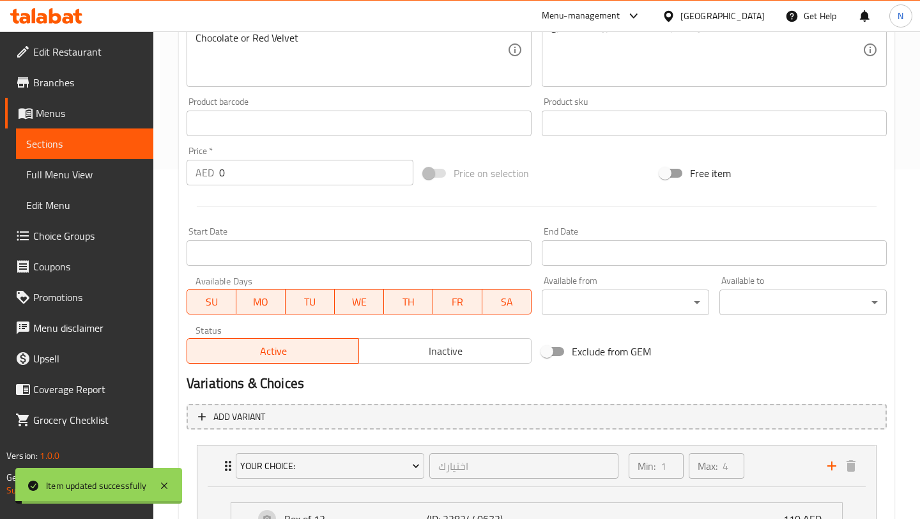
scroll to position [0, 0]
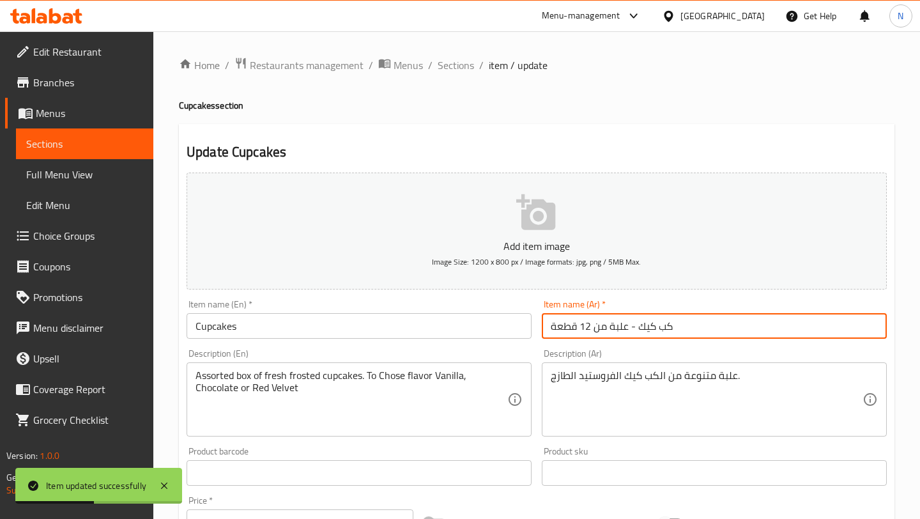
click at [625, 327] on input "كب كيك - علبة من 12 قطعة" at bounding box center [714, 326] width 345 height 26
drag, startPoint x: 638, startPoint y: 327, endPoint x: 488, endPoint y: 326, distance: 149.5
click at [488, 326] on div "Add item image Image Size: 1200 x 800 px / Image formats: jpg, png / 5MB Max. I…" at bounding box center [536, 442] width 711 height 551
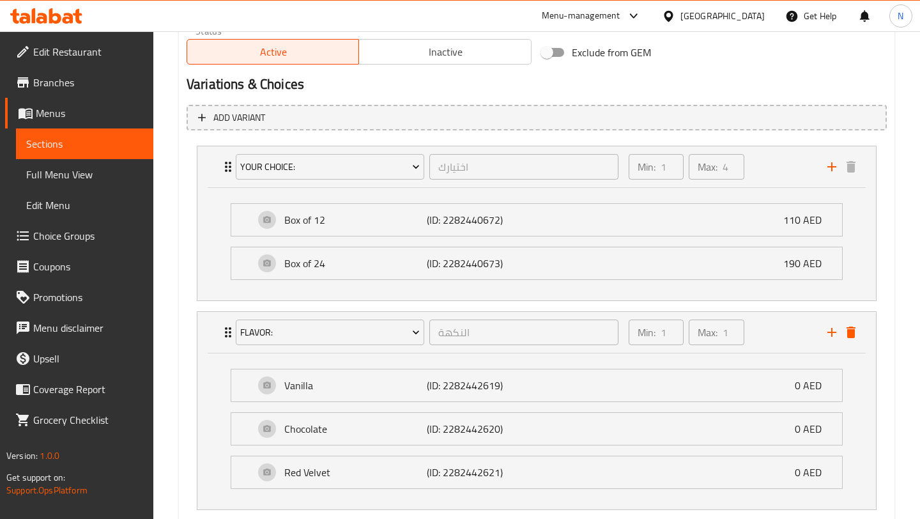
scroll to position [727, 0]
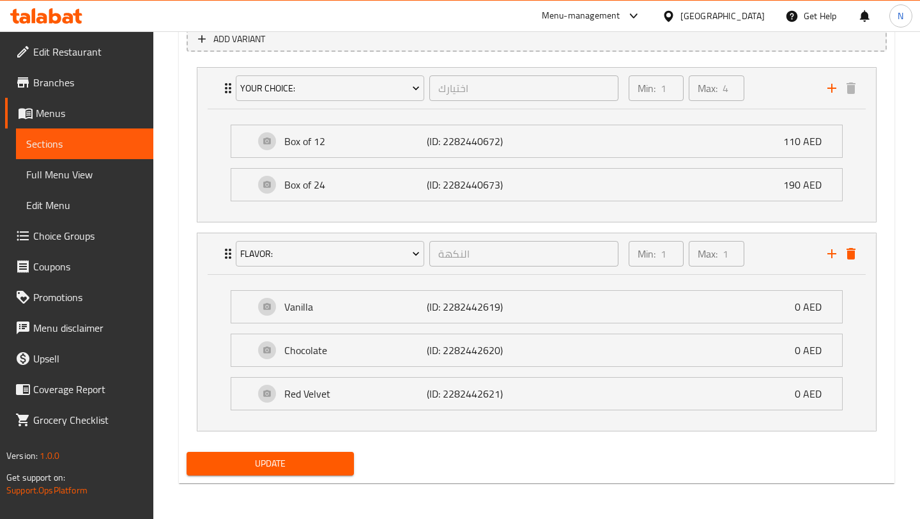
type input "كب كيك"
click at [289, 454] on button "Update" at bounding box center [270, 464] width 167 height 24
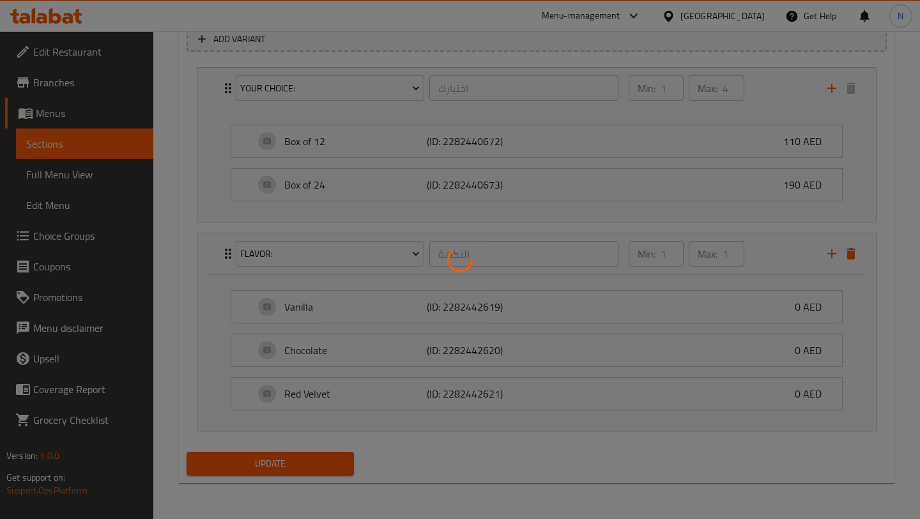
scroll to position [0, 0]
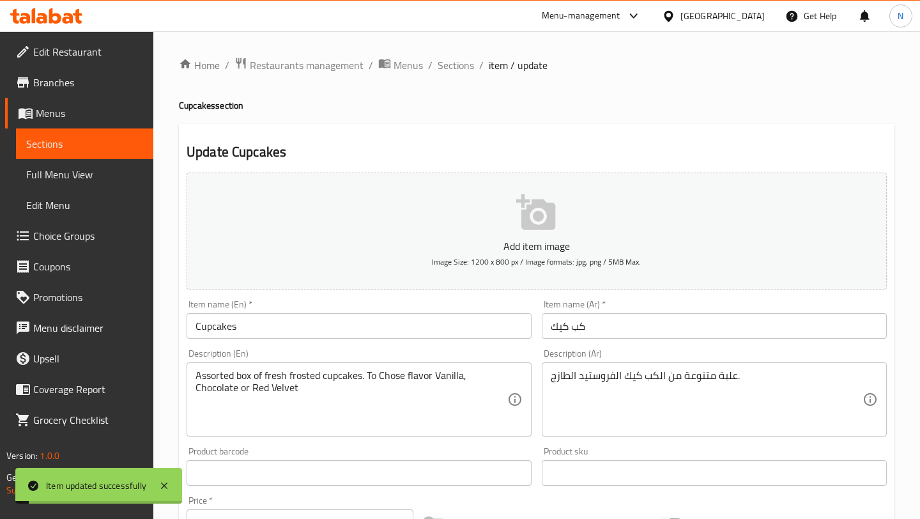
click at [457, 72] on span "Sections" at bounding box center [456, 65] width 36 height 15
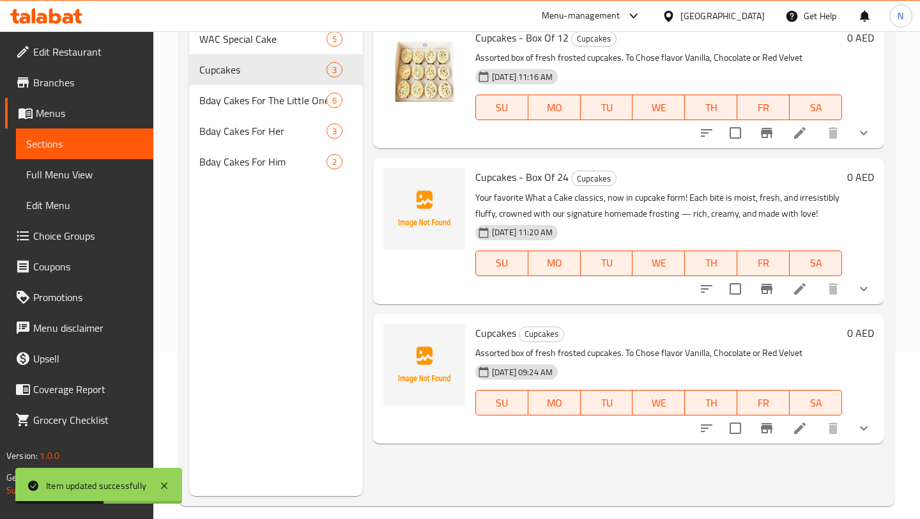
scroll to position [174, 0]
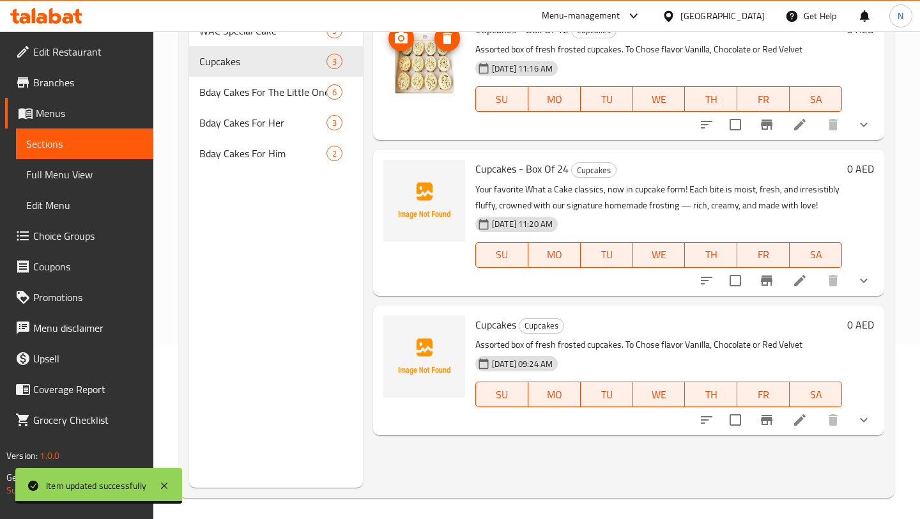
click at [420, 79] on img at bounding box center [424, 61] width 82 height 82
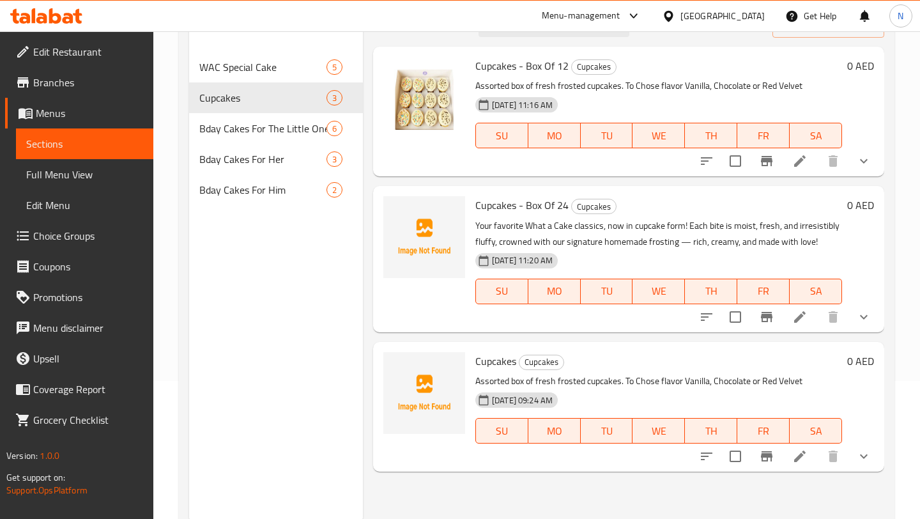
scroll to position [134, 0]
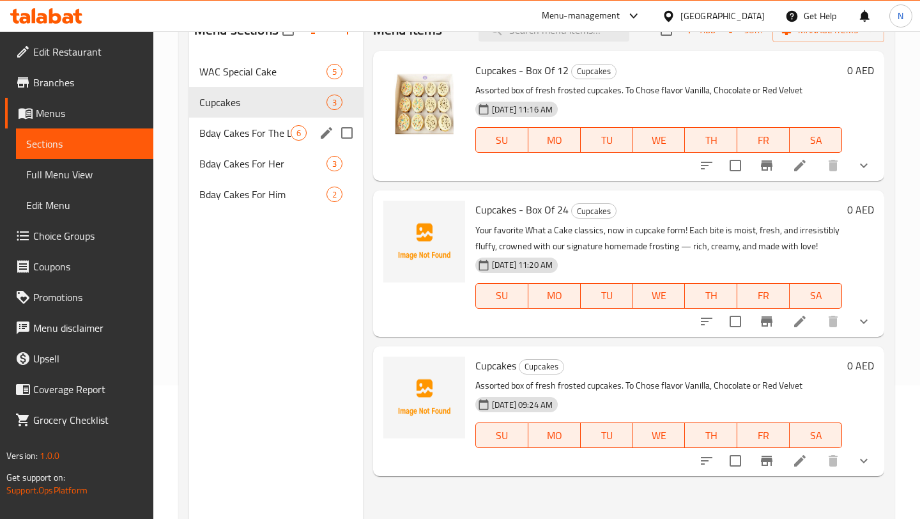
click at [263, 144] on div "Bday Cakes For The Little Ones 6" at bounding box center [276, 133] width 174 height 31
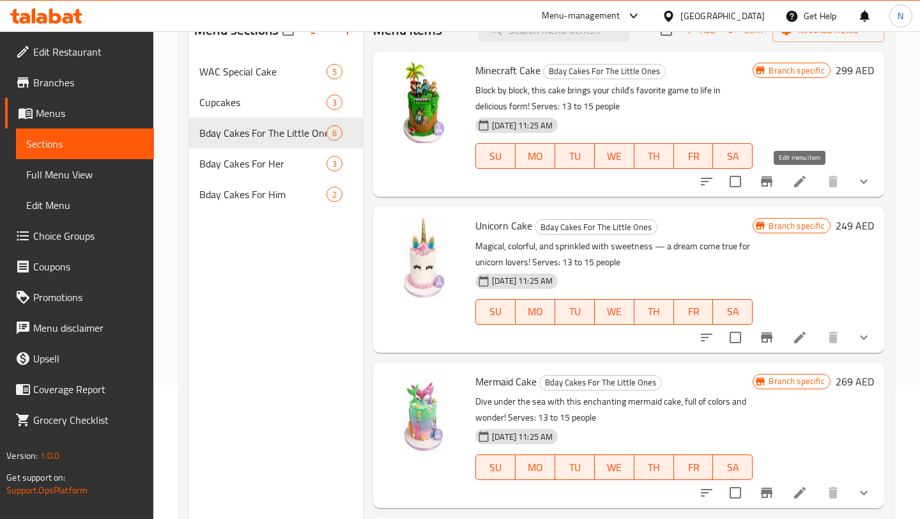
click at [808, 182] on li at bounding box center [800, 181] width 36 height 23
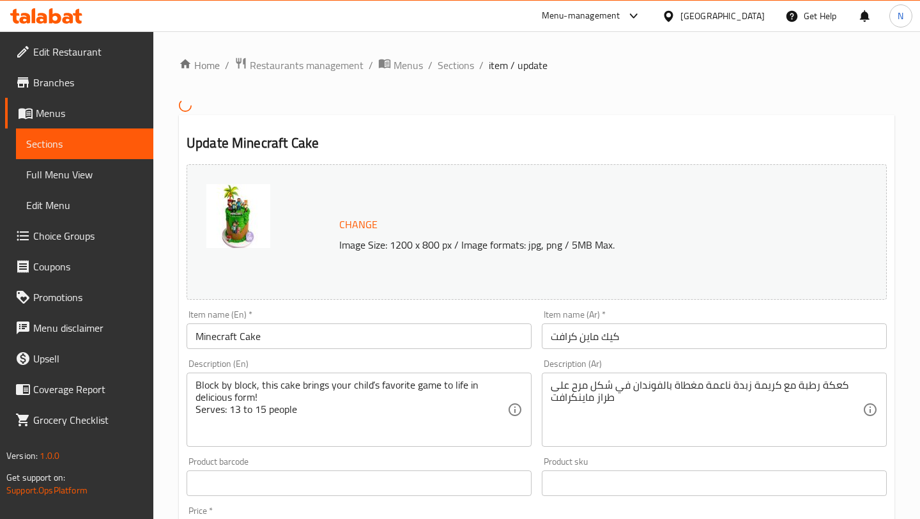
scroll to position [528, 0]
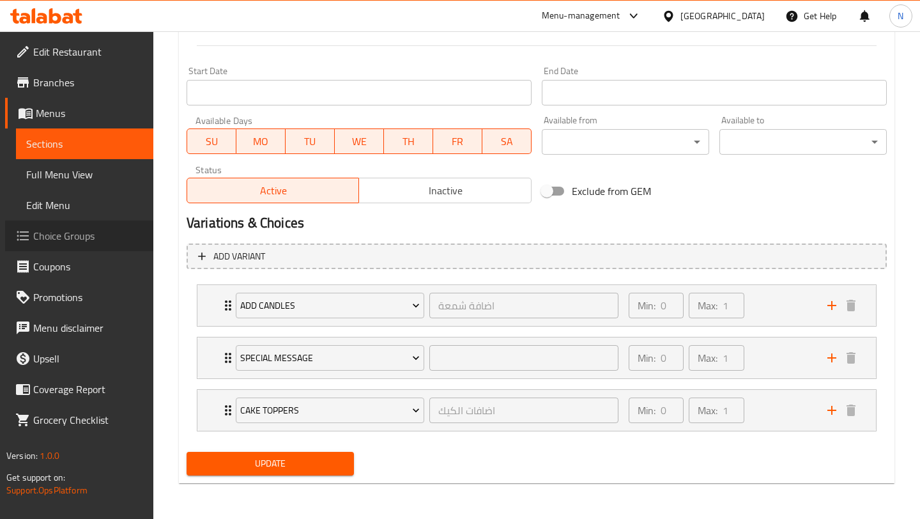
click at [47, 233] on span "Choice Groups" at bounding box center [88, 235] width 110 height 15
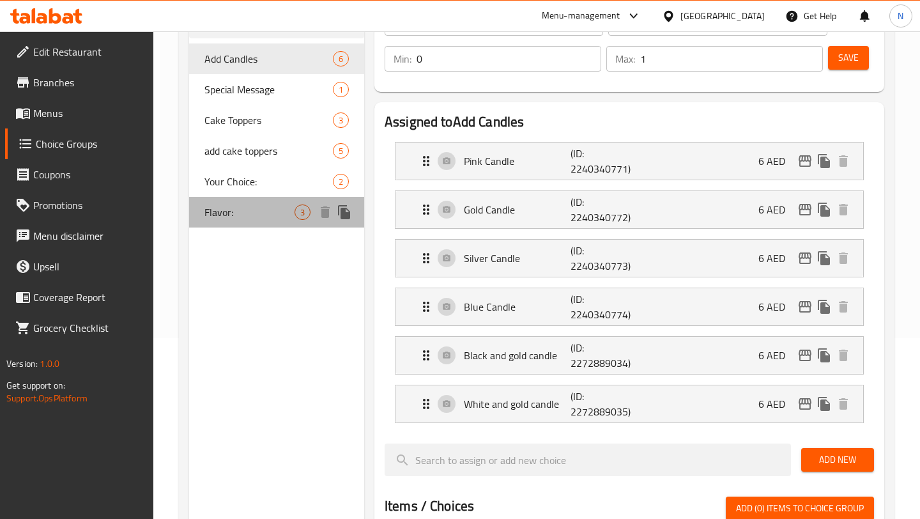
click at [233, 215] on span "Flavor:" at bounding box center [249, 211] width 90 height 15
type input "Flavor:"
type input "النكهة"
type input "1"
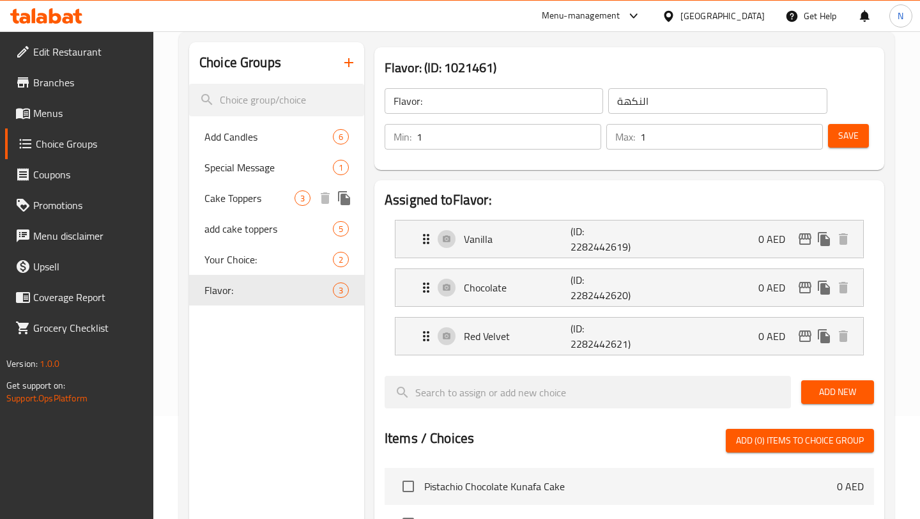
scroll to position [83, 0]
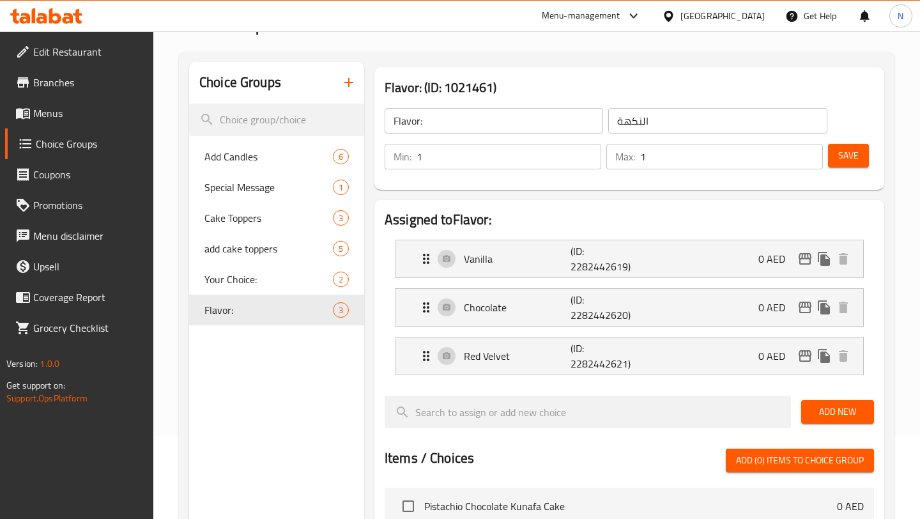
click at [344, 81] on icon "button" at bounding box center [348, 82] width 15 height 15
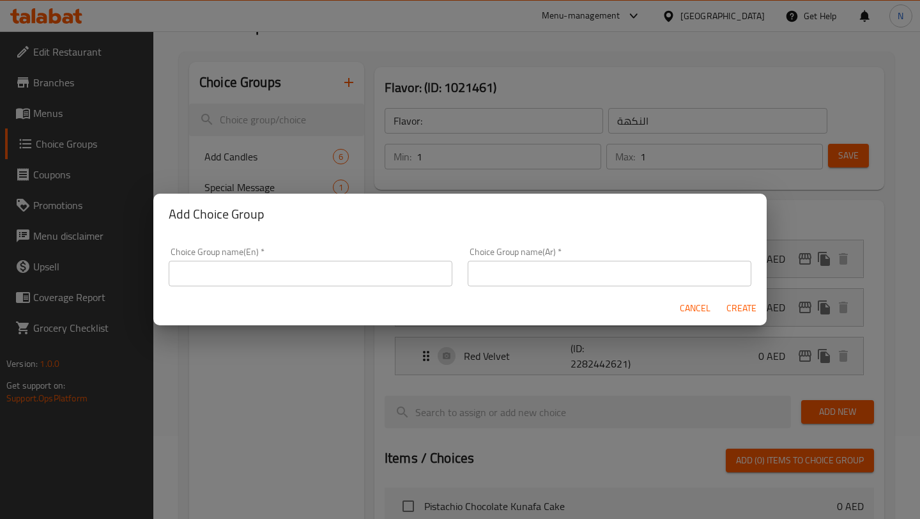
click at [382, 278] on input "text" at bounding box center [311, 274] width 284 height 26
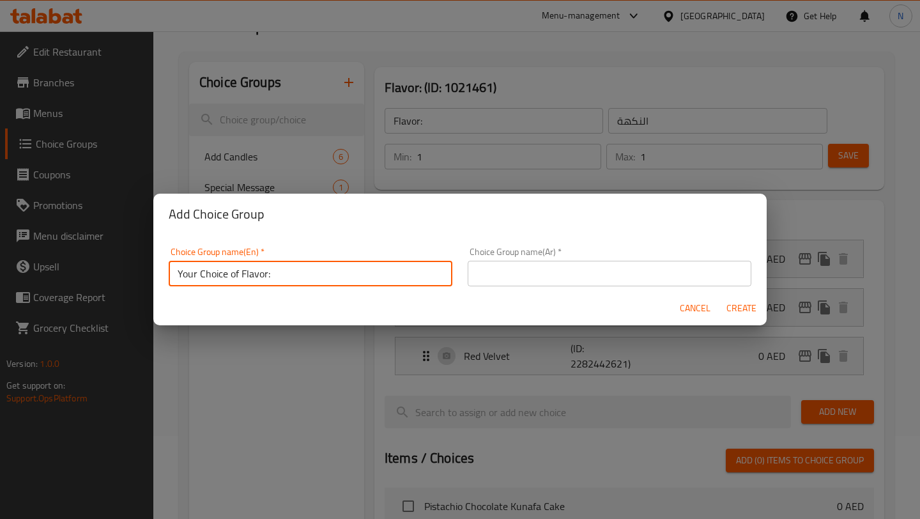
type input "Your Choice of Flavor:"
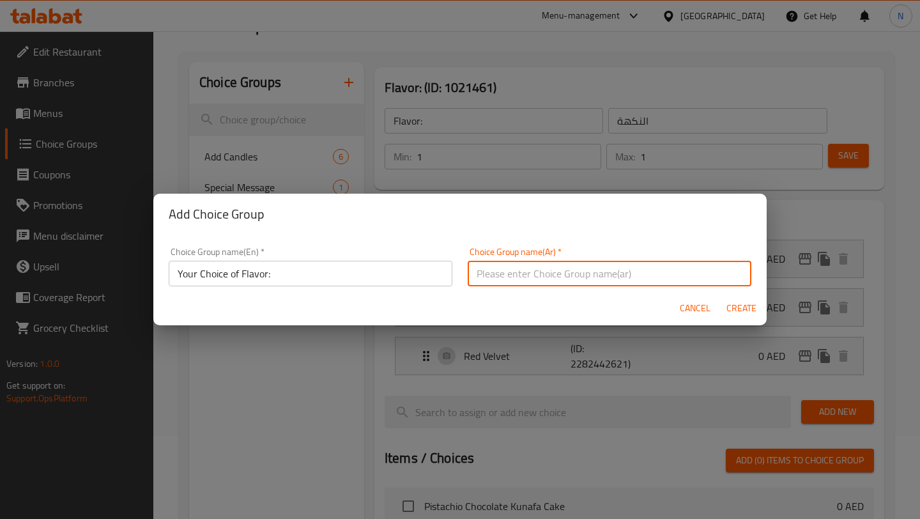
click at [496, 271] on input "text" at bounding box center [610, 274] width 284 height 26
paste input "اختيارك من النكهات:"
type input "اختيارك من النكهات:"
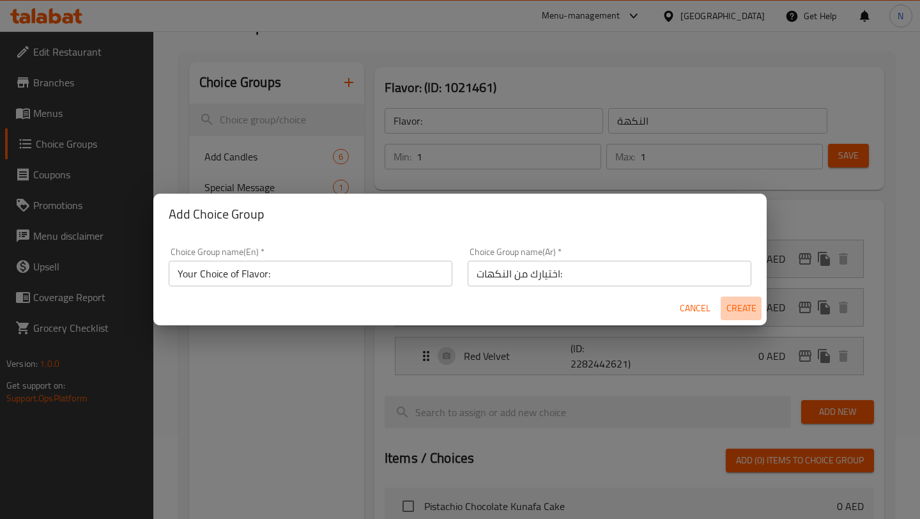
click at [759, 304] on button "Create" at bounding box center [741, 308] width 41 height 24
type input "Your Choice of Flavor:"
type input "اختيارك من النكهات:"
type input "0"
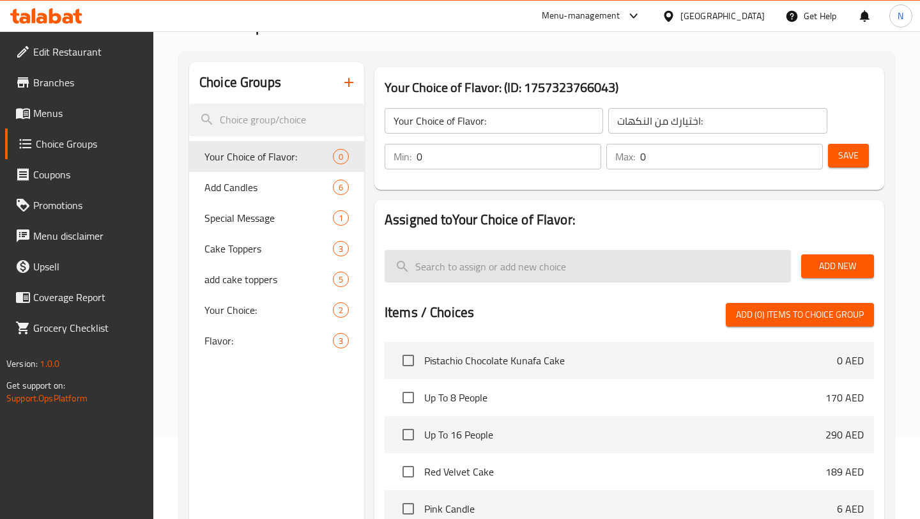
click at [505, 269] on input "search" at bounding box center [588, 266] width 406 height 33
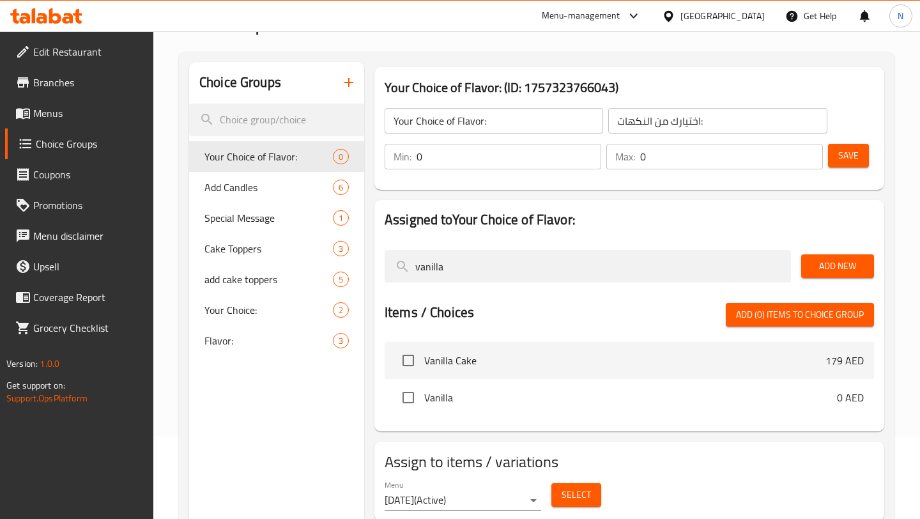
type input "vanilla"
click at [482, 390] on span "Vanilla" at bounding box center [630, 397] width 413 height 15
click at [482, 401] on span "Vanilla" at bounding box center [630, 397] width 413 height 15
click at [430, 397] on span "Vanilla" at bounding box center [630, 397] width 413 height 15
click at [397, 396] on input "checkbox" at bounding box center [408, 397] width 27 height 27
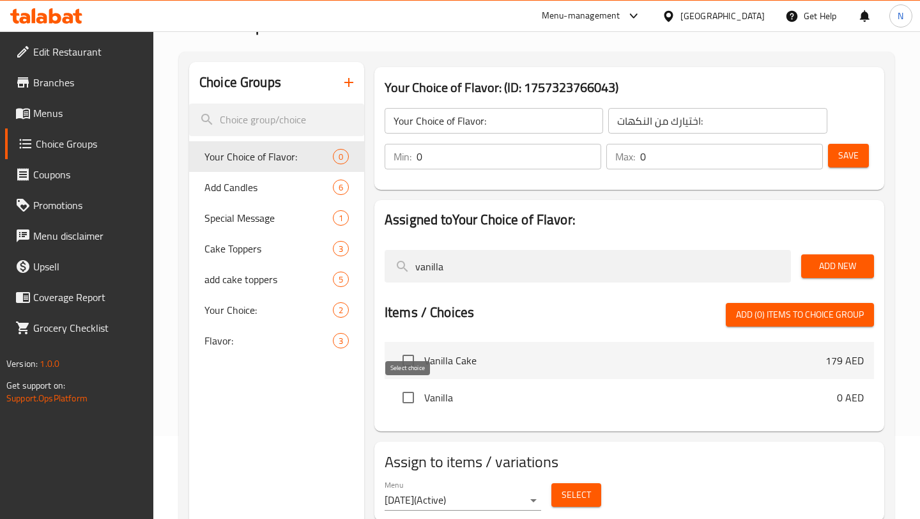
checkbox input "true"
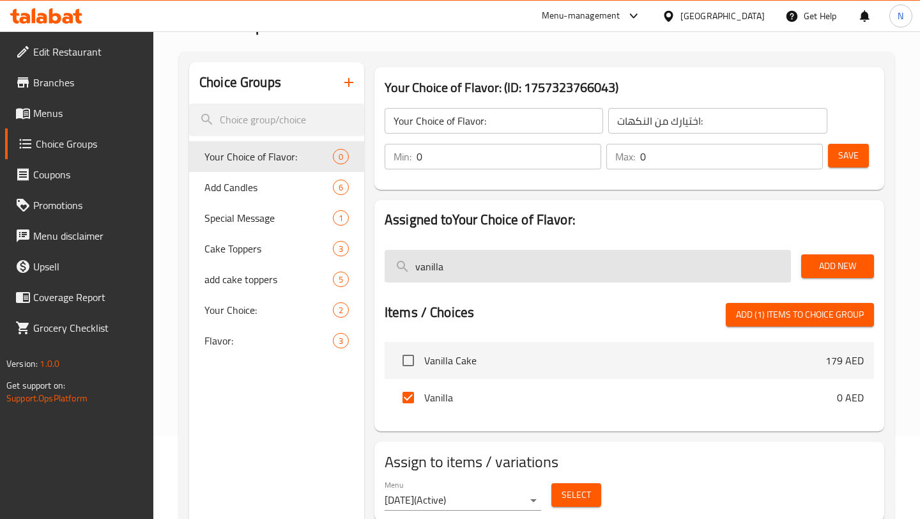
click at [456, 265] on input "vanilla" at bounding box center [588, 266] width 406 height 33
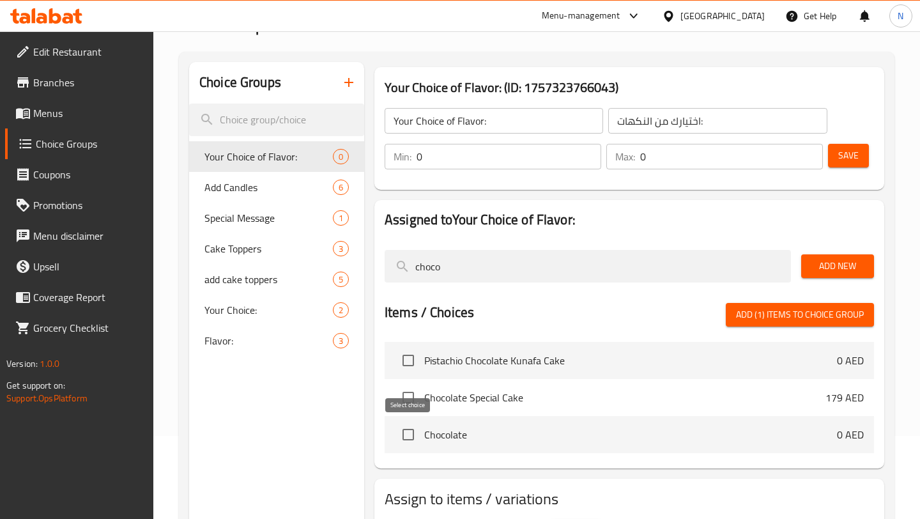
type input "choco"
click at [406, 436] on input "checkbox" at bounding box center [408, 434] width 27 height 27
checkbox input "true"
click at [810, 262] on button "Add New" at bounding box center [837, 266] width 73 height 24
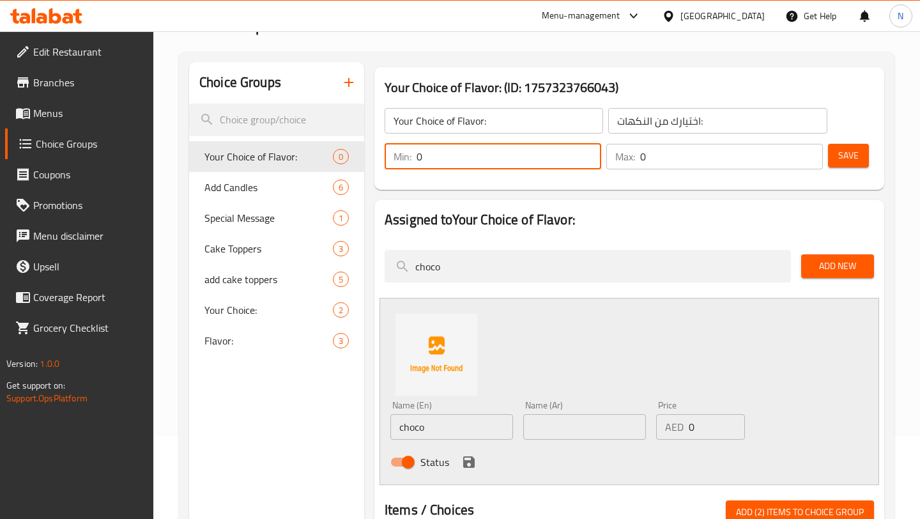
drag, startPoint x: 526, startPoint y: 158, endPoint x: 431, endPoint y: 158, distance: 94.6
click at [431, 158] on input "0" at bounding box center [509, 157] width 185 height 26
type input "1"
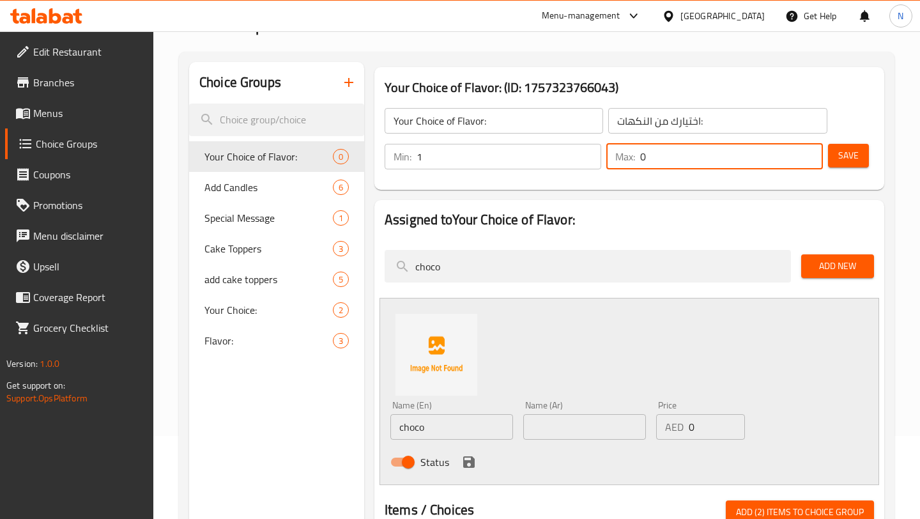
drag, startPoint x: 697, startPoint y: 155, endPoint x: 599, endPoint y: 155, distance: 98.4
click at [599, 155] on div "Min: 1 ​ Max: 0 ​" at bounding box center [604, 157] width 449 height 36
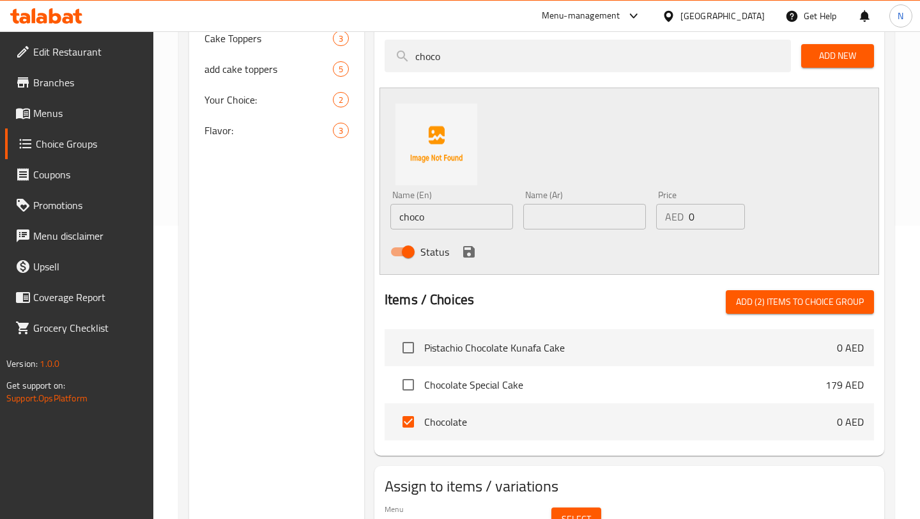
scroll to position [222, 0]
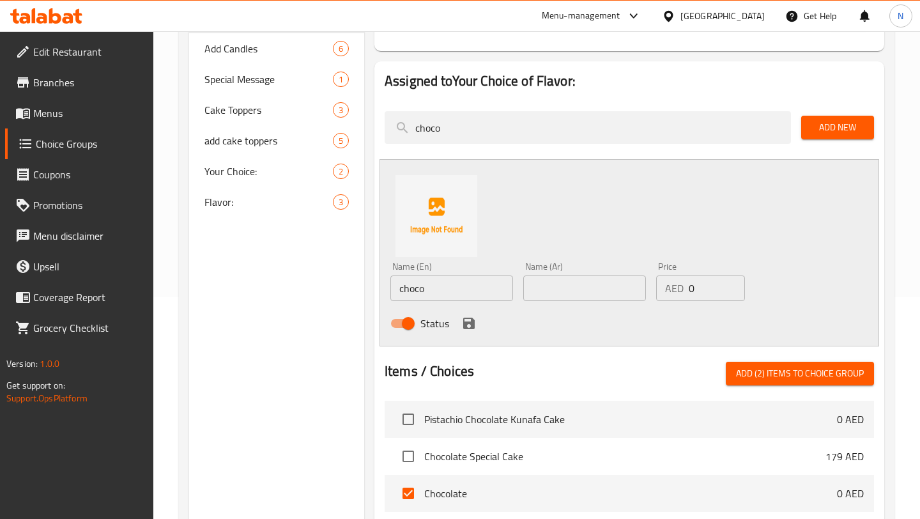
type input "1"
click at [782, 376] on span "Add (2) items to choice group" at bounding box center [800, 373] width 128 height 16
checkbox input "false"
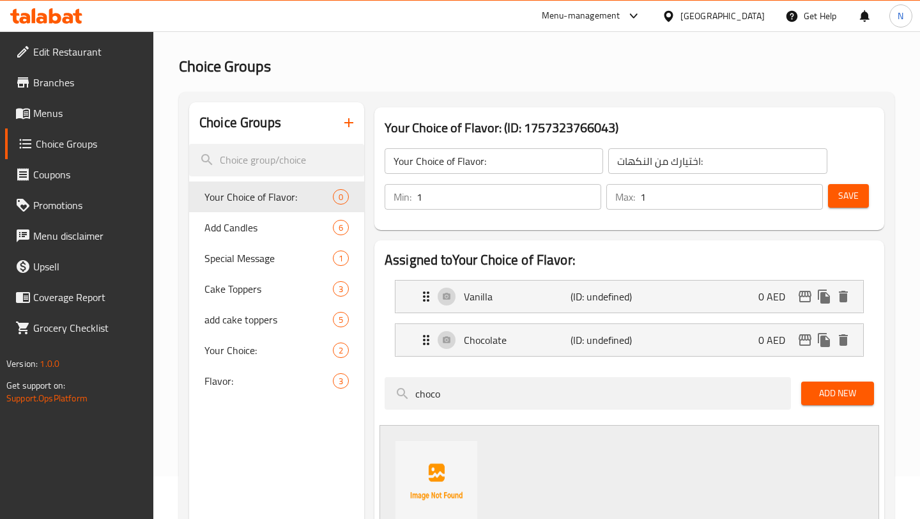
scroll to position [0, 0]
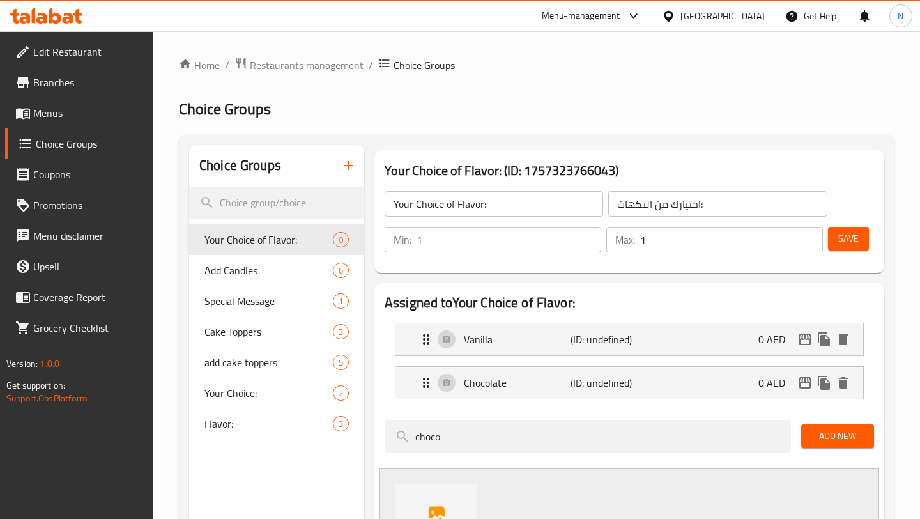
click at [840, 236] on span "Save" at bounding box center [848, 239] width 20 height 16
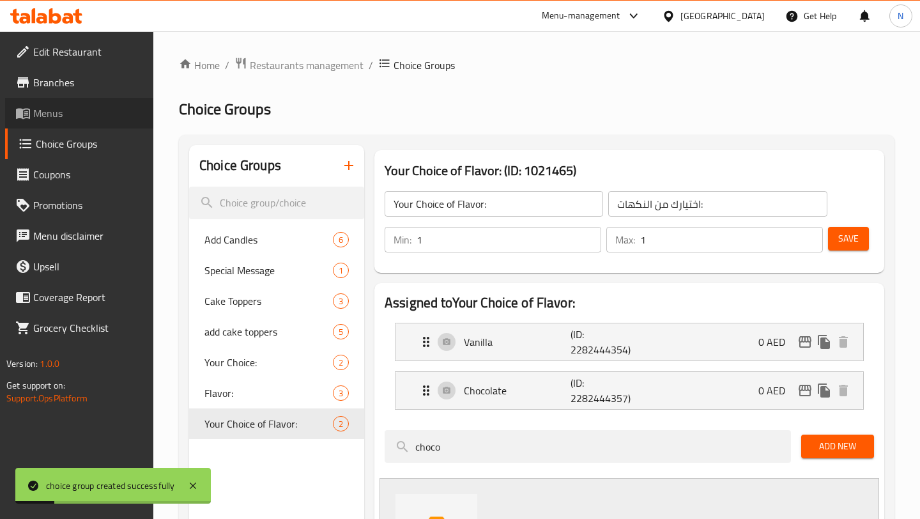
click at [89, 114] on span "Menus" at bounding box center [88, 112] width 110 height 15
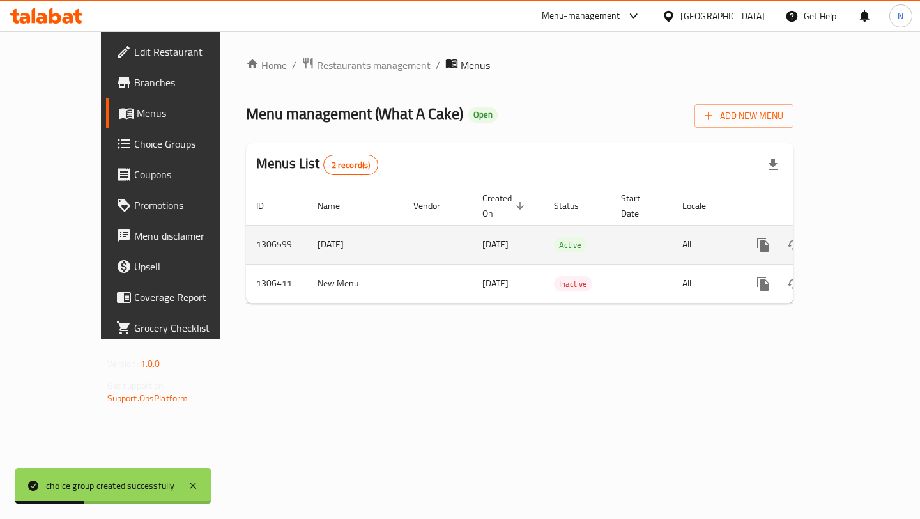
click at [861, 239] on icon "enhanced table" at bounding box center [856, 245] width 12 height 12
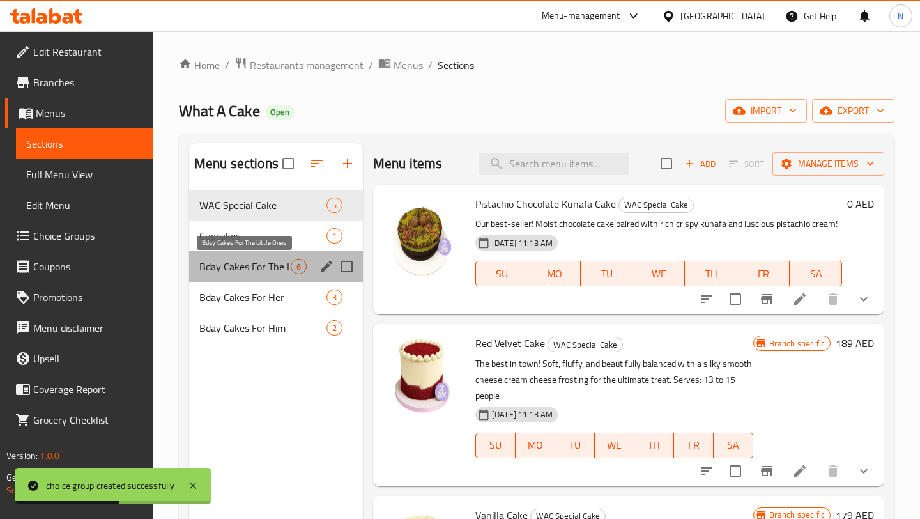
click at [228, 261] on span "Bday Cakes For The Little Ones" at bounding box center [244, 266] width 91 height 15
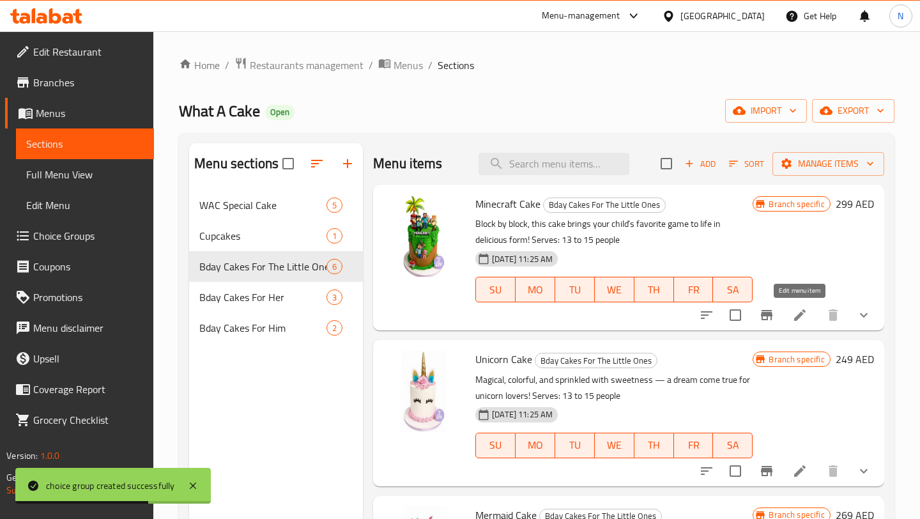
scroll to position [1, 0]
click at [802, 320] on icon at bounding box center [799, 314] width 15 height 15
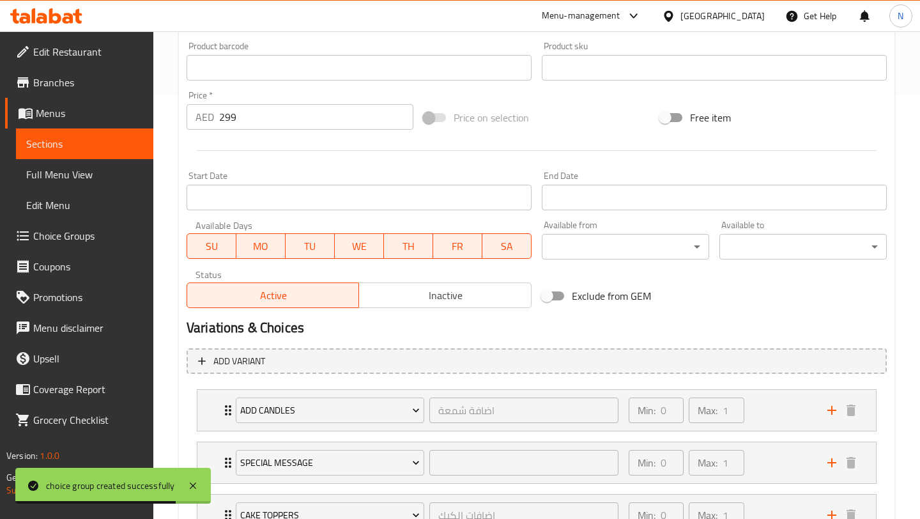
scroll to position [528, 0]
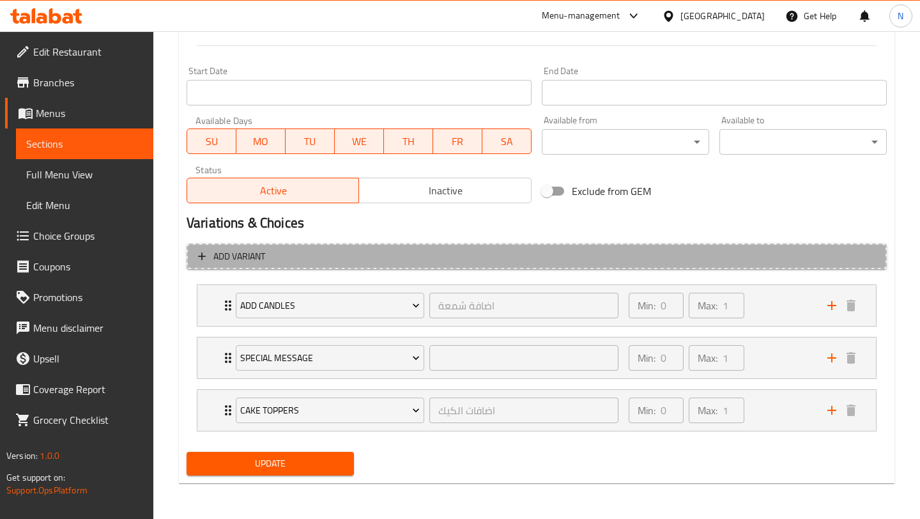
click at [245, 262] on span "Add variant" at bounding box center [239, 257] width 52 height 16
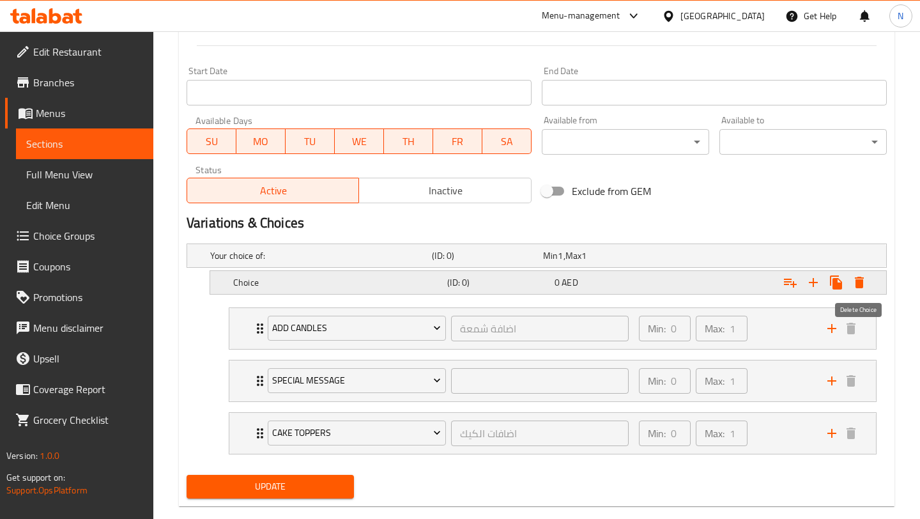
click at [863, 275] on icon "Expand" at bounding box center [859, 282] width 15 height 15
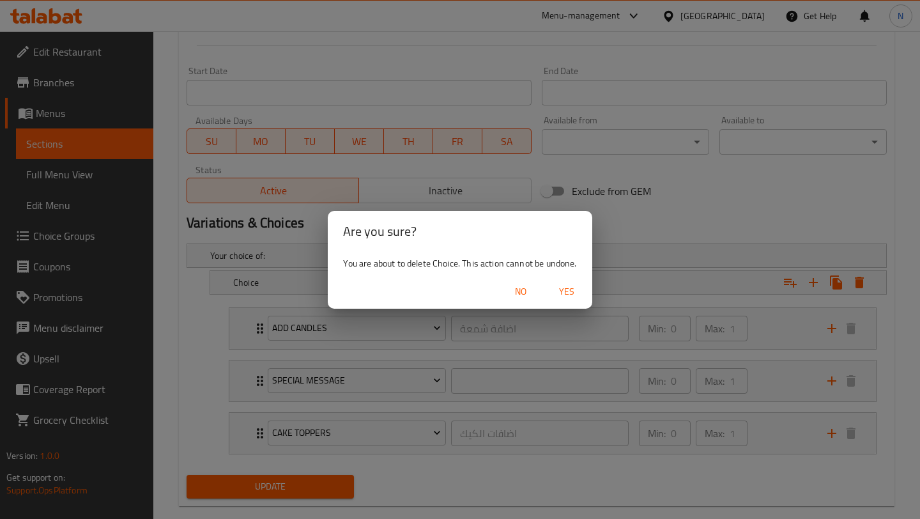
click at [571, 294] on span "Yes" at bounding box center [566, 292] width 31 height 16
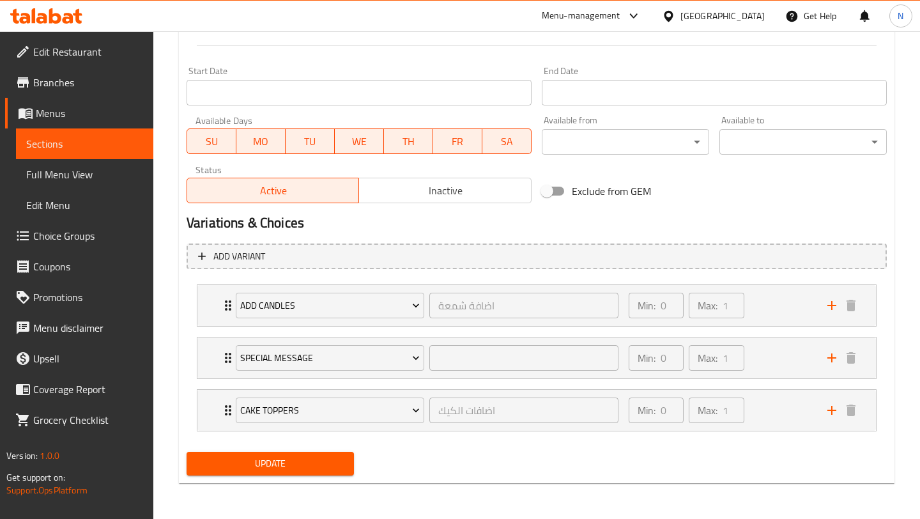
scroll to position [524, 0]
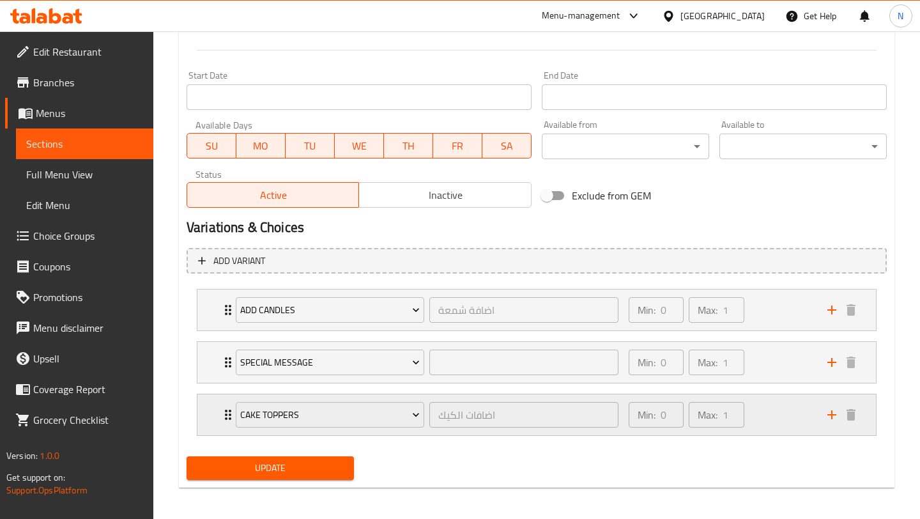
click at [824, 421] on icon "add" at bounding box center [831, 414] width 15 height 15
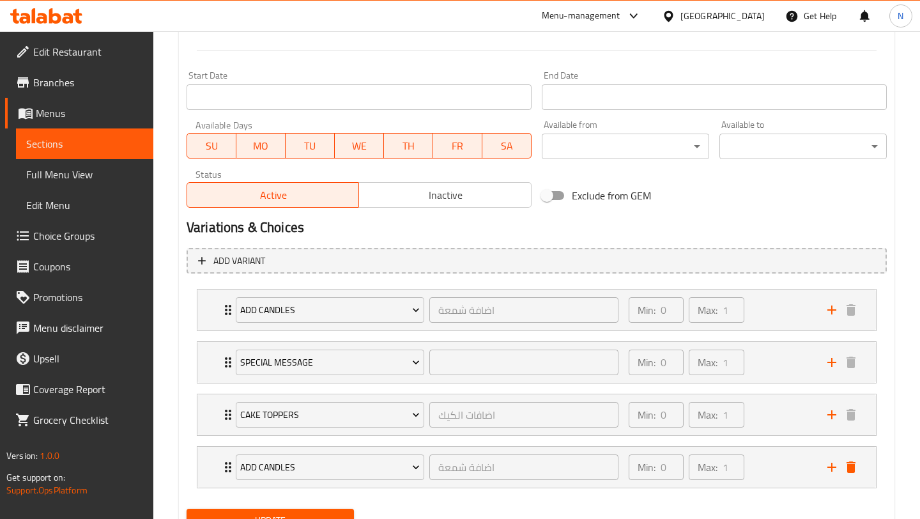
click at [320, 488] on li "Add Candles اضافة شمعة ​ Min: 0 ​ Max: 1 ​ Pink Candle (ID: 2240340771) 6 AED N…" at bounding box center [537, 467] width 700 height 52
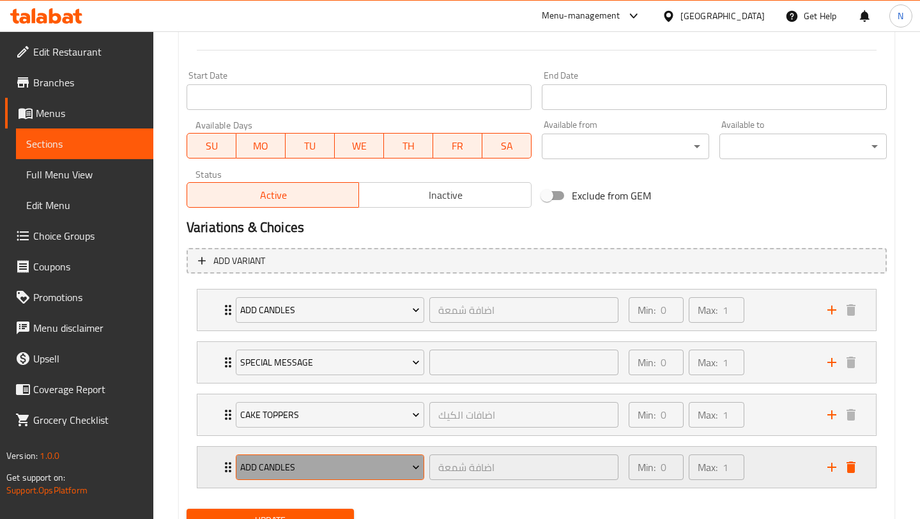
click at [318, 462] on span "Add Candles" at bounding box center [330, 467] width 180 height 16
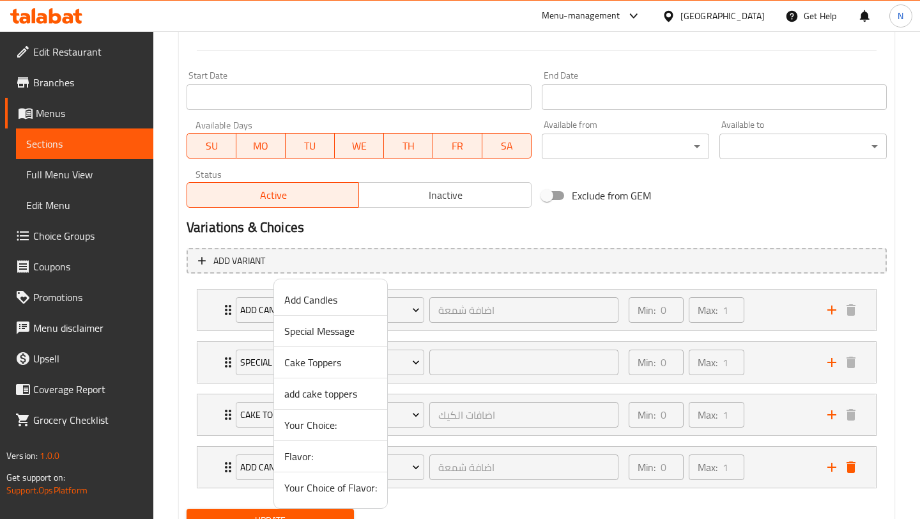
click at [318, 488] on span "Your Choice of Flavor:" at bounding box center [330, 487] width 93 height 15
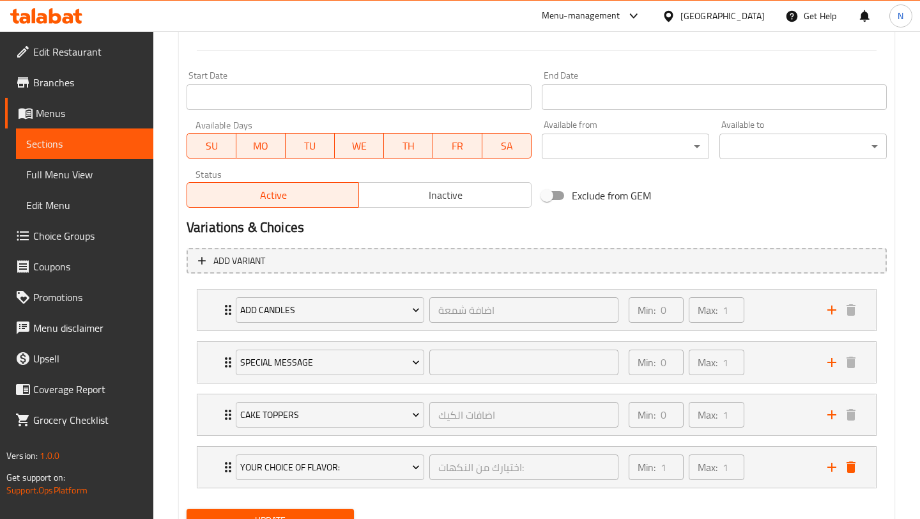
scroll to position [581, 0]
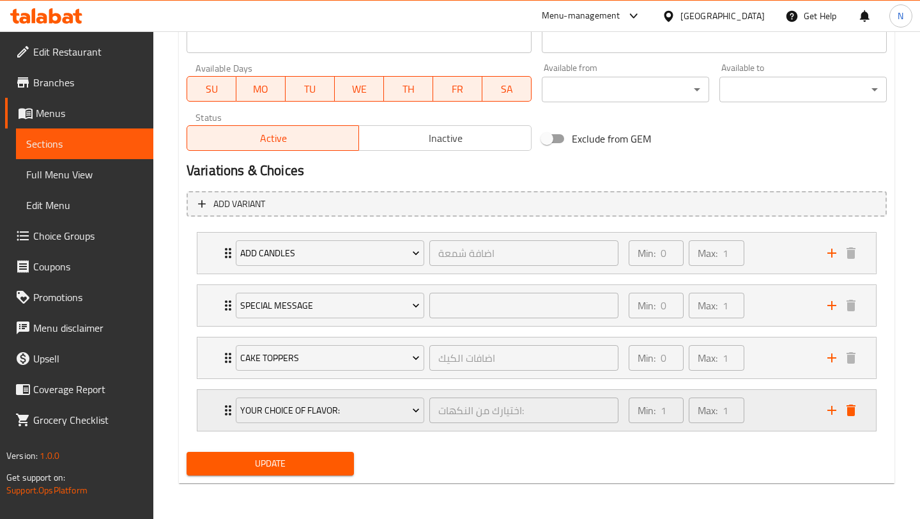
click at [796, 416] on div "Min: 1 ​ Max: 1 ​" at bounding box center [720, 410] width 199 height 41
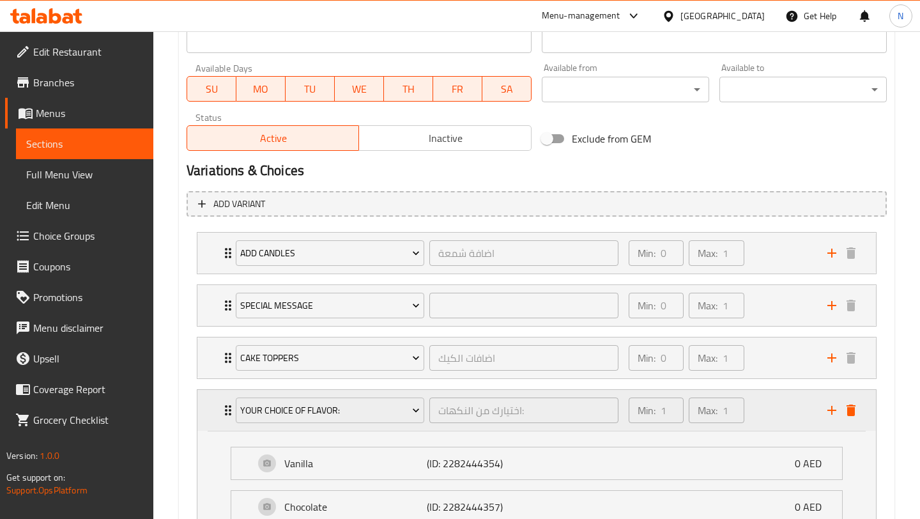
click at [796, 416] on div "Min: 1 ​ Max: 1 ​" at bounding box center [720, 410] width 199 height 41
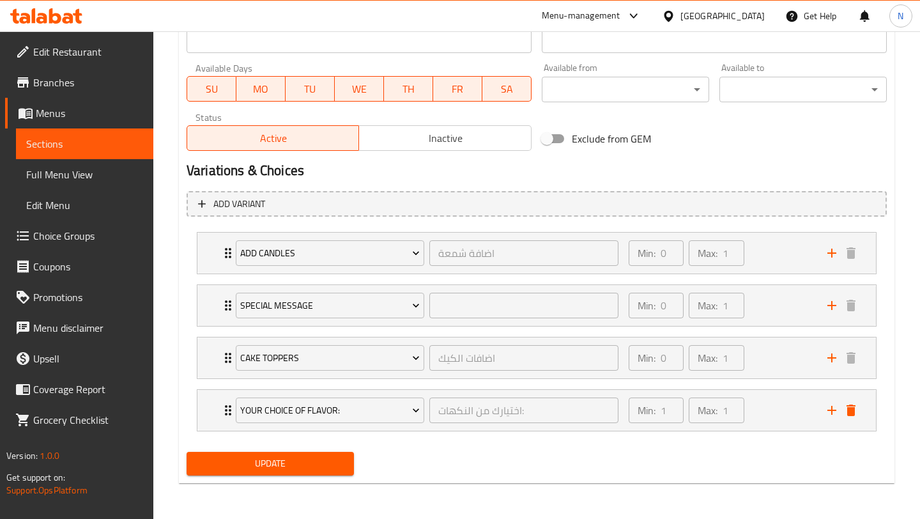
click at [295, 459] on span "Update" at bounding box center [270, 464] width 147 height 16
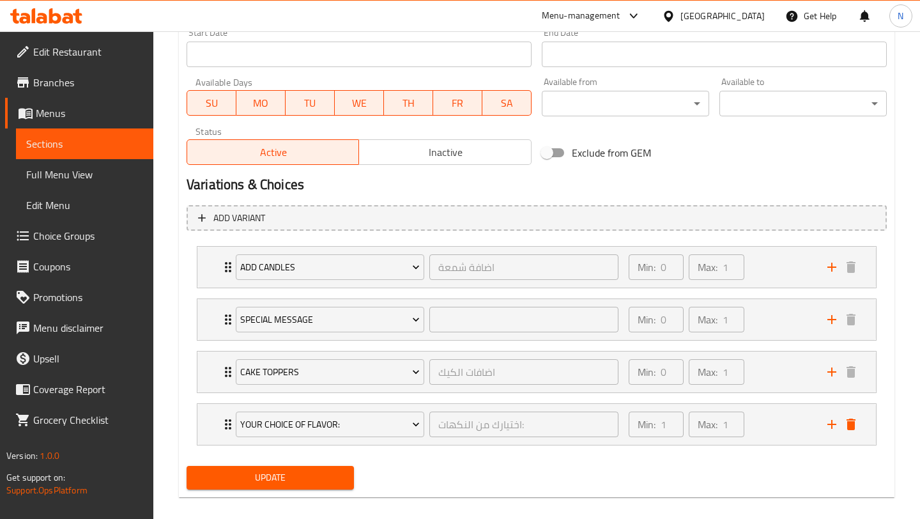
scroll to position [136, 0]
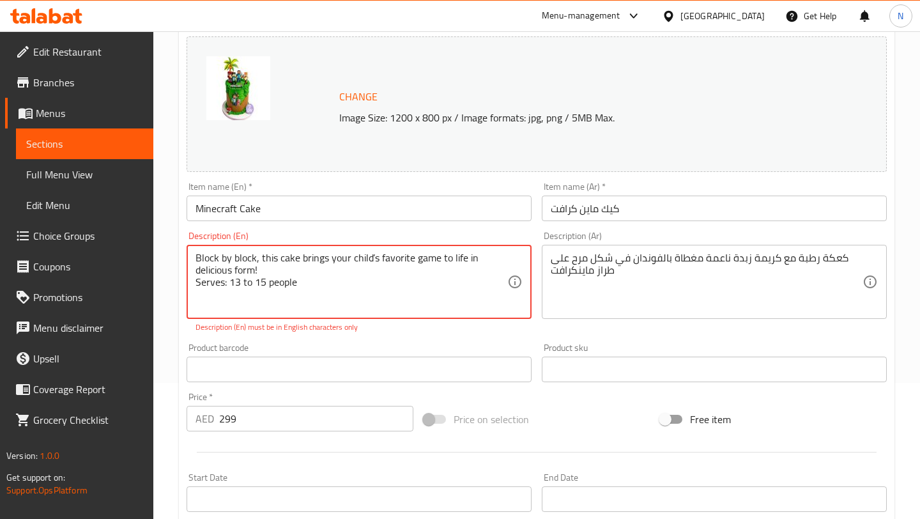
drag, startPoint x: 319, startPoint y: 288, endPoint x: 179, endPoint y: 243, distance: 146.9
click at [179, 243] on div "Update Minecraft Cake Change Image Size: 1200 x 800 px / Image formats: jpg, pn…" at bounding box center [537, 465] width 716 height 955
paste textarea "."
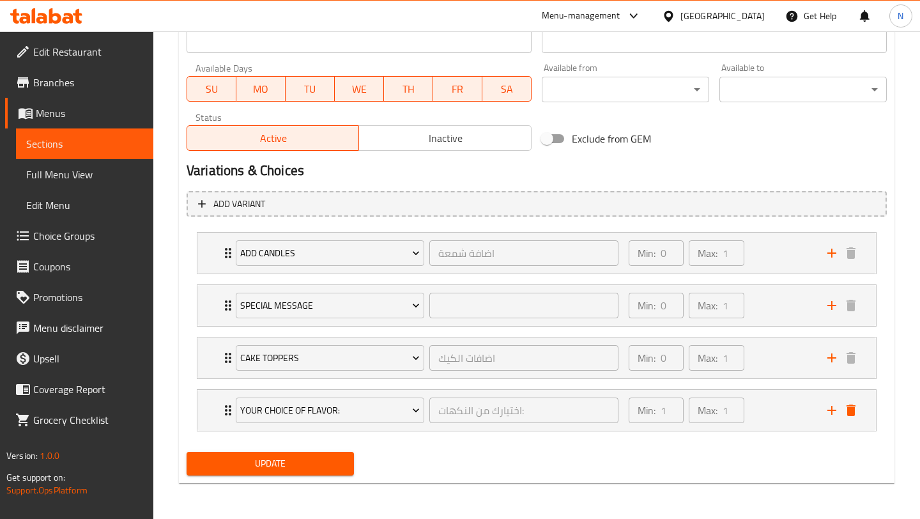
click at [308, 461] on span "Update" at bounding box center [270, 464] width 147 height 16
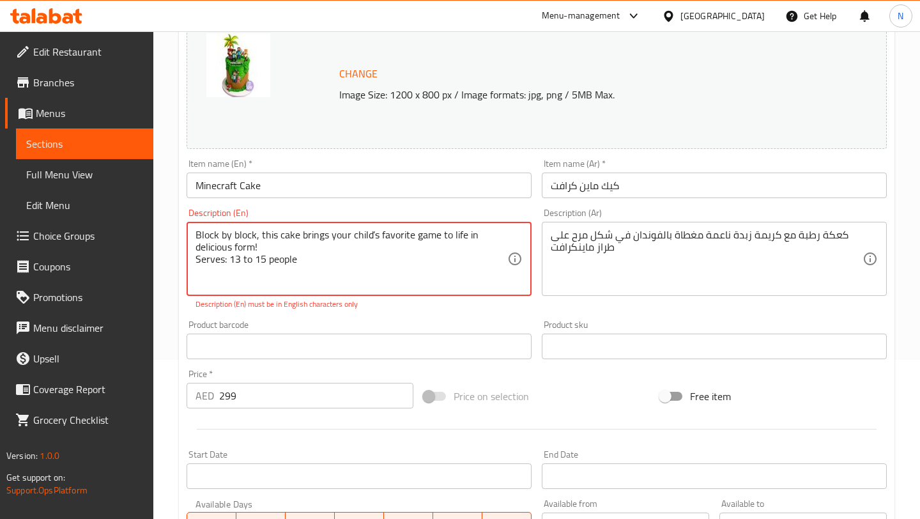
click at [283, 252] on textarea "Block by block, this cake brings your child’s favorite game to life in deliciou…" at bounding box center [352, 259] width 312 height 61
click at [279, 250] on textarea "Block by block, this cake brings your child’s favorite game to life in deliciou…" at bounding box center [352, 259] width 312 height 61
click at [266, 244] on textarea "Block by block, this cake brings your child’s favorite game to life in deliciou…" at bounding box center [352, 259] width 312 height 61
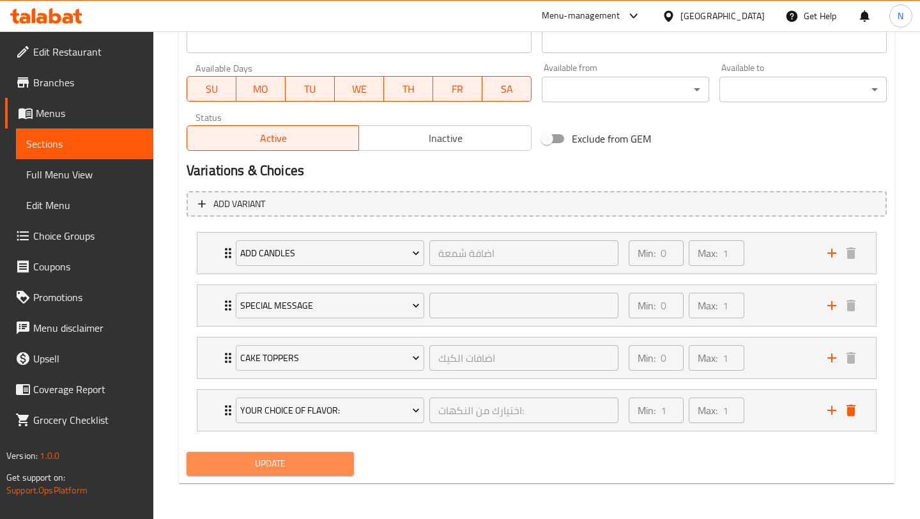
click at [245, 459] on span "Update" at bounding box center [270, 464] width 147 height 16
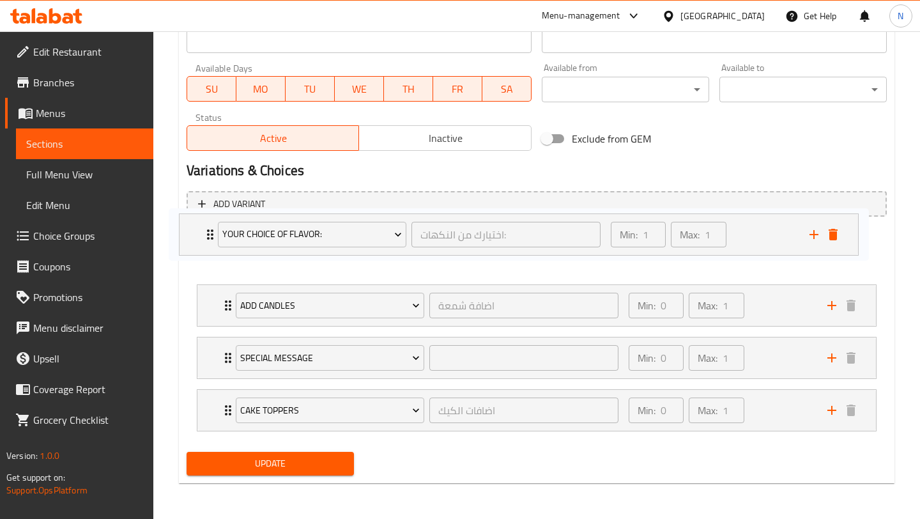
drag, startPoint x: 756, startPoint y: 408, endPoint x: 734, endPoint y: 234, distance: 175.9
click at [734, 234] on div "Add Candles اضافة شمعة ​ Min: 0 ​ Max: 1 ​ Pink Candle (ID: 2240340771) 6 AED N…" at bounding box center [537, 332] width 700 height 210
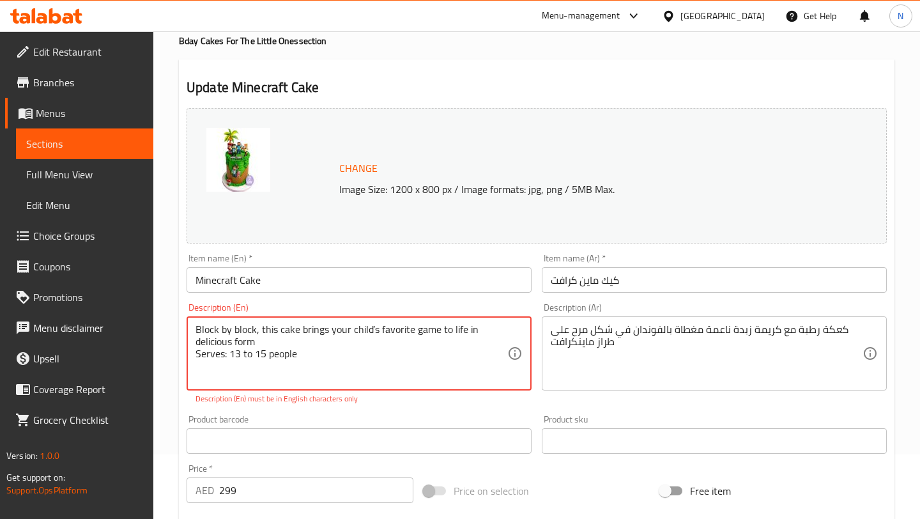
scroll to position [0, 0]
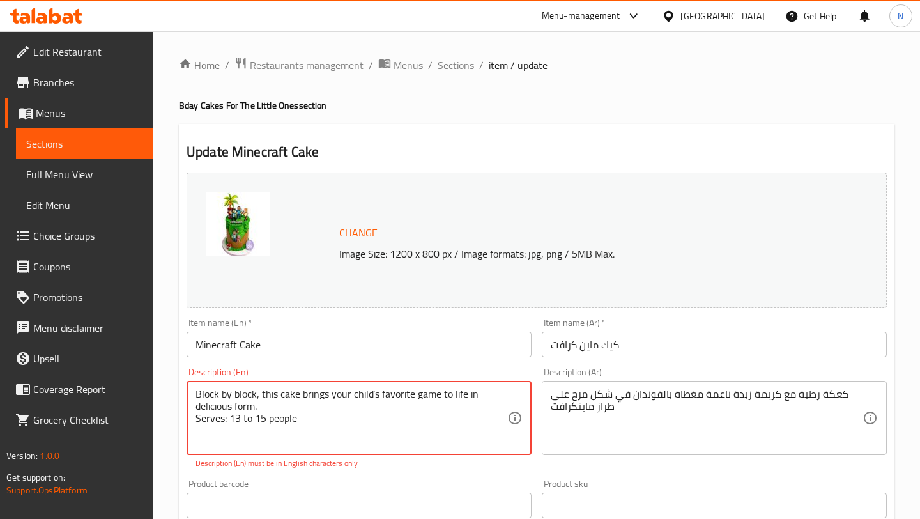
click at [319, 425] on textarea "Block by block, this cake brings your child’s favorite game to life in deliciou…" at bounding box center [352, 418] width 312 height 61
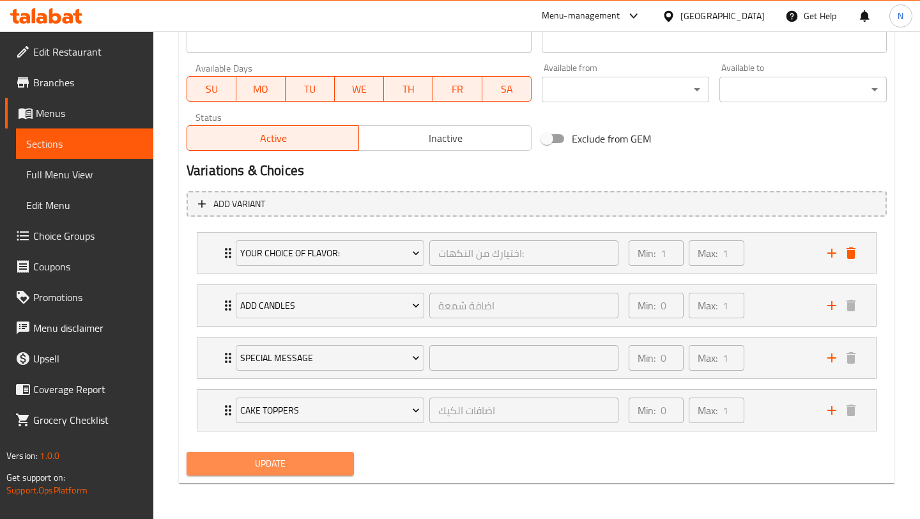
click at [234, 452] on button "Update" at bounding box center [270, 464] width 167 height 24
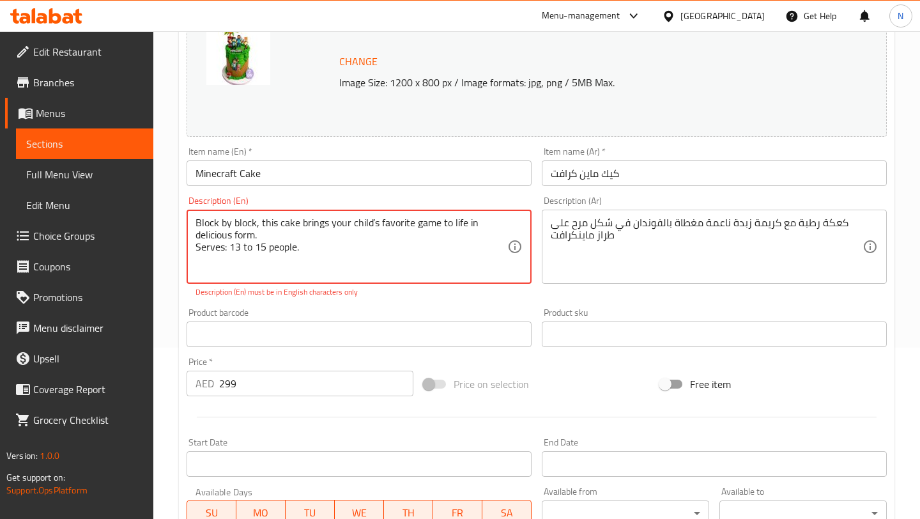
click at [259, 236] on textarea "Block by block, this cake brings your child’s favorite game to life in deliciou…" at bounding box center [352, 247] width 312 height 61
click at [254, 225] on textarea "Block by block, this cake brings your child’s favorite game to life in deliciou…" at bounding box center [352, 247] width 312 height 61
click at [267, 228] on textarea "Block by block, this cake brings your child’s favorite game to life in deliciou…" at bounding box center [352, 247] width 312 height 61
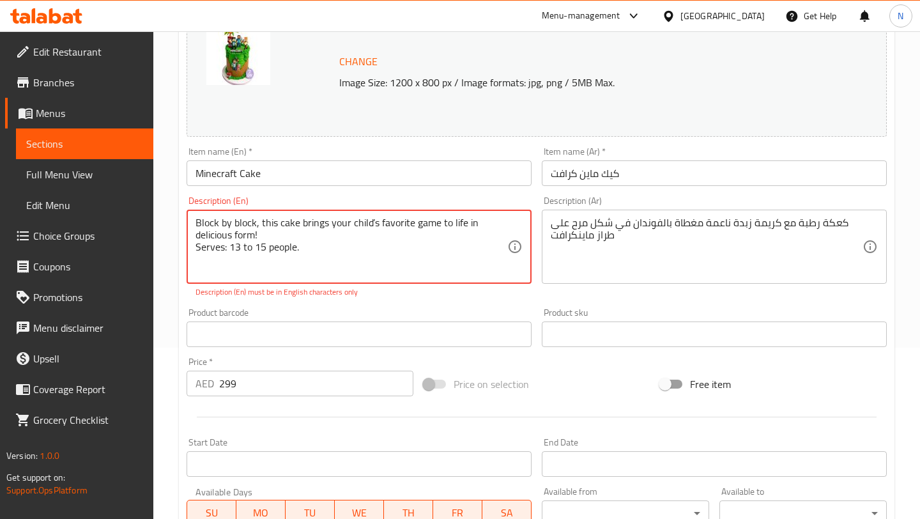
scroll to position [595, 0]
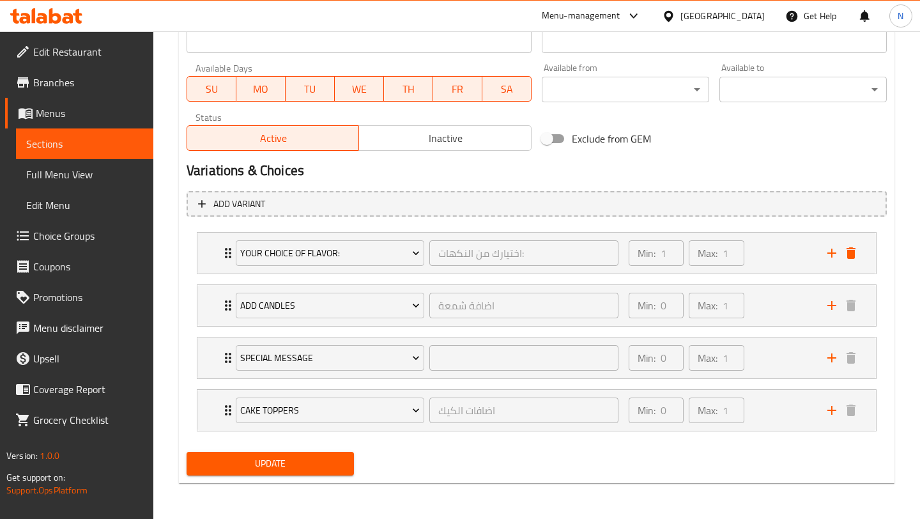
click at [270, 465] on span "Update" at bounding box center [270, 464] width 147 height 16
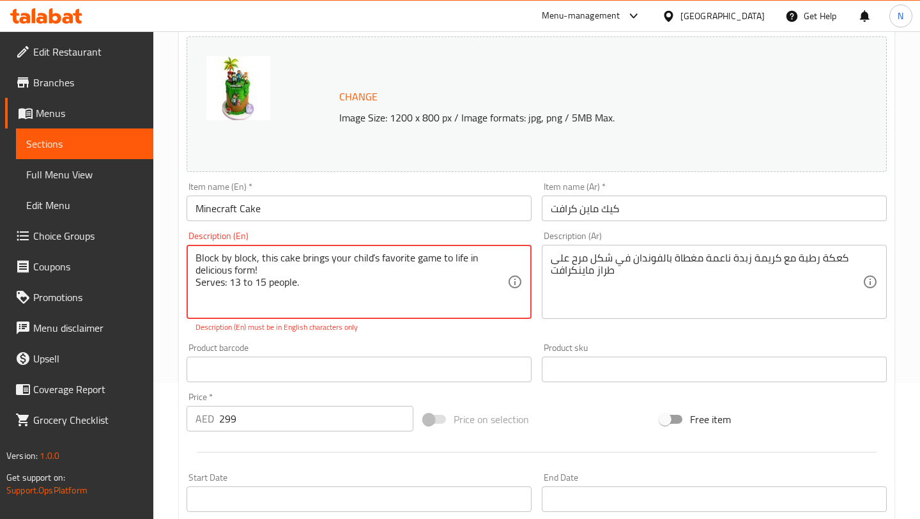
click at [334, 313] on div "Block by block, this cake brings your child’s favorite game to life in deliciou…" at bounding box center [359, 282] width 345 height 74
click at [445, 284] on textarea "Block by block, this cake brings your child’s favorite game to life in deliciou…" at bounding box center [352, 282] width 312 height 61
drag, startPoint x: 319, startPoint y: 283, endPoint x: 191, endPoint y: 260, distance: 130.5
click at [191, 260] on div "Block by block, this cake brings your child’s favorite game to life in deliciou…" at bounding box center [359, 282] width 345 height 74
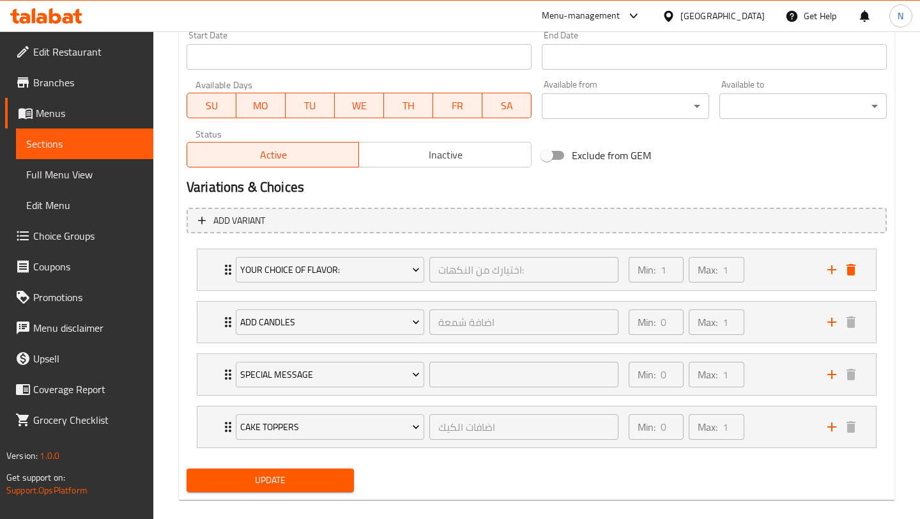
scroll to position [581, 0]
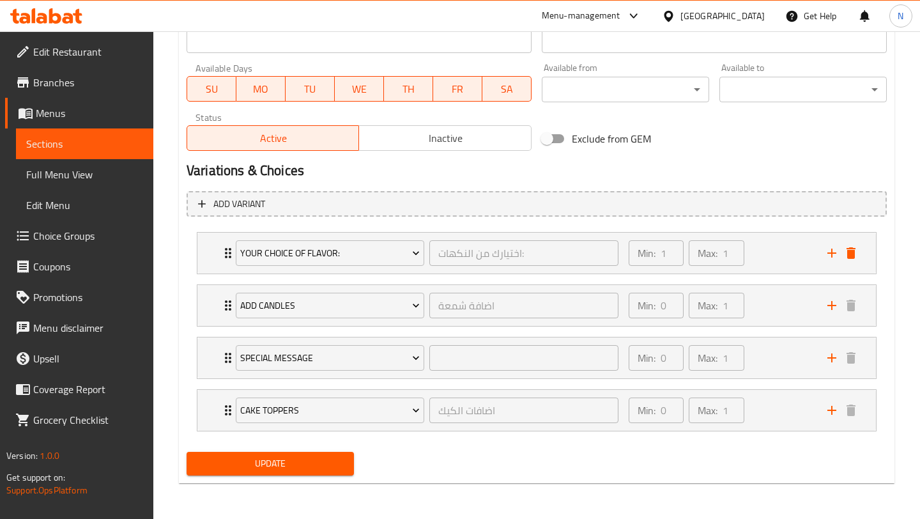
type textarea "Block by block, this cake brings your child's favorite game to life in deliciou…"
click at [311, 463] on span "Update" at bounding box center [270, 464] width 147 height 16
click at [285, 468] on span "Update" at bounding box center [270, 464] width 147 height 16
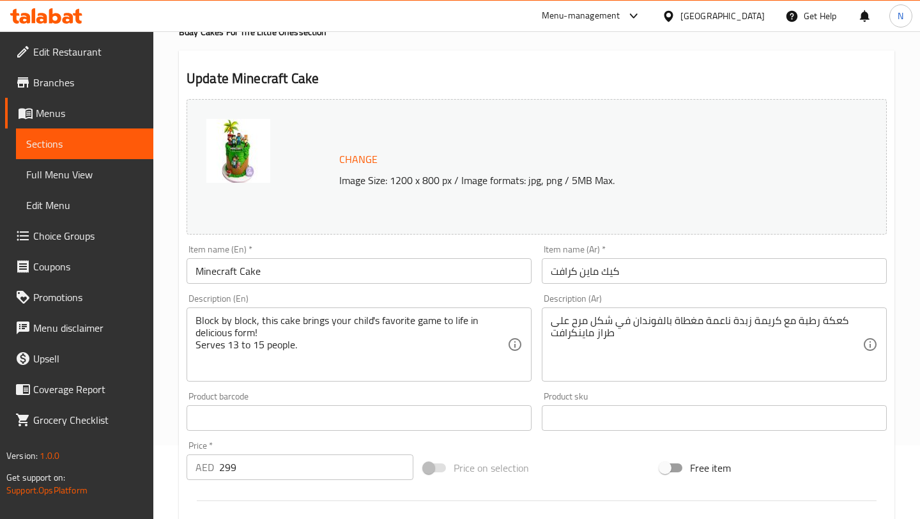
scroll to position [0, 0]
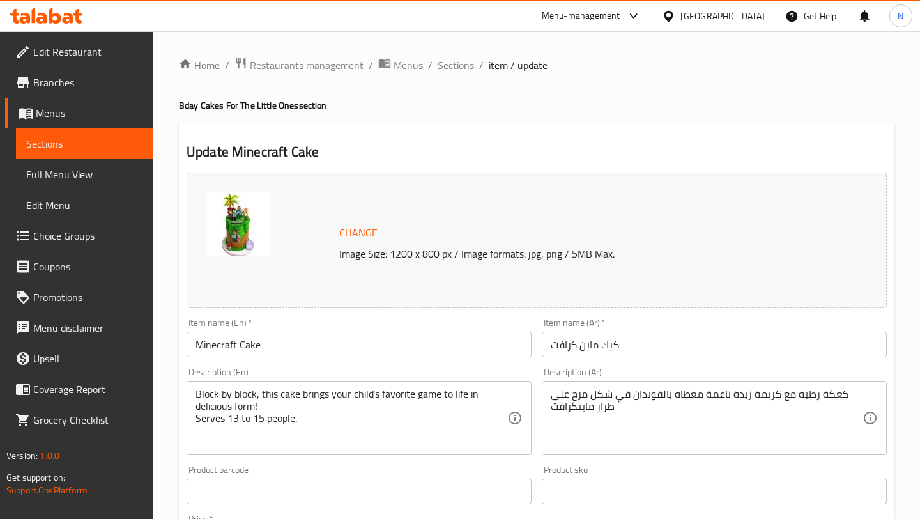
click at [460, 66] on span "Sections" at bounding box center [456, 65] width 36 height 15
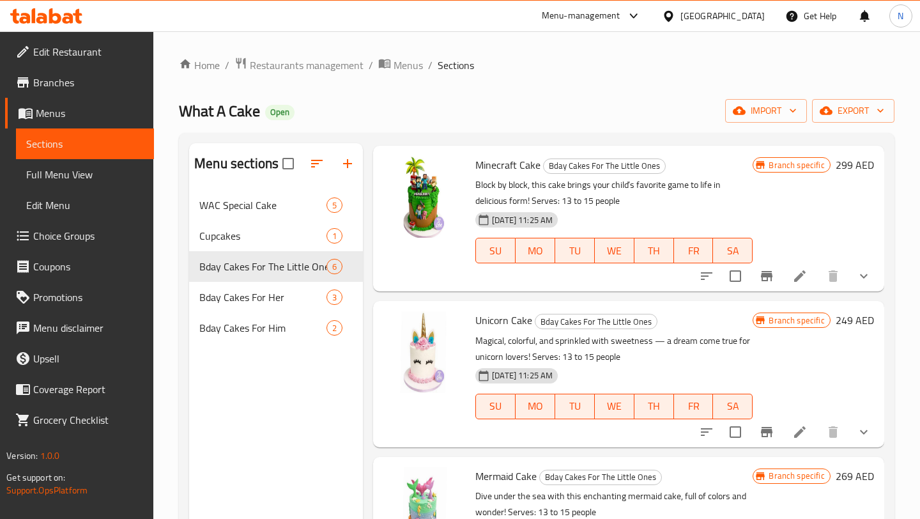
scroll to position [44, 0]
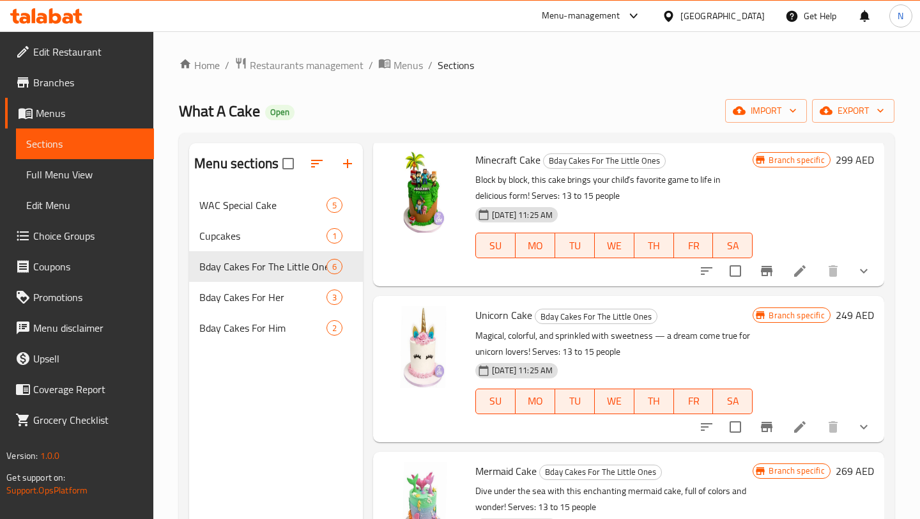
click at [694, 307] on h6 "Unicorn Cake Bday Cakes For The Little Ones" at bounding box center [613, 315] width 277 height 18
click at [800, 426] on icon at bounding box center [800, 427] width 12 height 12
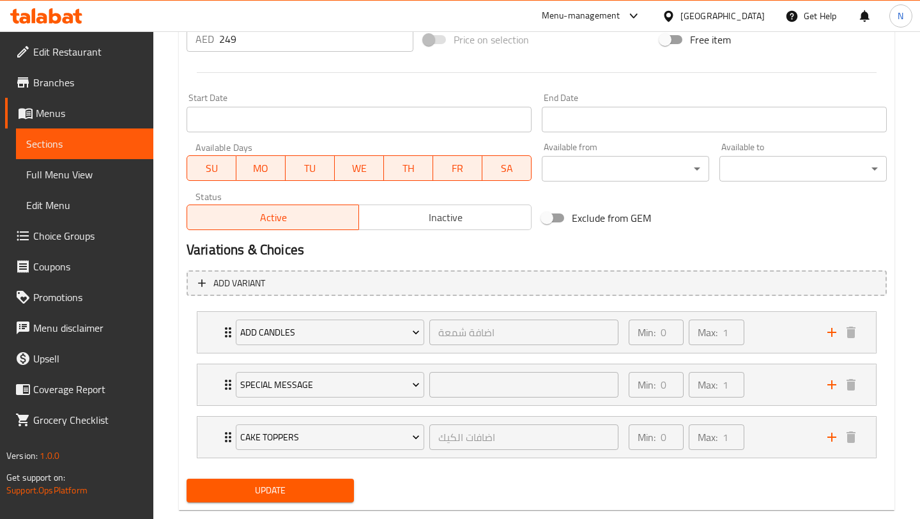
scroll to position [528, 0]
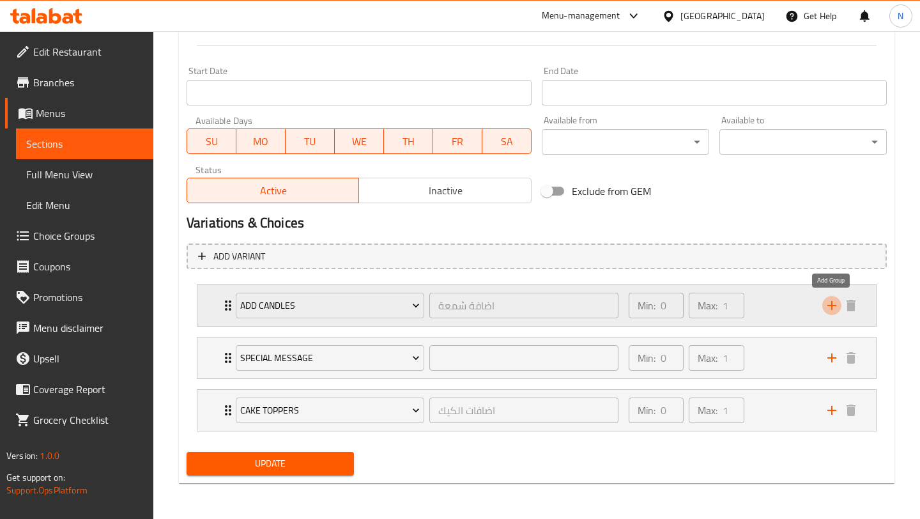
click at [834, 305] on icon "add" at bounding box center [831, 305] width 9 height 9
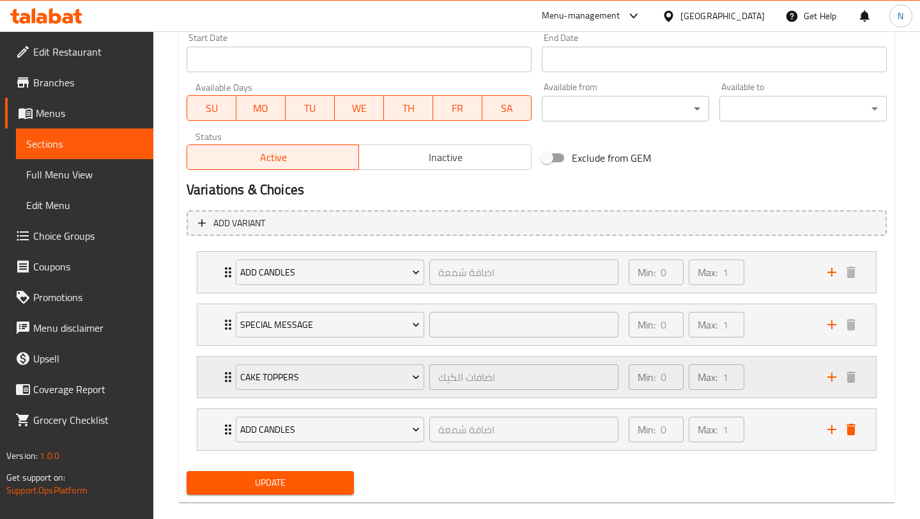
scroll to position [581, 0]
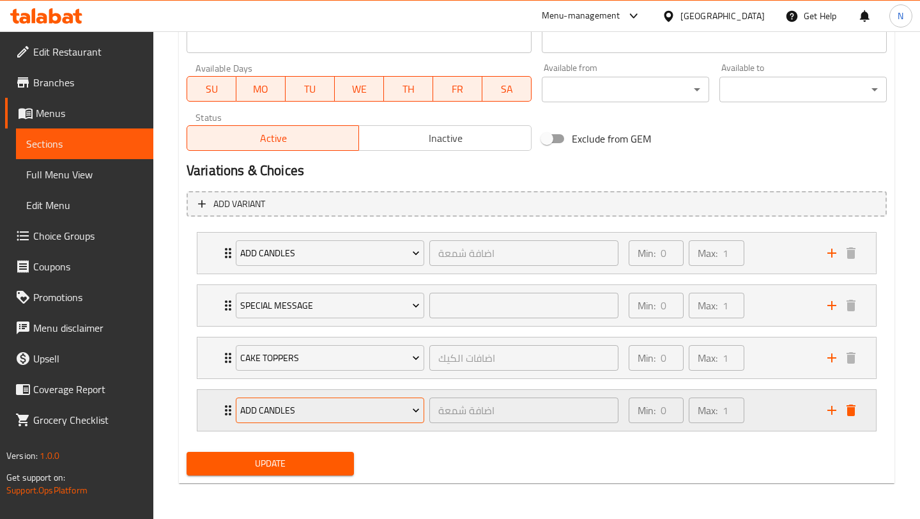
click at [381, 408] on span "Add Candles" at bounding box center [330, 411] width 180 height 16
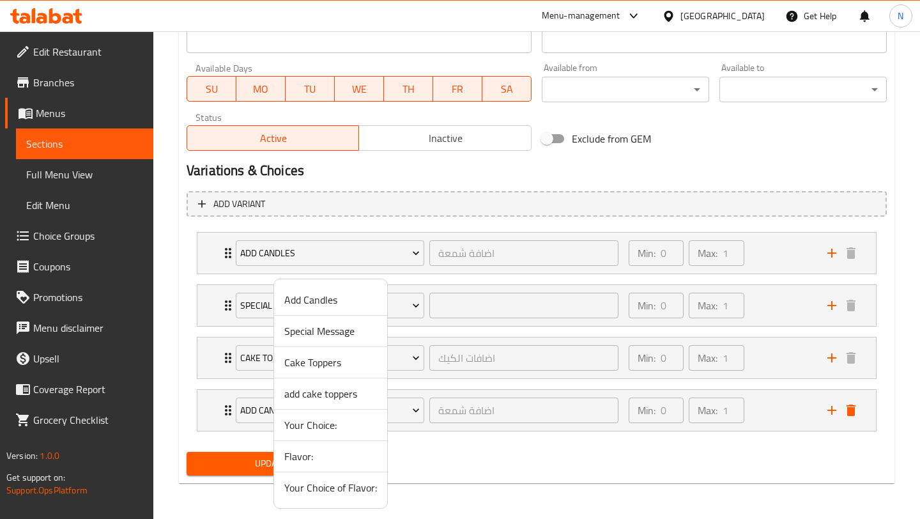
click at [332, 483] on span "Your Choice of Flavor:" at bounding box center [330, 487] width 93 height 15
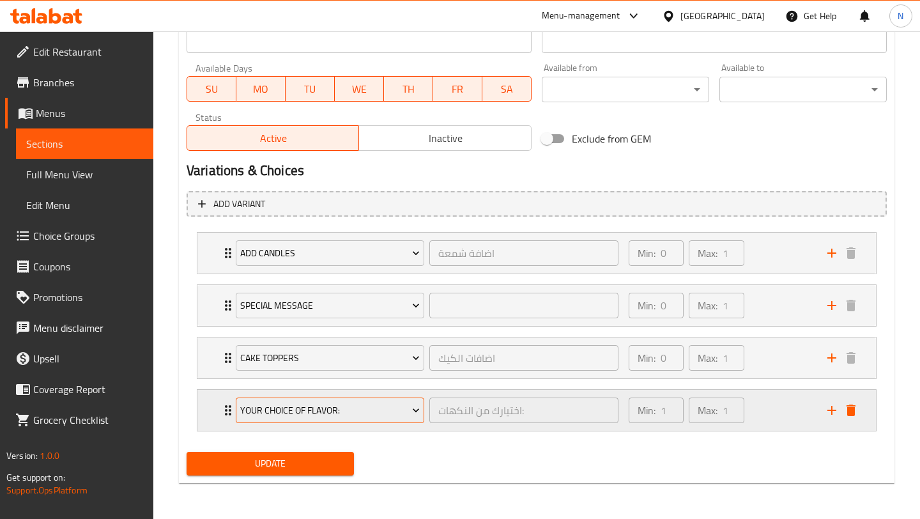
click at [408, 410] on span "Your Choice of Flavor:" at bounding box center [330, 411] width 180 height 16
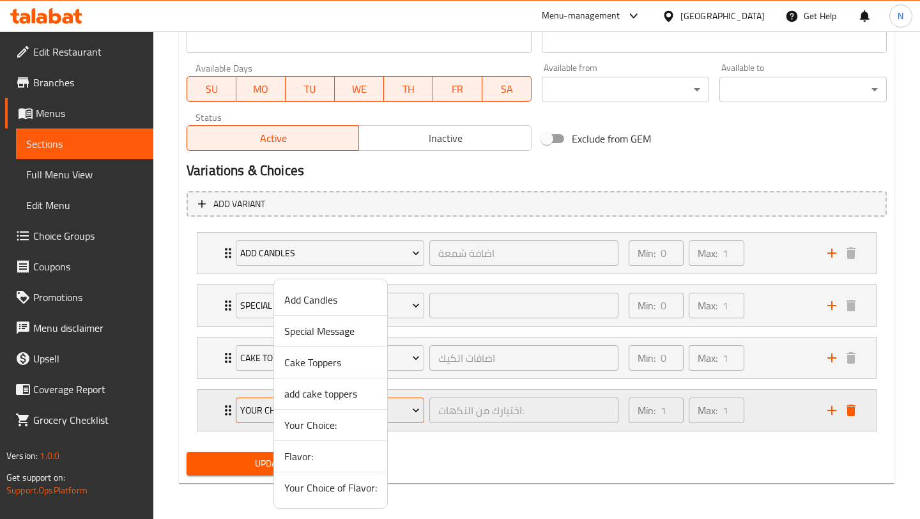
click at [408, 410] on div at bounding box center [460, 259] width 920 height 519
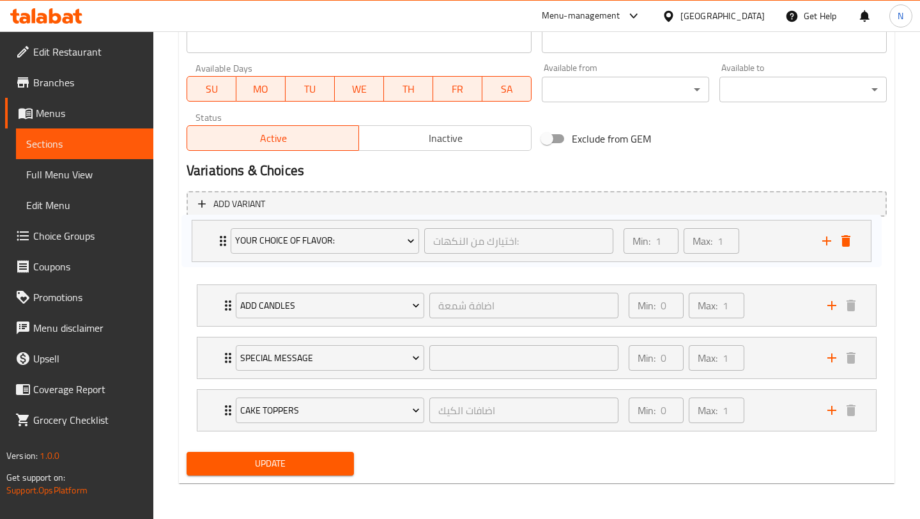
drag, startPoint x: 226, startPoint y: 413, endPoint x: 220, endPoint y: 239, distance: 173.9
click at [220, 239] on div "Add Candles اضافة شمعة ​ Min: 0 ​ Max: 1 ​ Pink Candle (ID: 2240340771) 6 AED N…" at bounding box center [537, 332] width 700 height 210
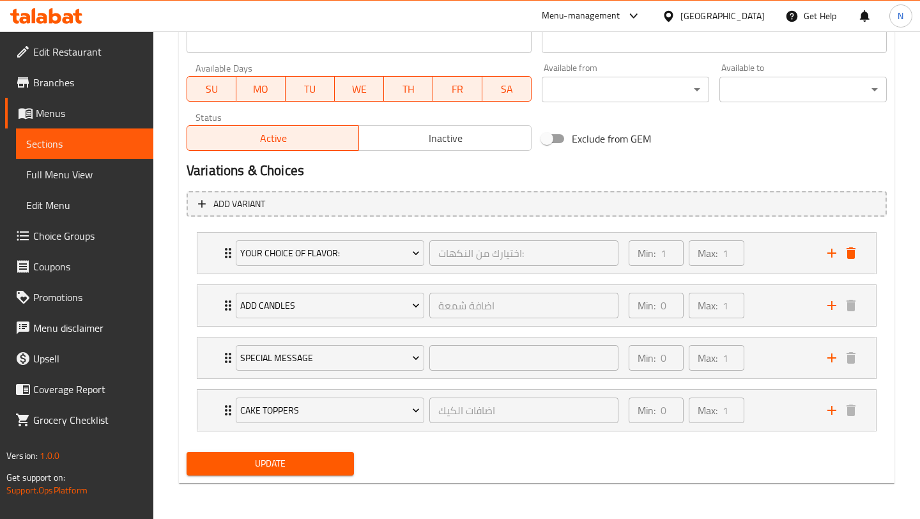
click at [276, 456] on span "Update" at bounding box center [270, 464] width 147 height 16
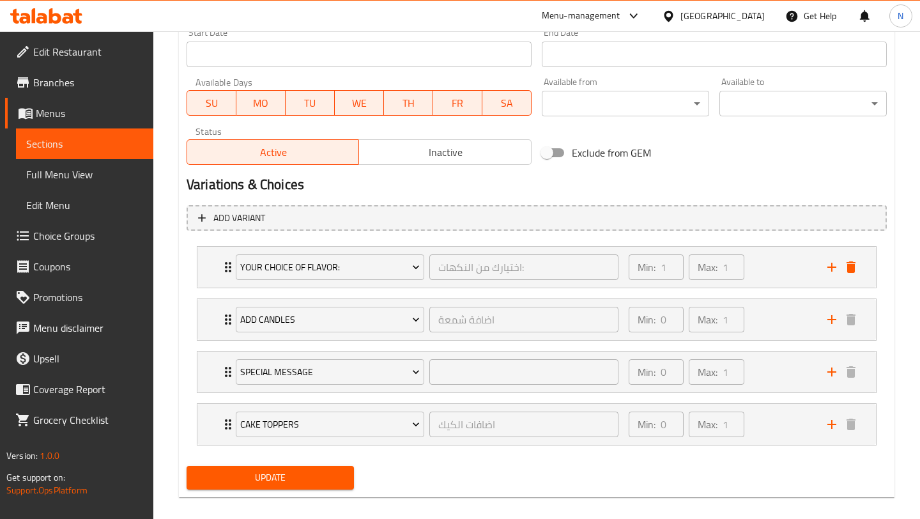
scroll to position [136, 0]
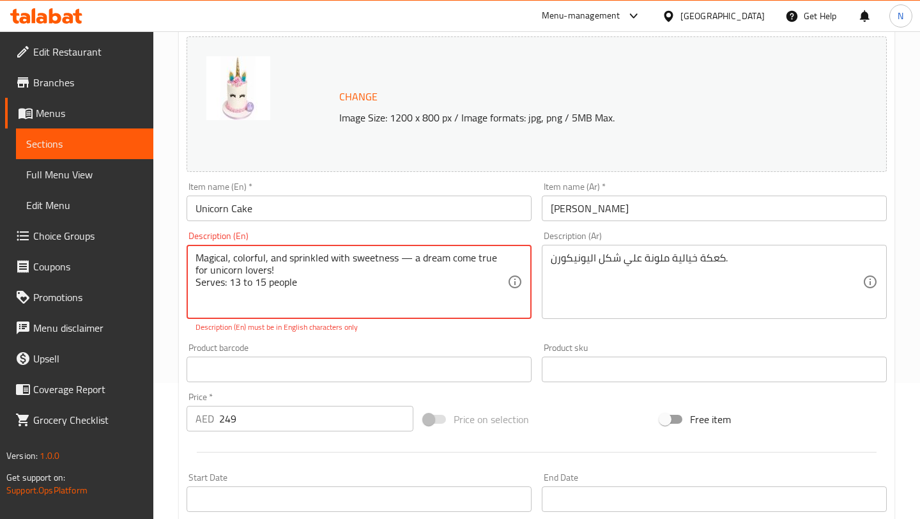
drag, startPoint x: 318, startPoint y: 291, endPoint x: 189, endPoint y: 259, distance: 133.6
click at [189, 259] on div "Magical, colorful, and sprinkled with sweetness — a dream come true for unicorn…" at bounding box center [359, 282] width 345 height 74
click at [254, 322] on p "Description (En) must be in English characters only" at bounding box center [359, 327] width 327 height 12
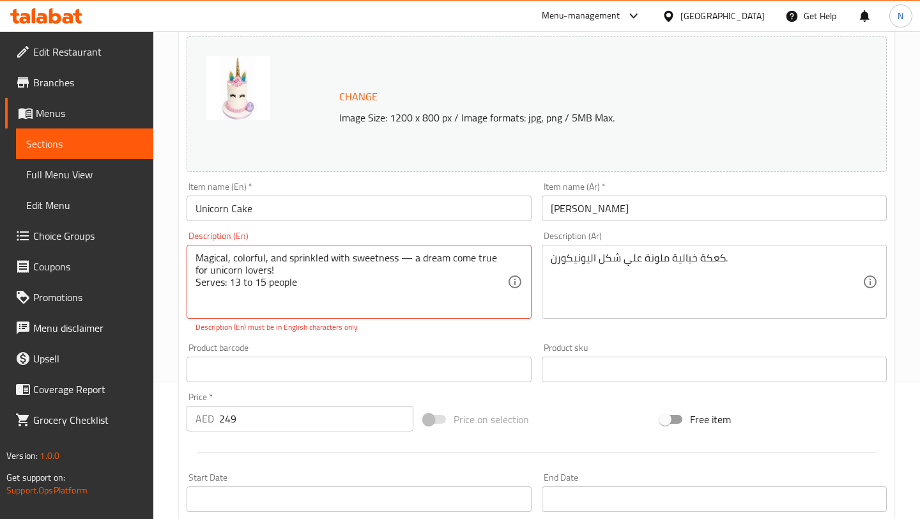
click at [177, 250] on div "Home / Restaurants management / Menus / Sections / item / update Bday Cakes For…" at bounding box center [536, 436] width 767 height 1082
click at [107, 151] on span "Sections" at bounding box center [84, 143] width 117 height 15
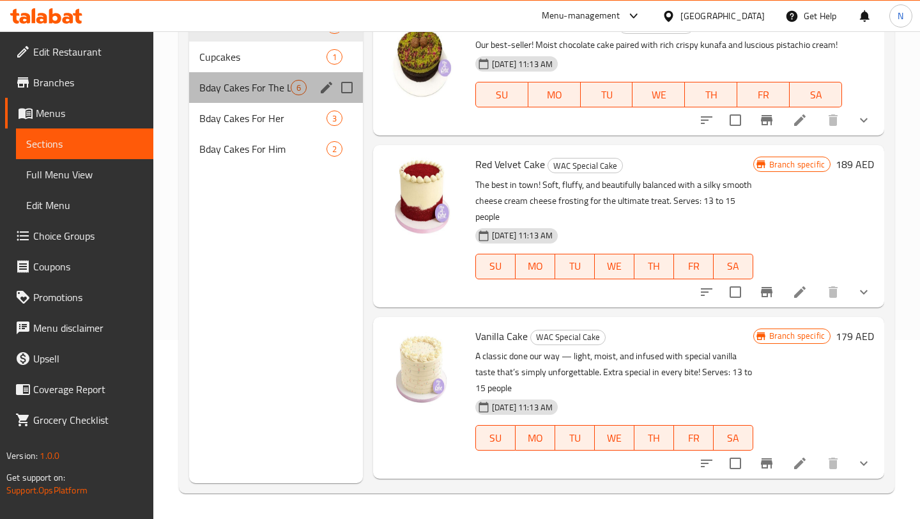
click at [281, 97] on div "Bday Cakes For The Little Ones 6" at bounding box center [276, 87] width 174 height 31
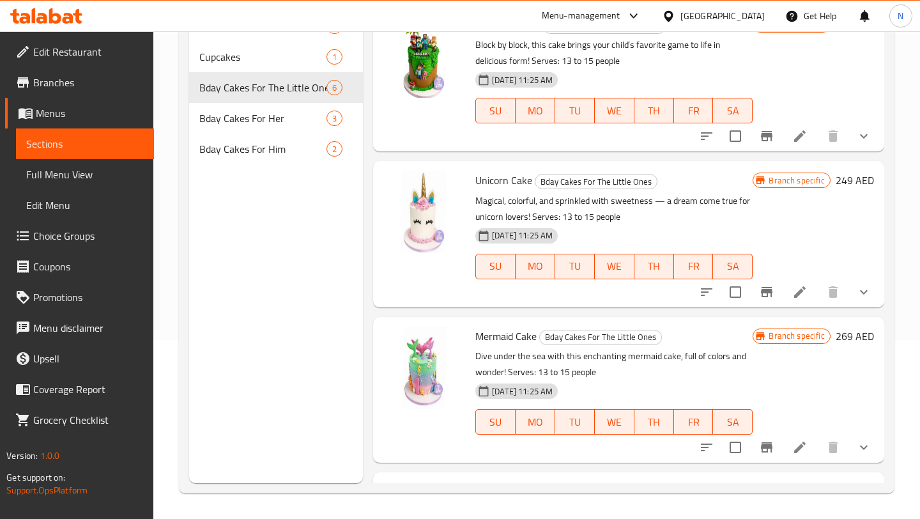
click at [437, 275] on div at bounding box center [424, 233] width 92 height 135
click at [803, 286] on icon at bounding box center [800, 292] width 12 height 12
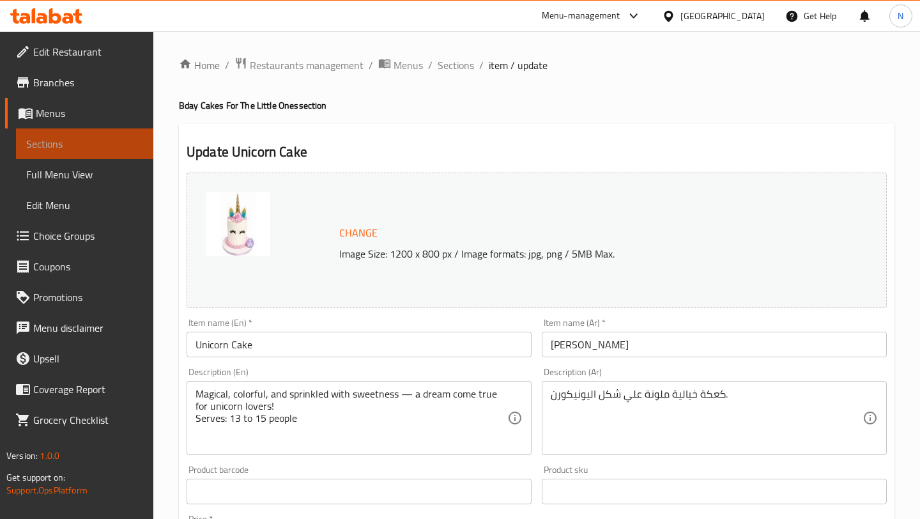
click at [93, 131] on link "Sections" at bounding box center [84, 143] width 137 height 31
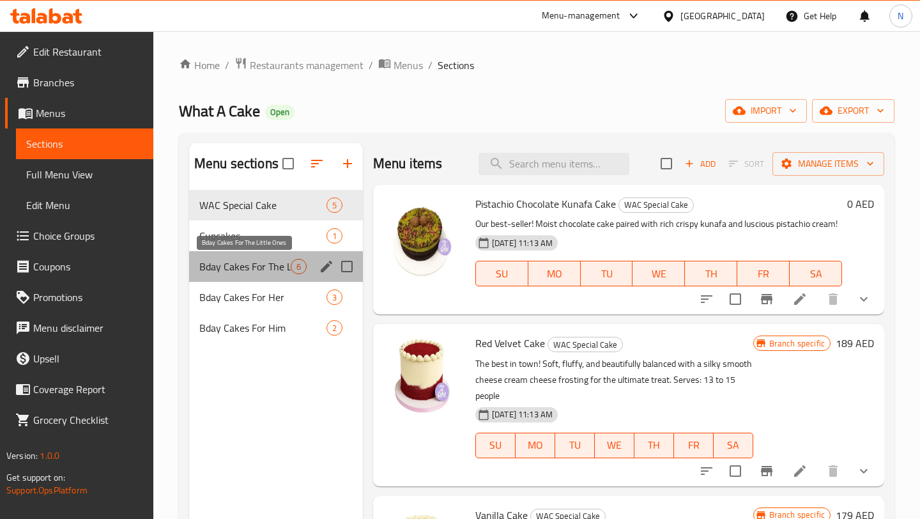
click at [267, 259] on span "Bday Cakes For The Little Ones" at bounding box center [244, 266] width 91 height 15
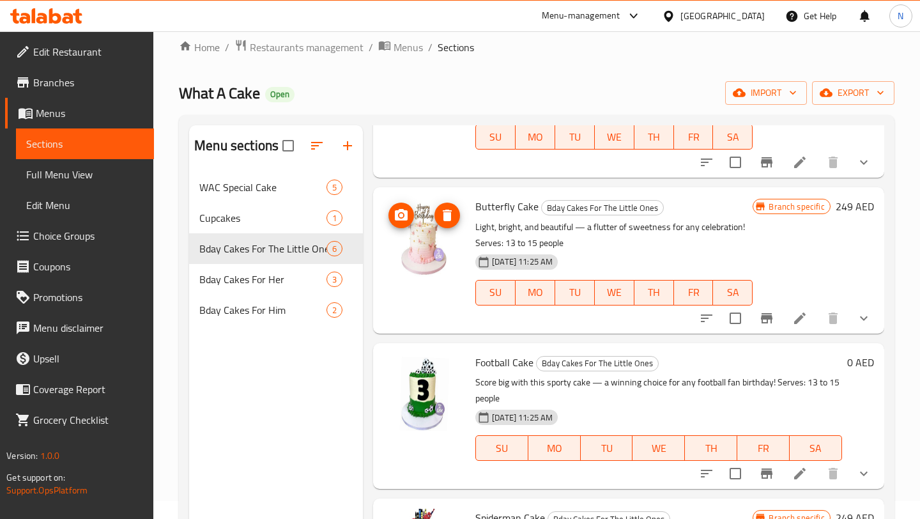
scroll to position [51, 0]
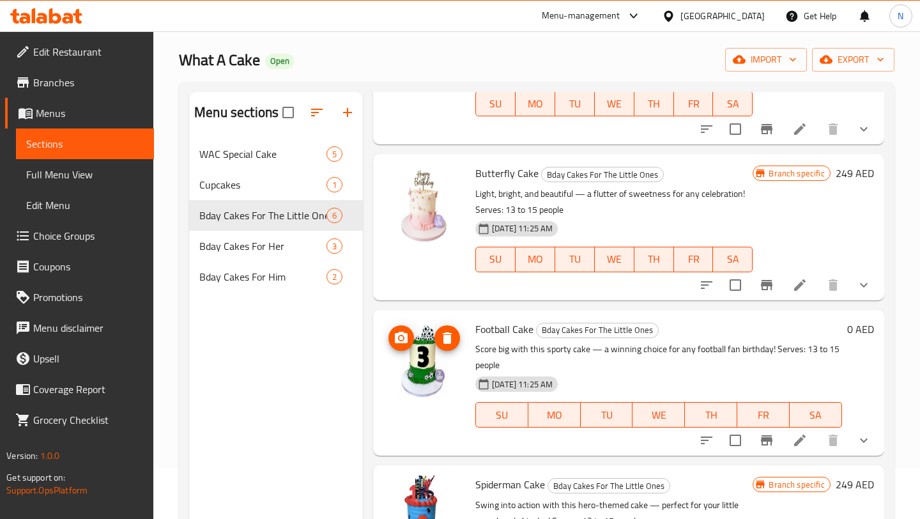
click at [431, 341] on img at bounding box center [424, 361] width 82 height 82
click at [804, 437] on icon at bounding box center [800, 441] width 12 height 12
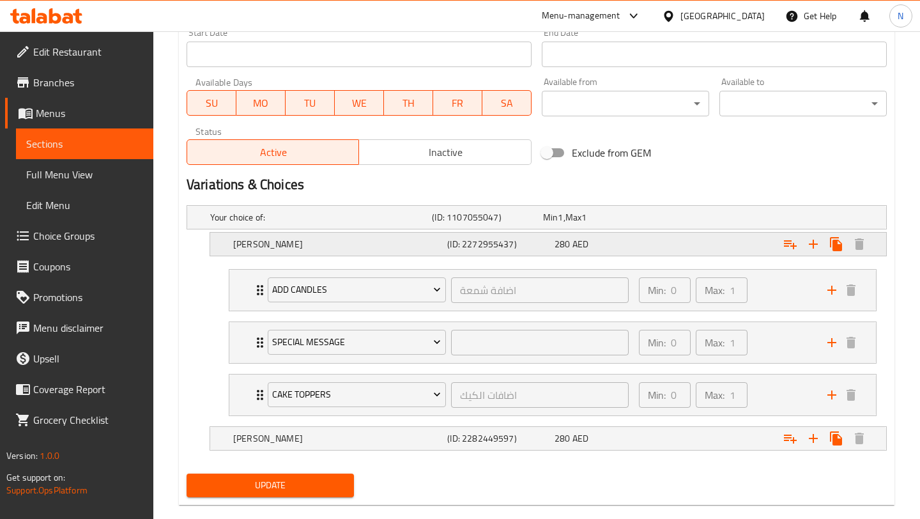
scroll to position [588, 0]
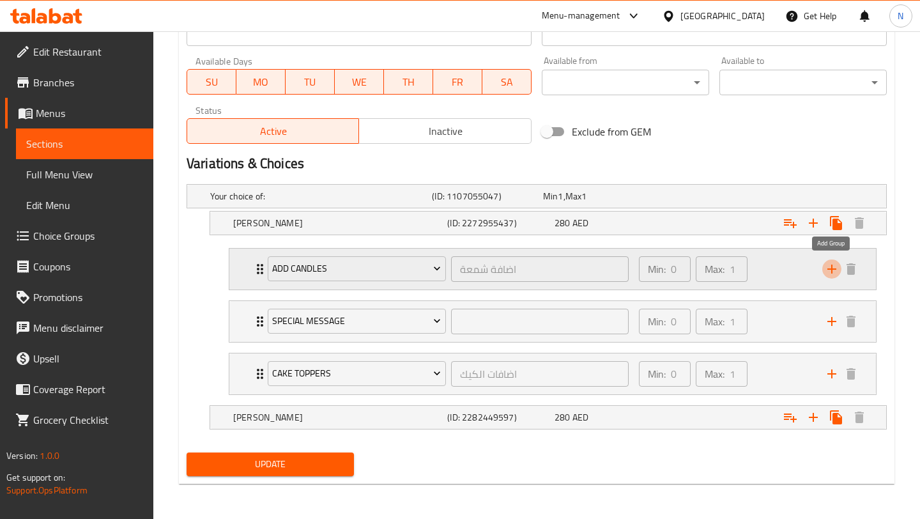
click at [833, 268] on icon "add" at bounding box center [831, 269] width 9 height 9
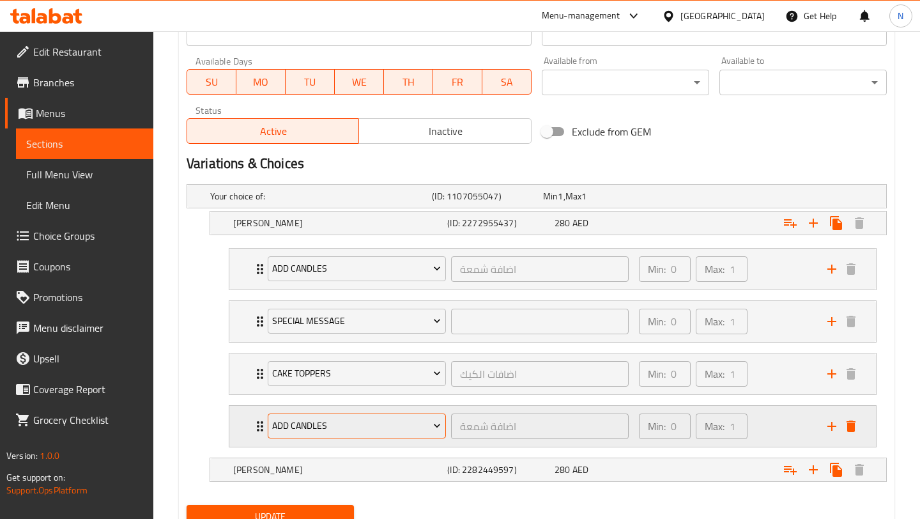
click at [412, 420] on span "Add Candles" at bounding box center [356, 426] width 169 height 16
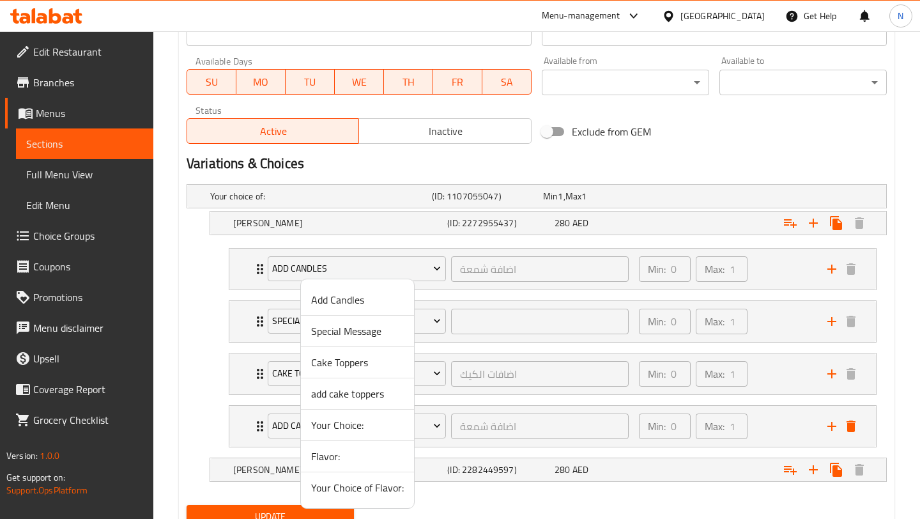
click at [376, 484] on span "Your Choice of Flavor:" at bounding box center [357, 487] width 93 height 15
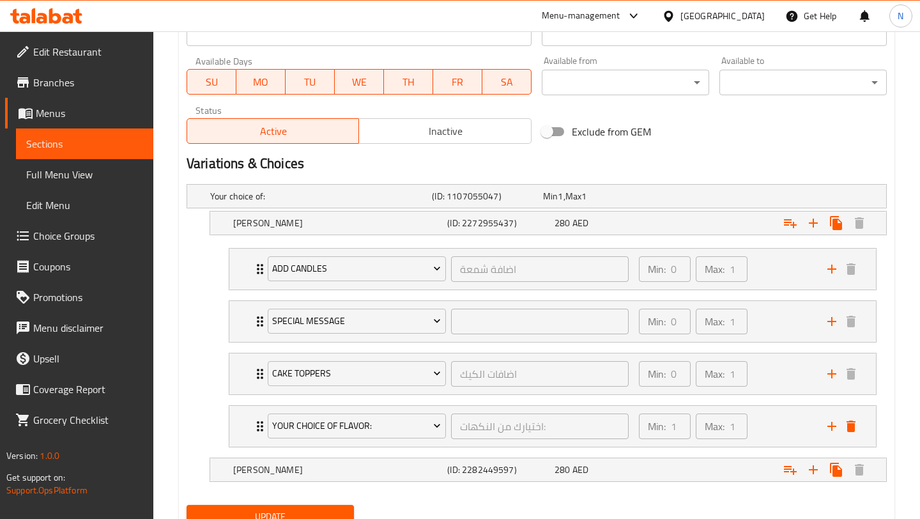
scroll to position [640, 0]
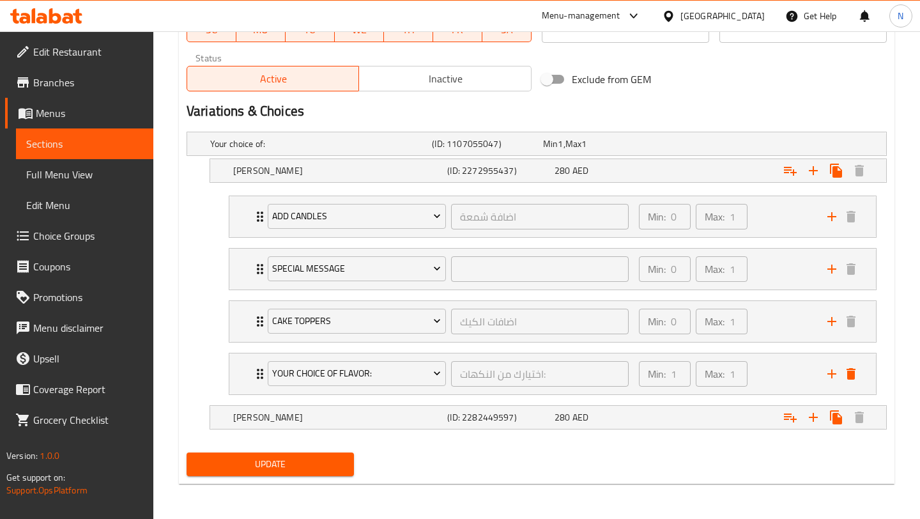
click at [330, 462] on span "Update" at bounding box center [270, 464] width 147 height 16
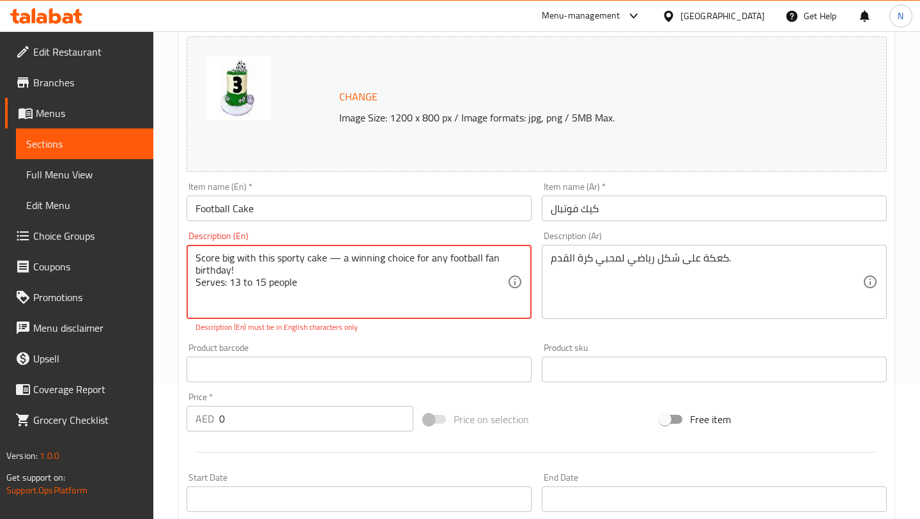
scroll to position [0, 0]
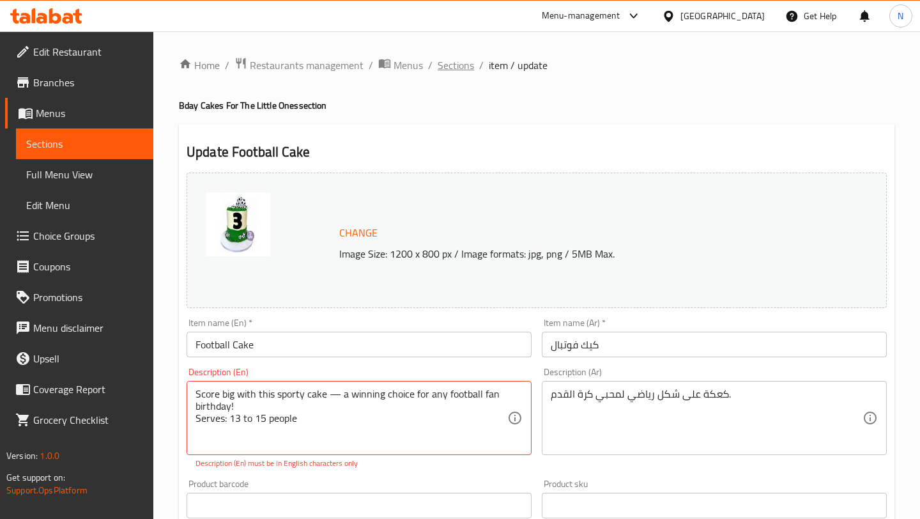
click at [447, 61] on span "Sections" at bounding box center [456, 65] width 36 height 15
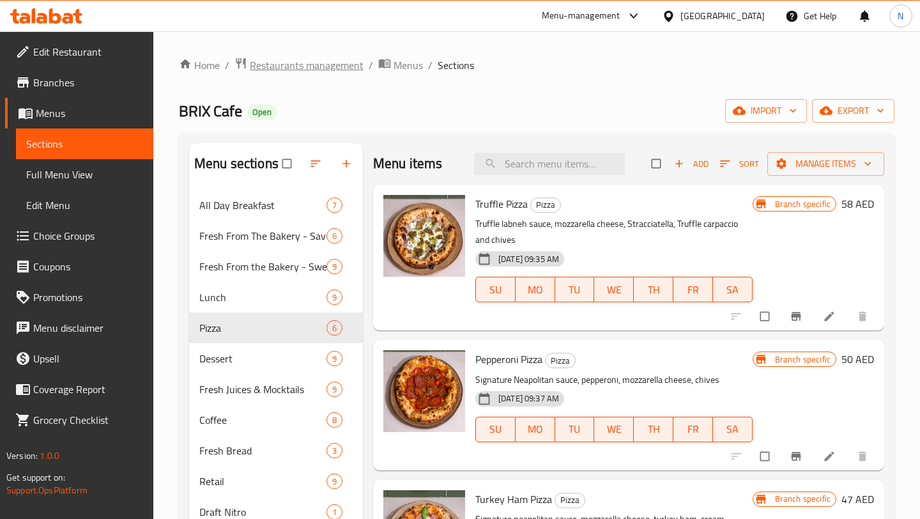
click at [298, 70] on span "Restaurants management" at bounding box center [307, 65] width 114 height 15
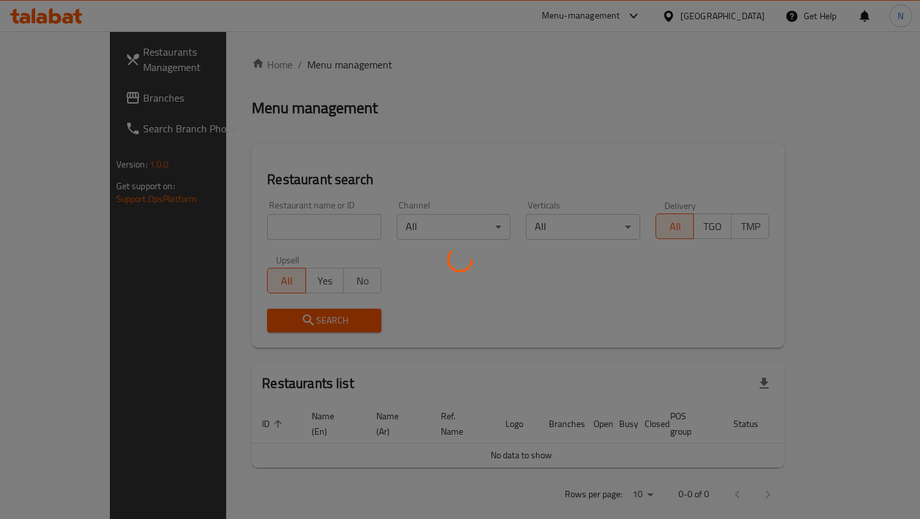
click at [256, 222] on div at bounding box center [460, 259] width 920 height 519
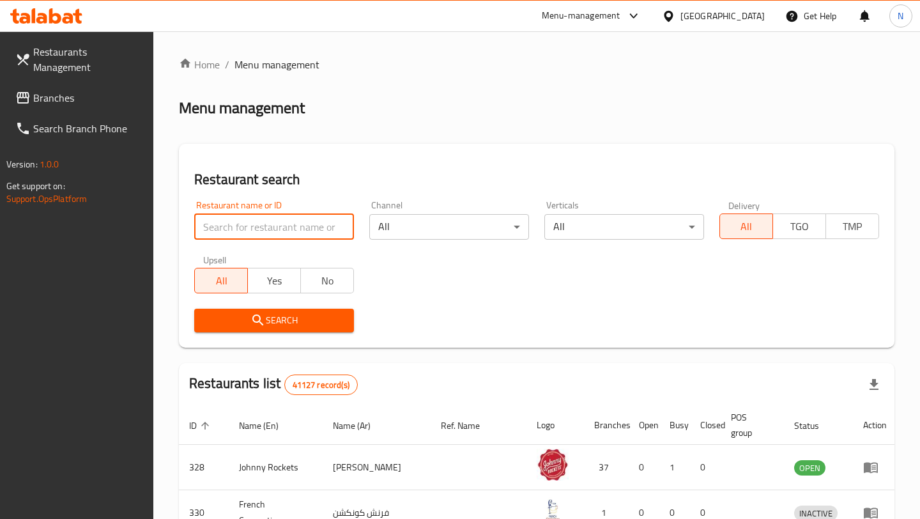
click at [256, 222] on input "search" at bounding box center [274, 227] width 160 height 26
type input "what a cake"
click button "Search" at bounding box center [274, 321] width 160 height 24
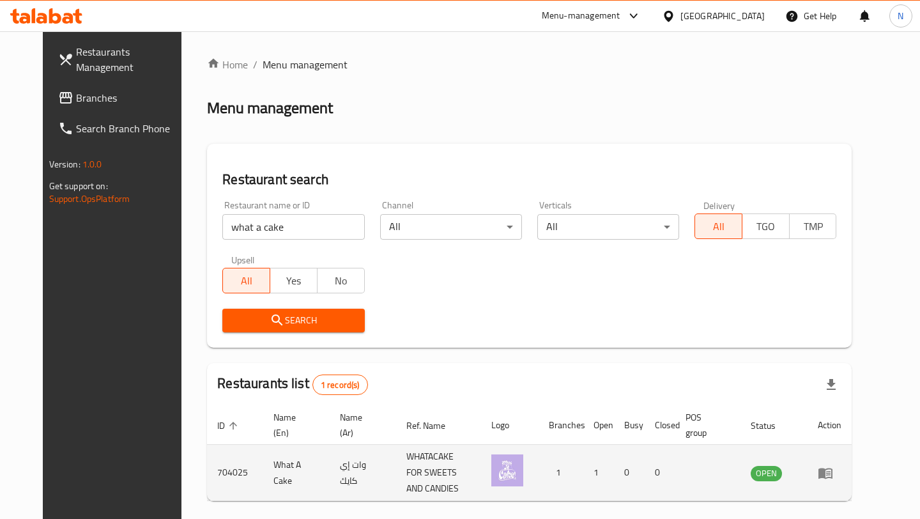
click at [833, 465] on icon "enhanced table" at bounding box center [825, 472] width 15 height 15
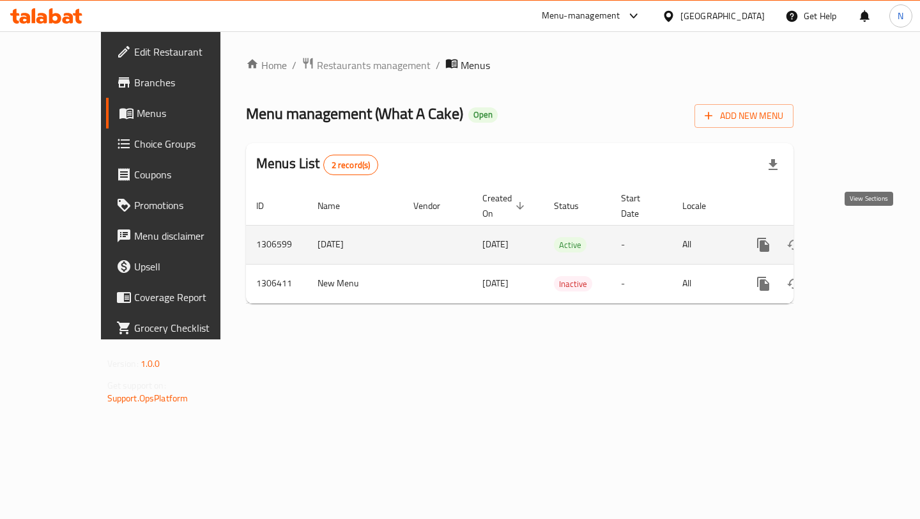
click at [859, 229] on link "enhanced table" at bounding box center [855, 244] width 31 height 31
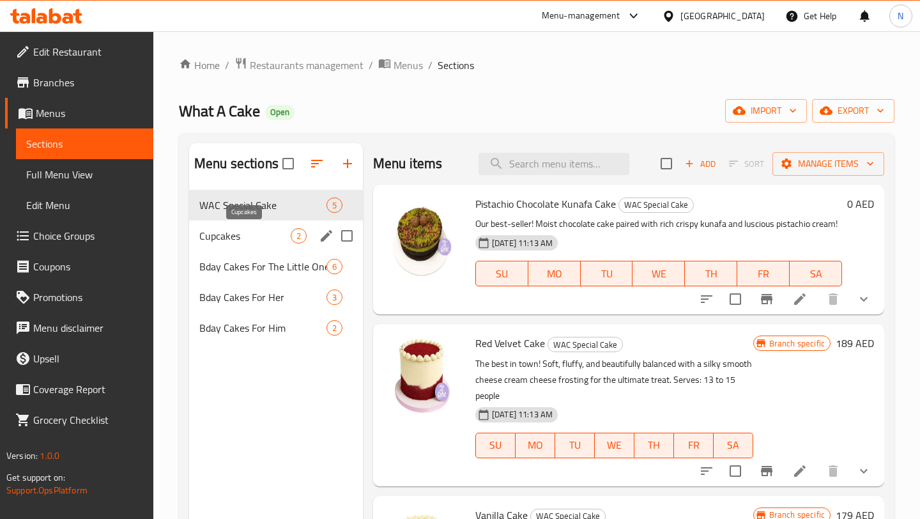
click at [254, 242] on span "Cupcakes" at bounding box center [244, 235] width 91 height 15
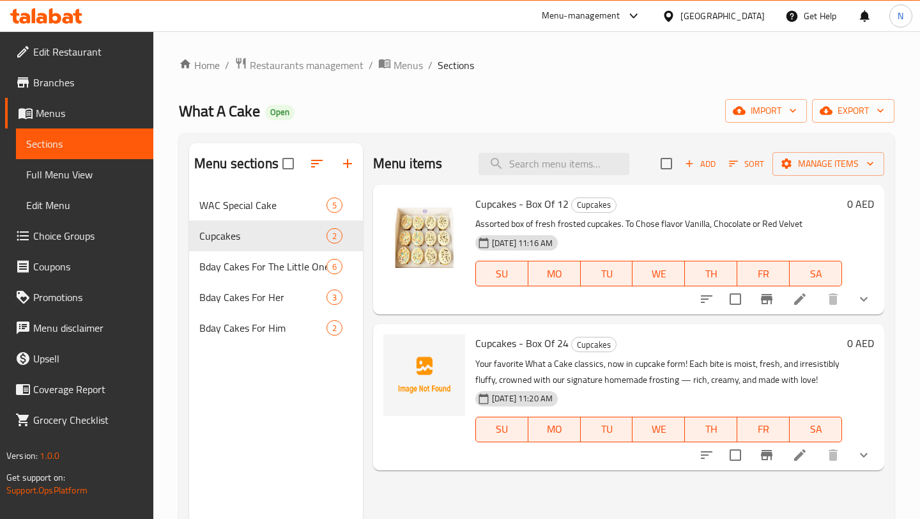
click at [484, 231] on div "03-09-2025 11:16 AM" at bounding box center [517, 243] width 94 height 26
click at [805, 305] on icon at bounding box center [799, 298] width 15 height 15
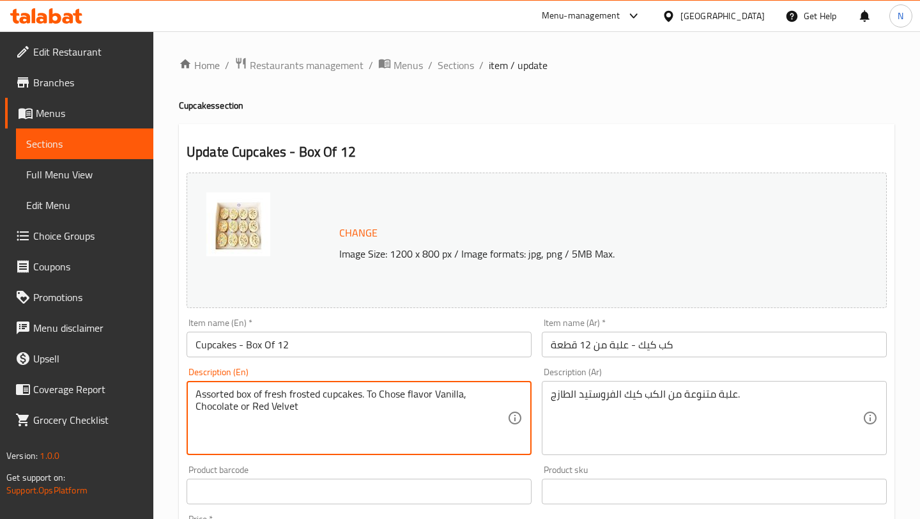
click at [254, 400] on textarea "Assorted box of fresh frosted cupcakes. To Chose flavor Vanilla, Chocolate or R…" at bounding box center [352, 418] width 312 height 61
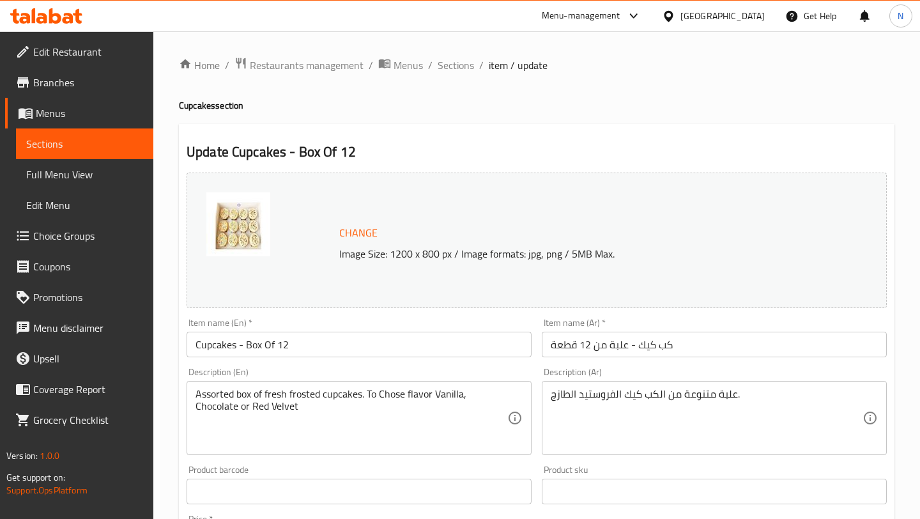
click at [686, 442] on textarea "علبة متنوعة من الكب كيك الفروستيد الطازج." at bounding box center [707, 418] width 312 height 61
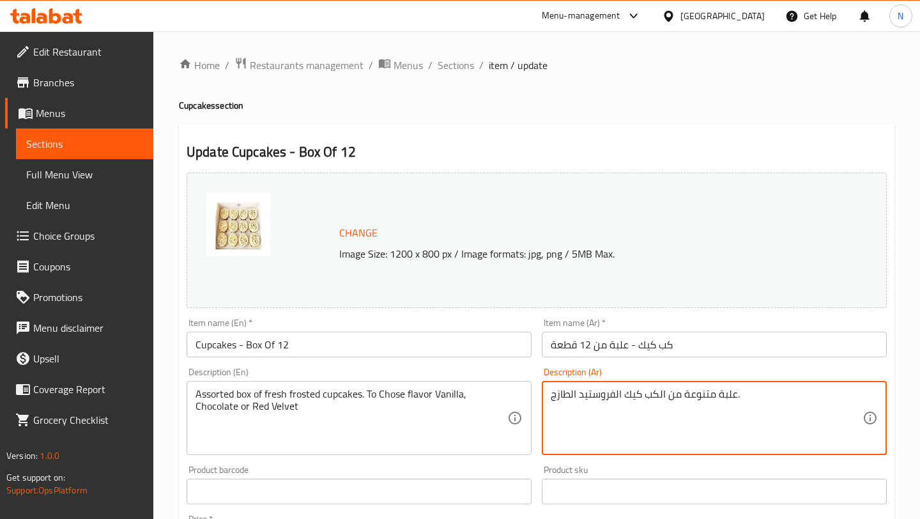
click at [664, 358] on div "Item name (Ar)   * كب كيك - علبة من 12 قطعة Item name (Ar) *" at bounding box center [714, 337] width 355 height 49
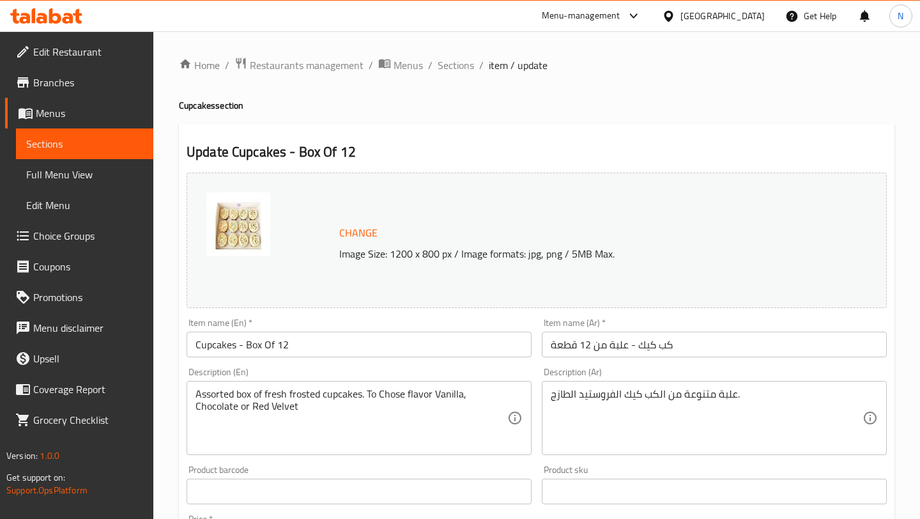
click at [664, 350] on input "كب كيك - علبة من 12 قطعة" at bounding box center [714, 345] width 345 height 26
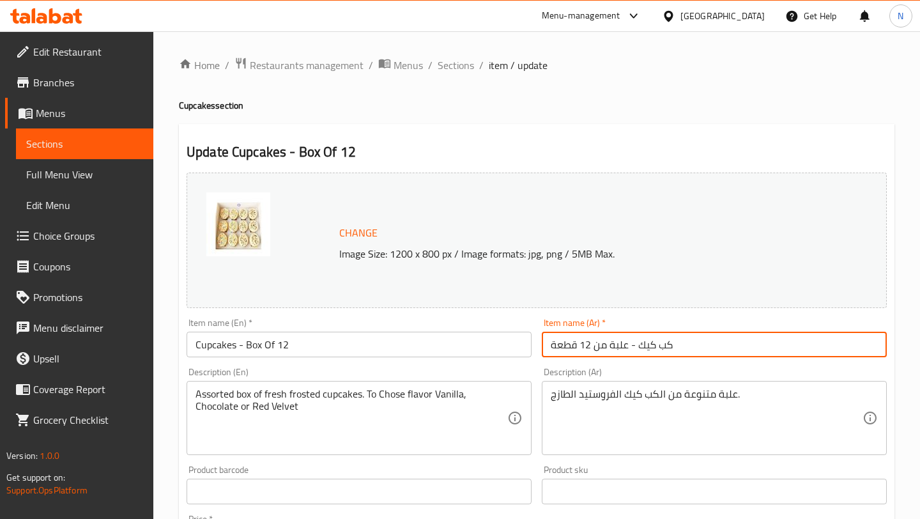
scroll to position [146, 0]
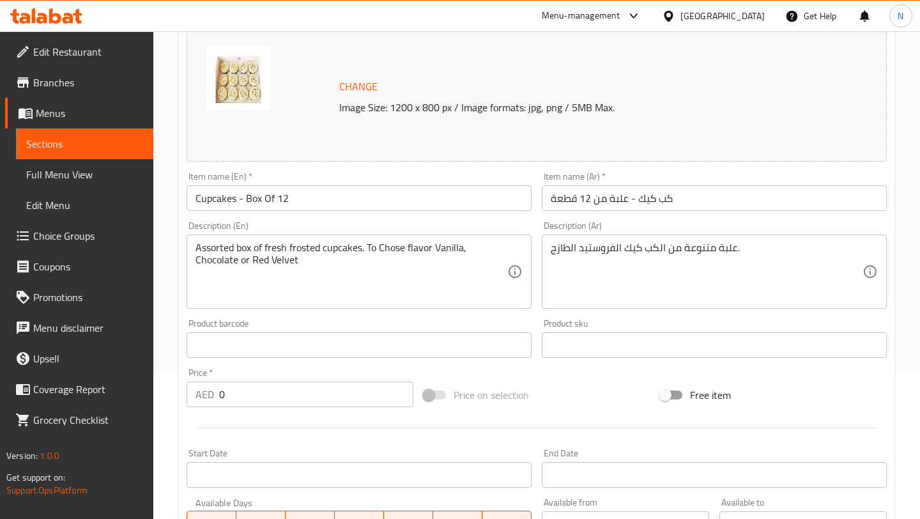
click at [539, 238] on div "Description (Ar) علبة متنوعة من الكب كيك الفروستيد الطازج. Description (Ar)" at bounding box center [714, 265] width 355 height 98
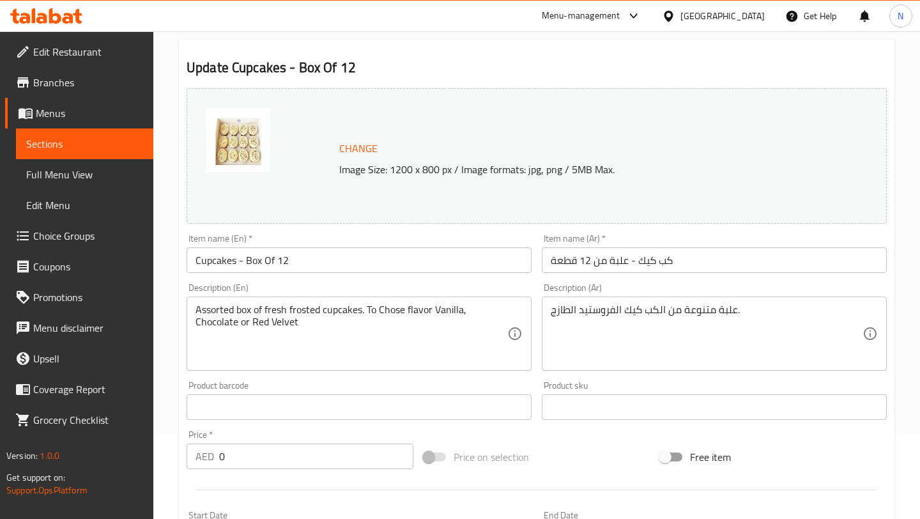
scroll to position [0, 0]
